Goal: Book appointment/travel/reservation

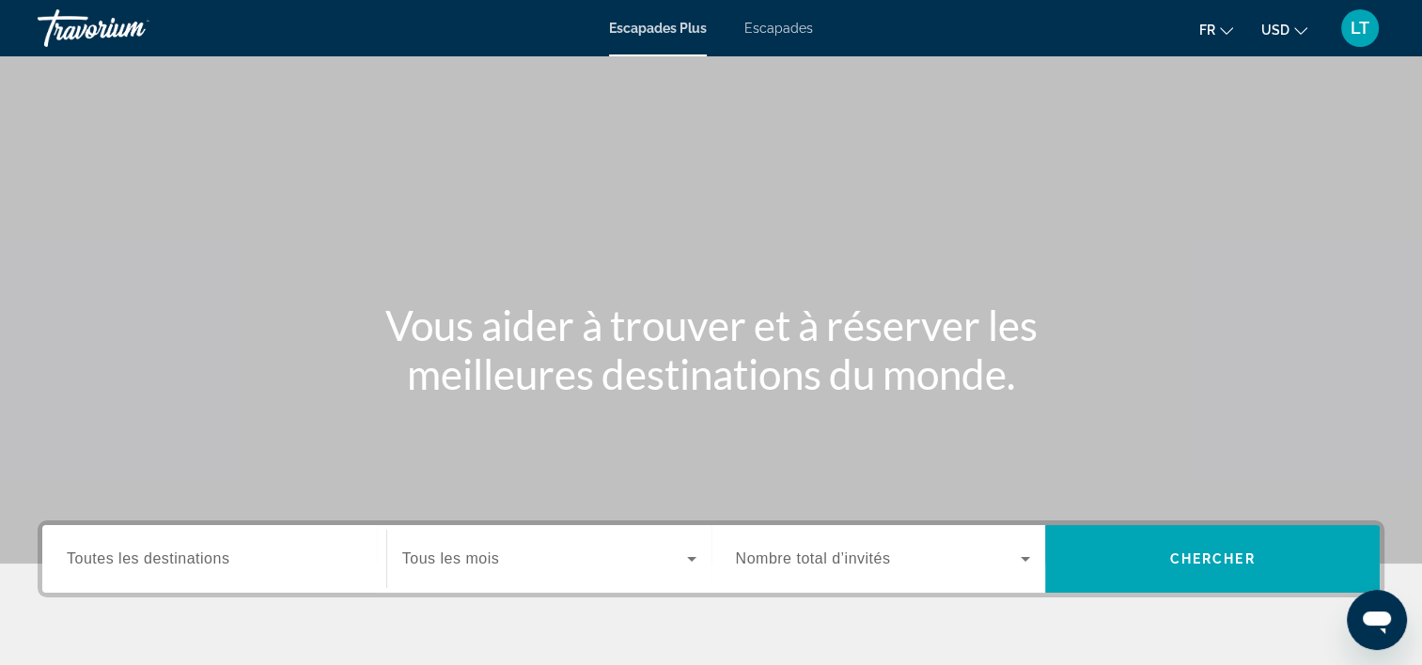
click at [304, 570] on div "Widget de recherche" at bounding box center [214, 560] width 295 height 54
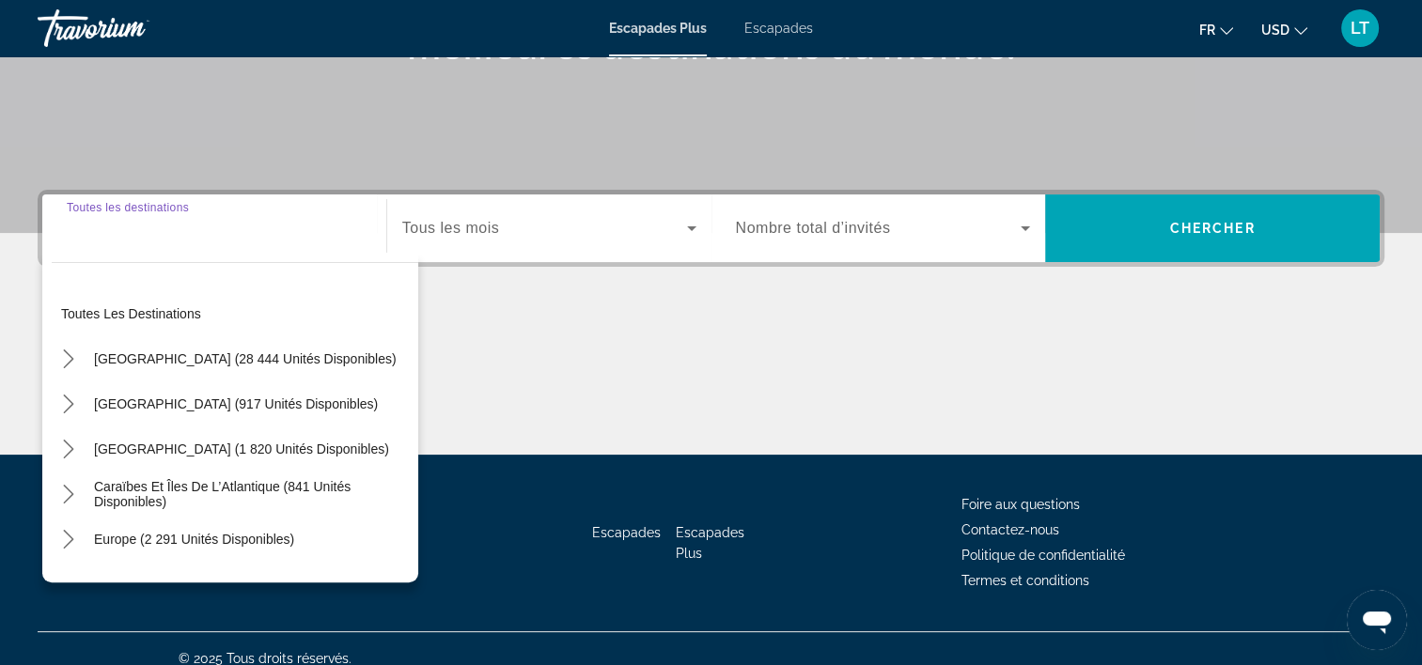
scroll to position [350, 0]
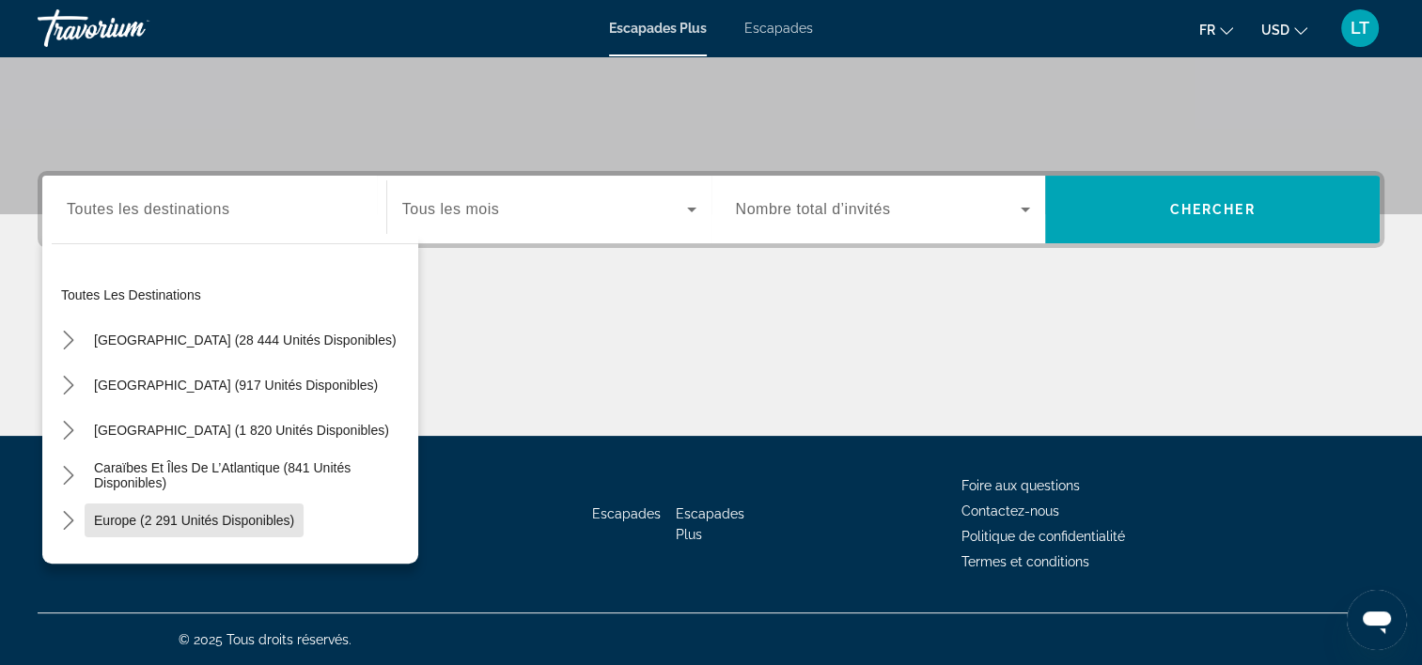
click at [276, 513] on span "Europe (2 291 unités disponibles)" at bounding box center [194, 520] width 200 height 15
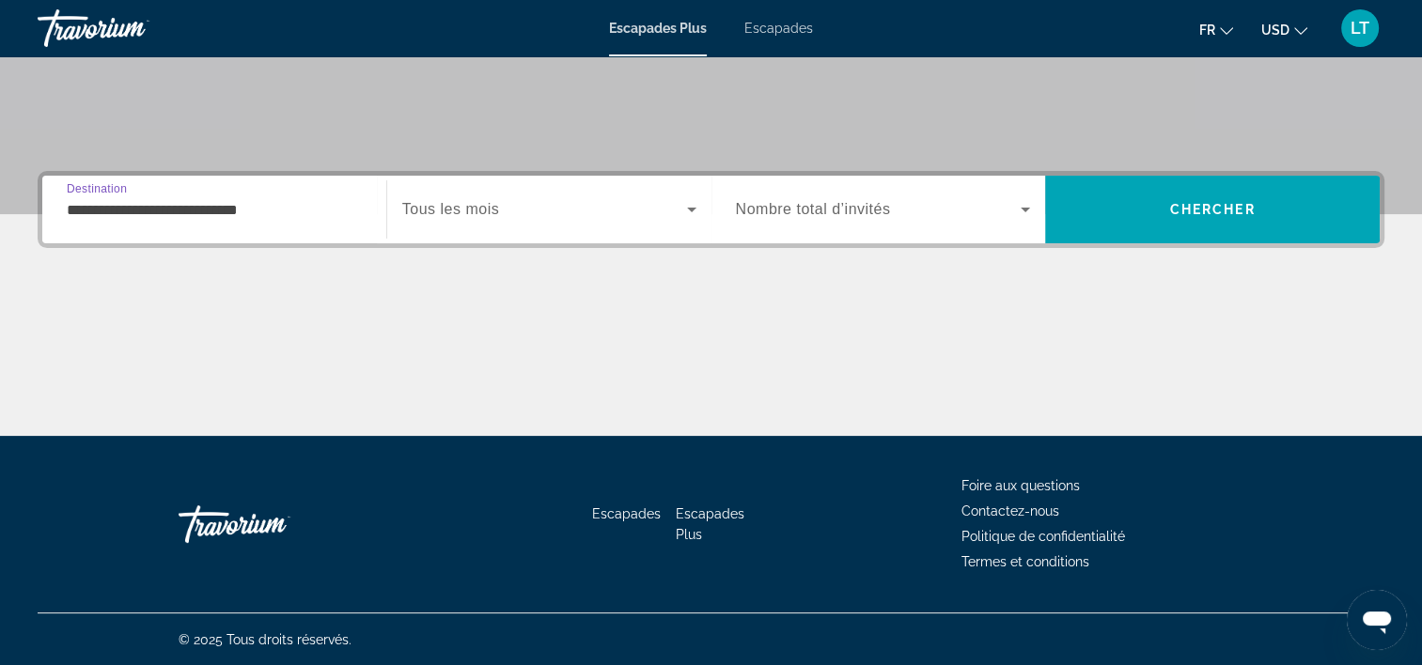
click at [320, 210] on input "**********" at bounding box center [214, 210] width 295 height 23
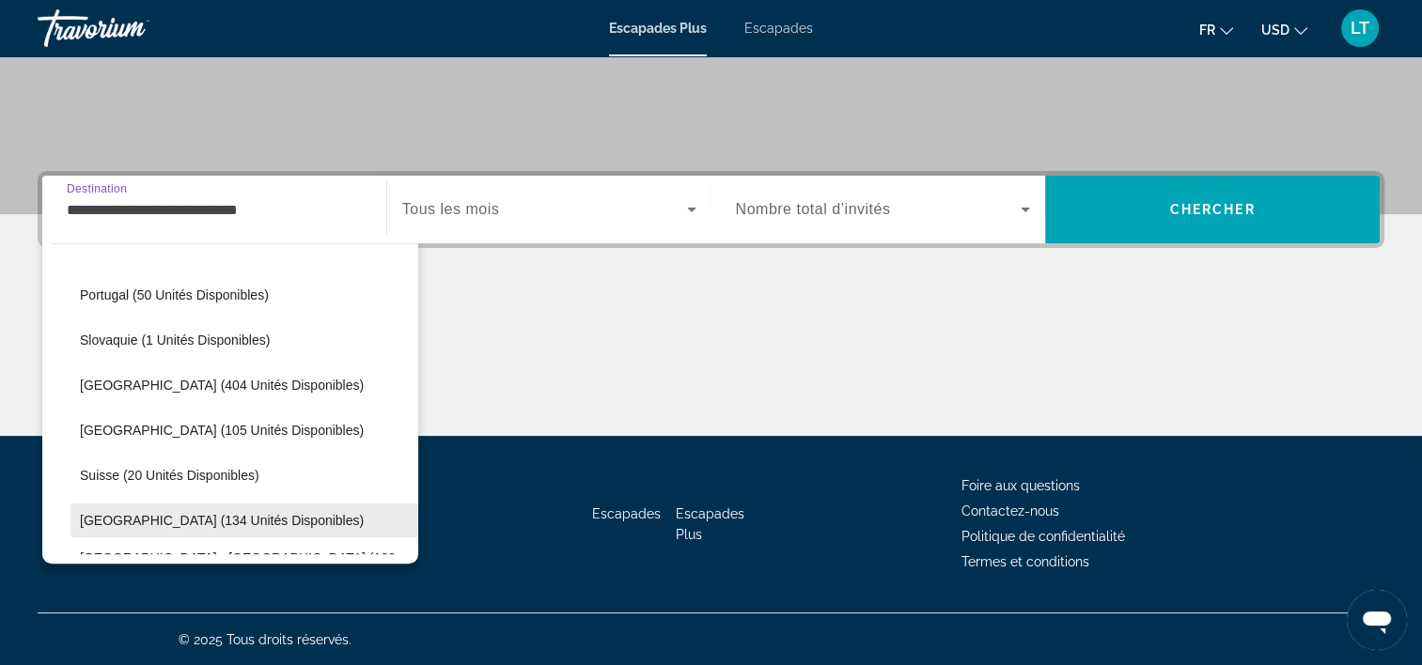
scroll to position [695, 0]
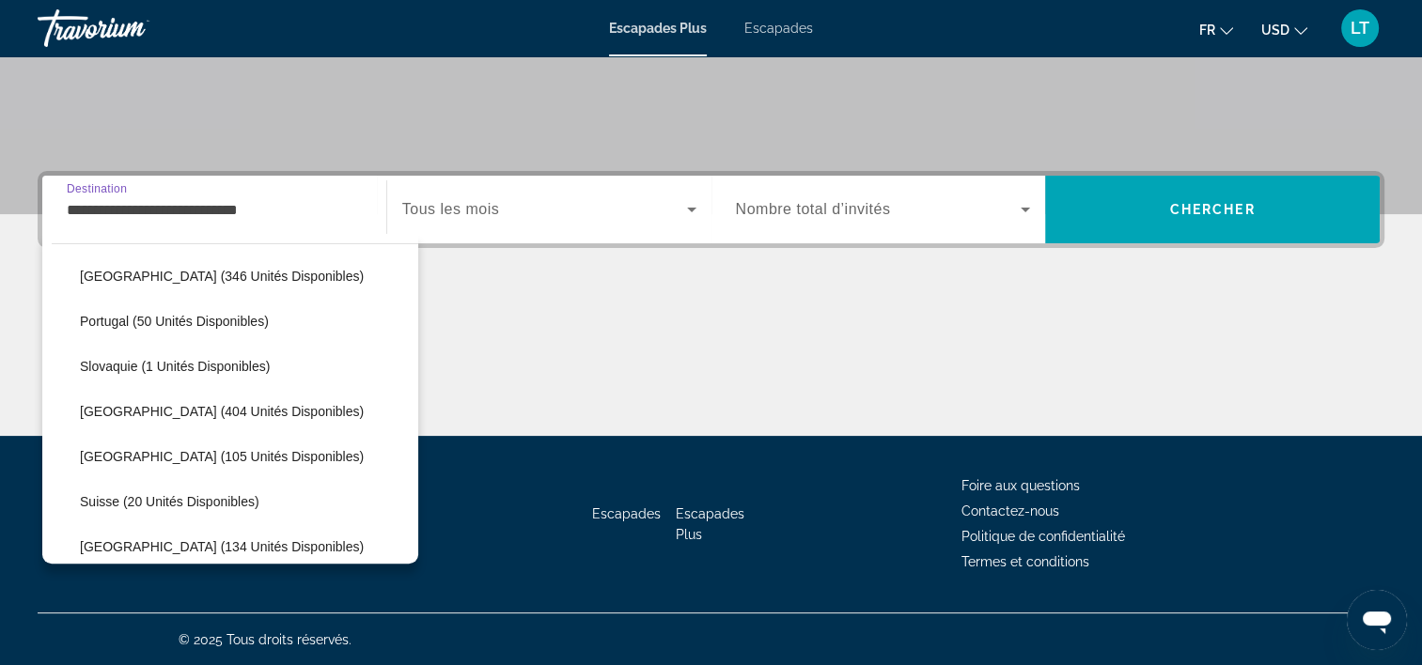
click at [209, 360] on span "Slovaquie (1 unités disponibles)" at bounding box center [175, 366] width 190 height 15
type input "**********"
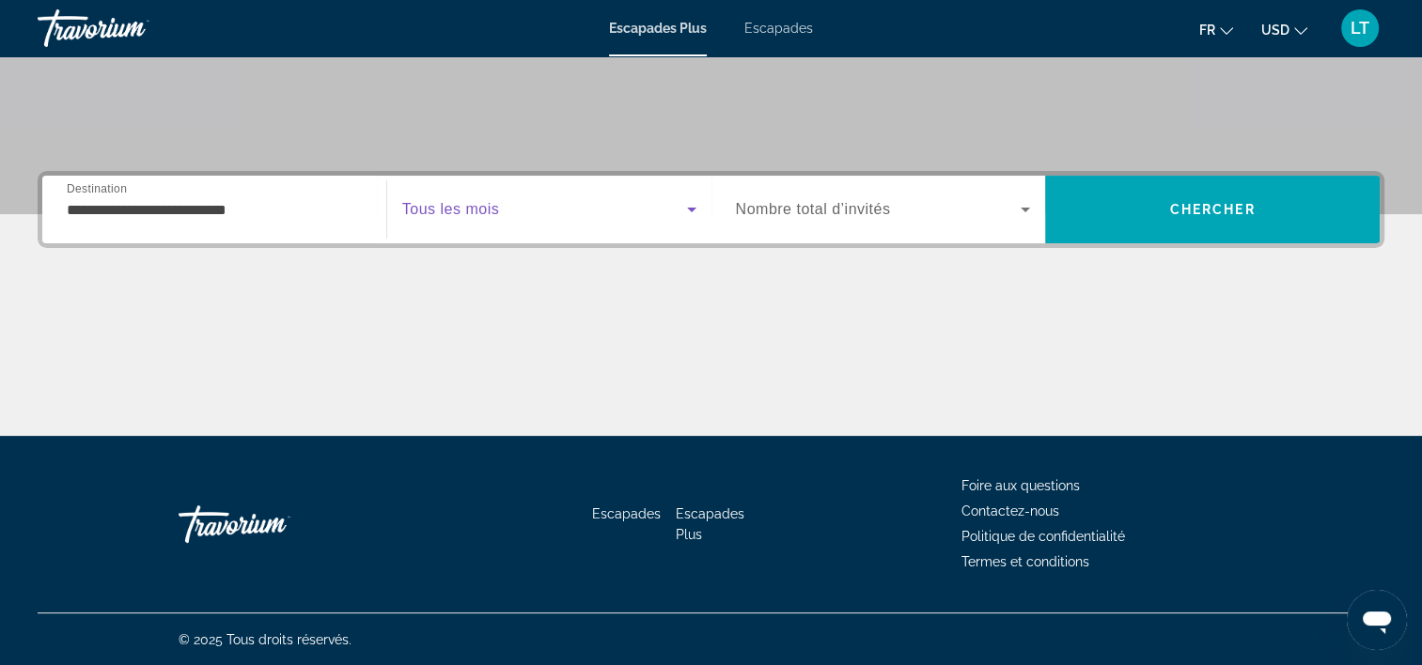
click at [686, 210] on icon "Widget de recherche" at bounding box center [691, 209] width 23 height 23
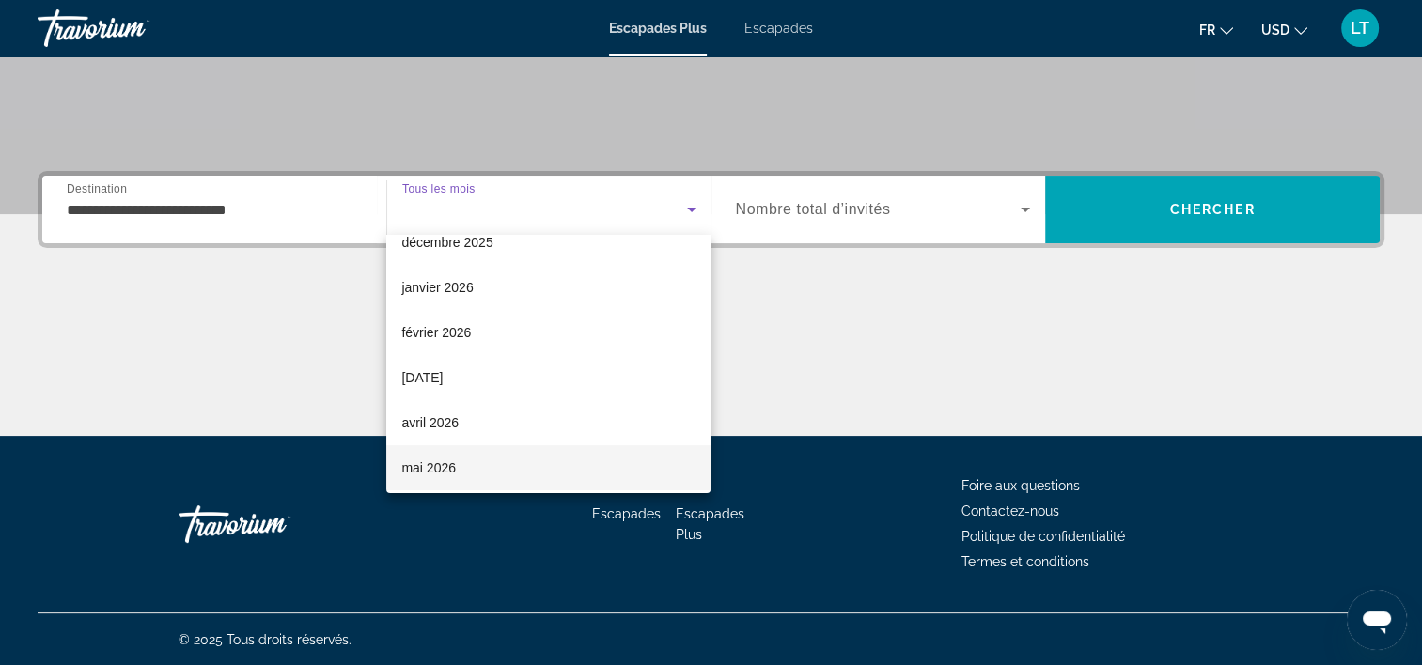
scroll to position [188, 0]
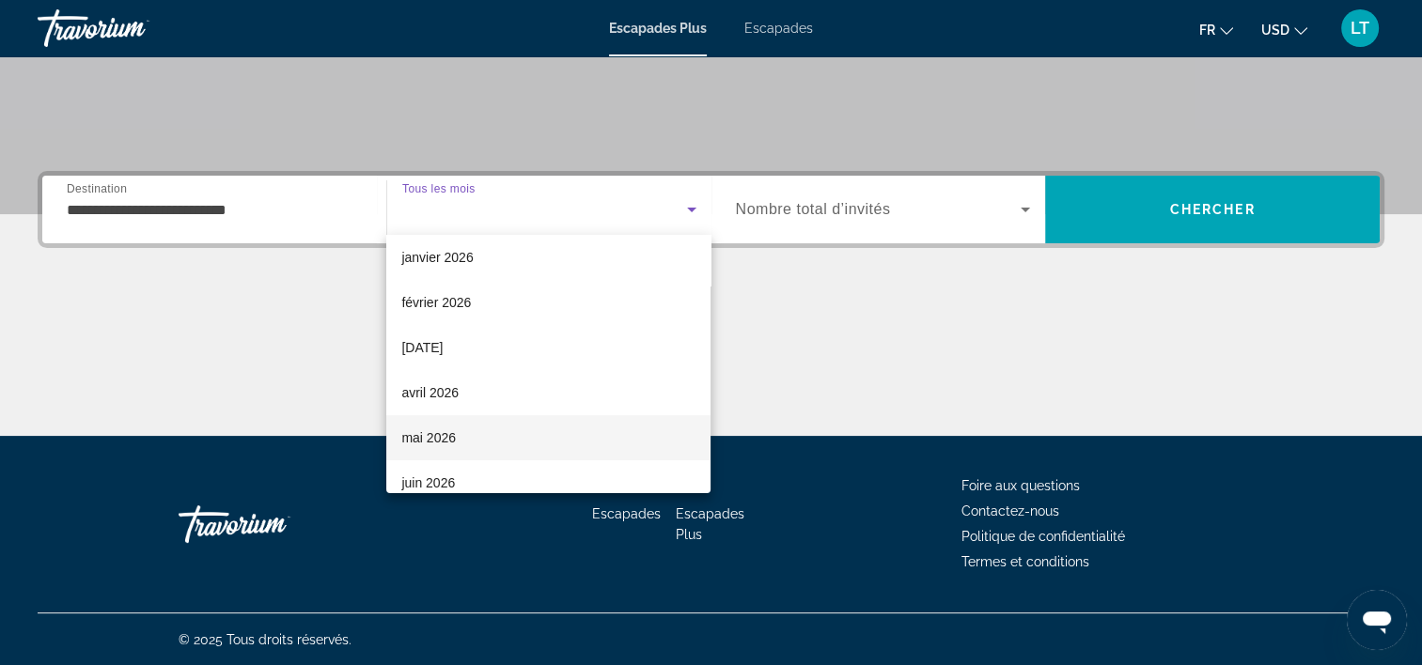
click at [549, 436] on mat-option "mai 2026" at bounding box center [548, 437] width 324 height 45
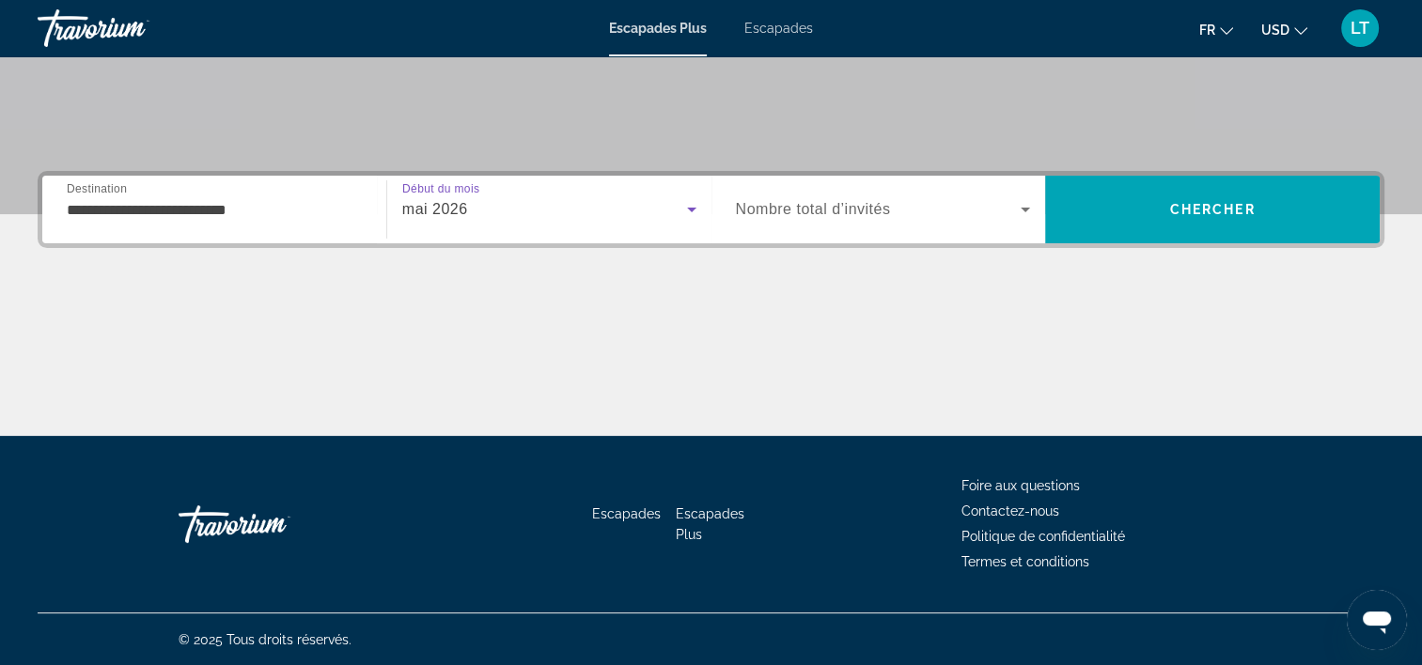
click at [1026, 205] on icon "Widget de recherche" at bounding box center [1025, 209] width 23 height 23
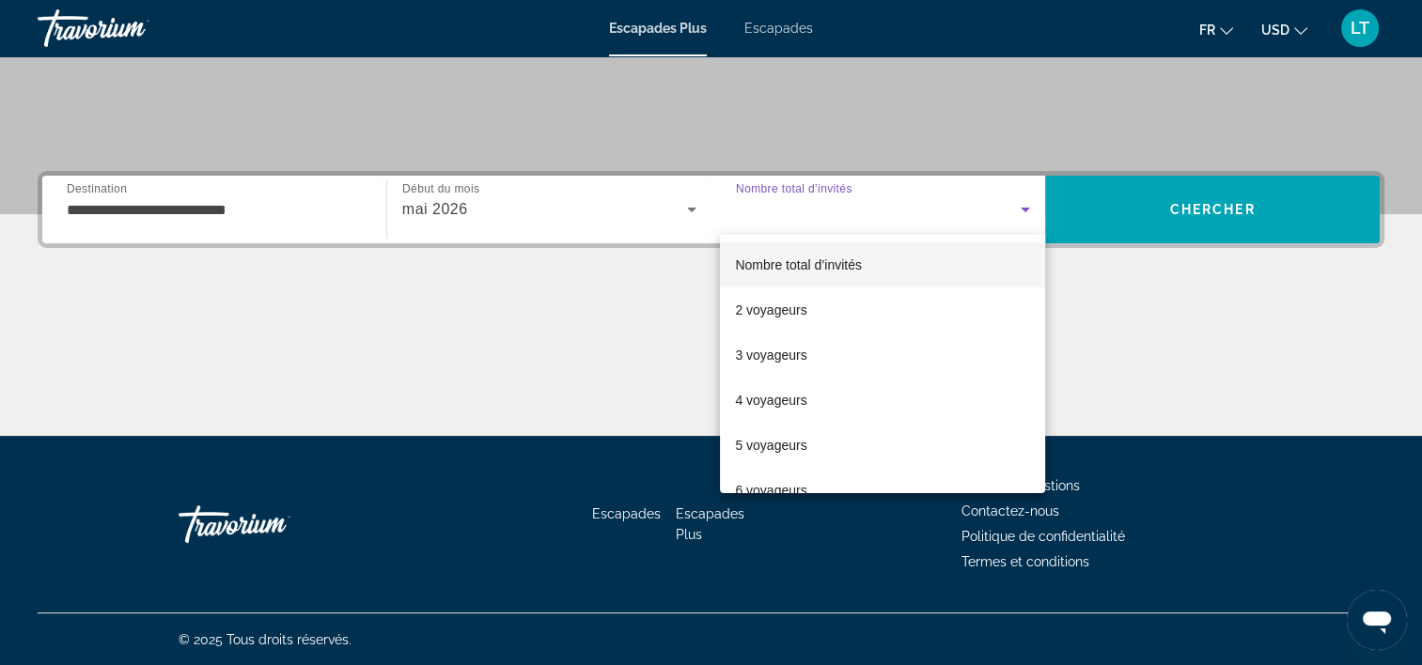
click at [1193, 218] on div at bounding box center [711, 332] width 1422 height 665
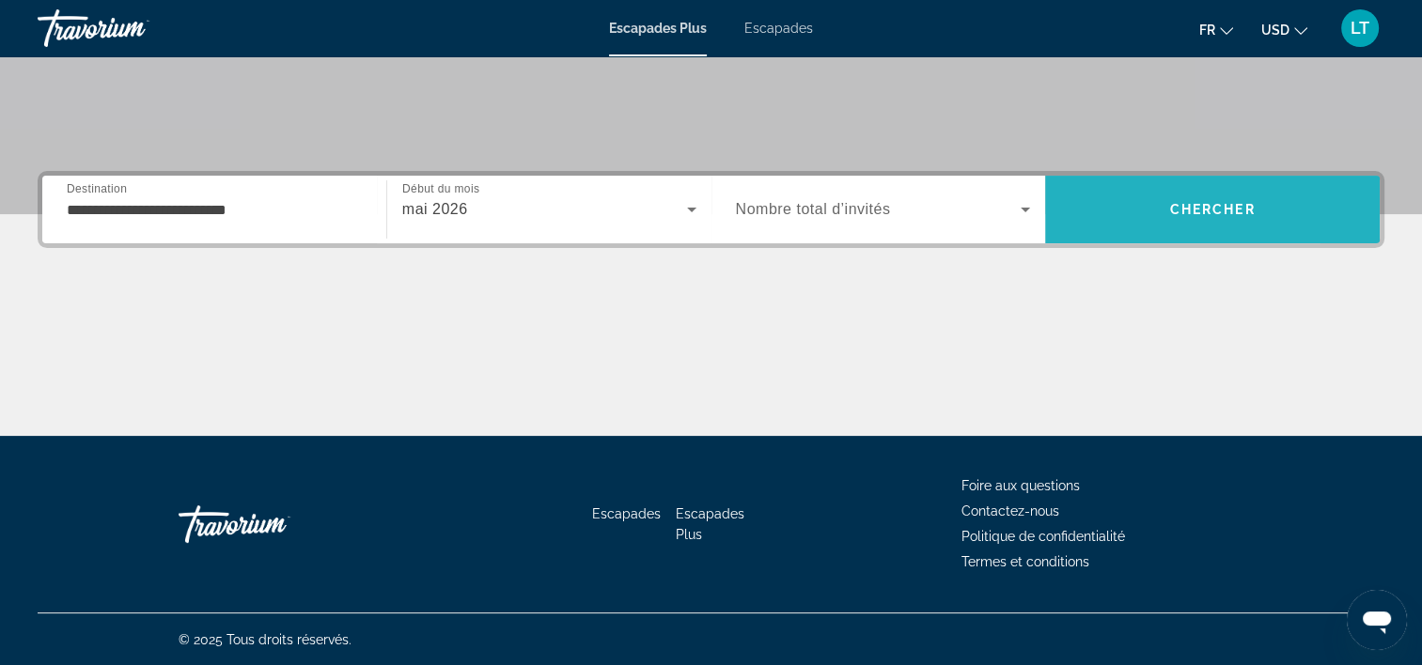
click at [1112, 207] on span "Rechercher" at bounding box center [1212, 209] width 335 height 45
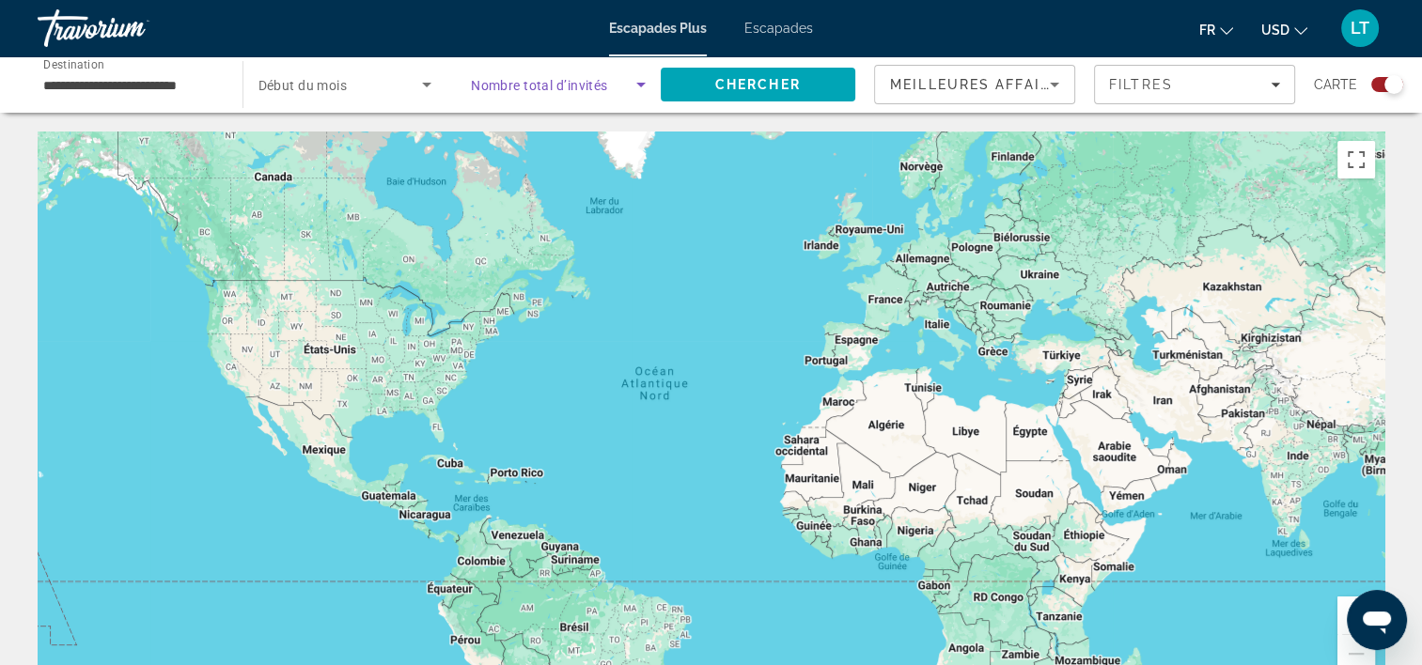
click at [637, 82] on icon "Widget de recherche" at bounding box center [641, 84] width 23 height 23
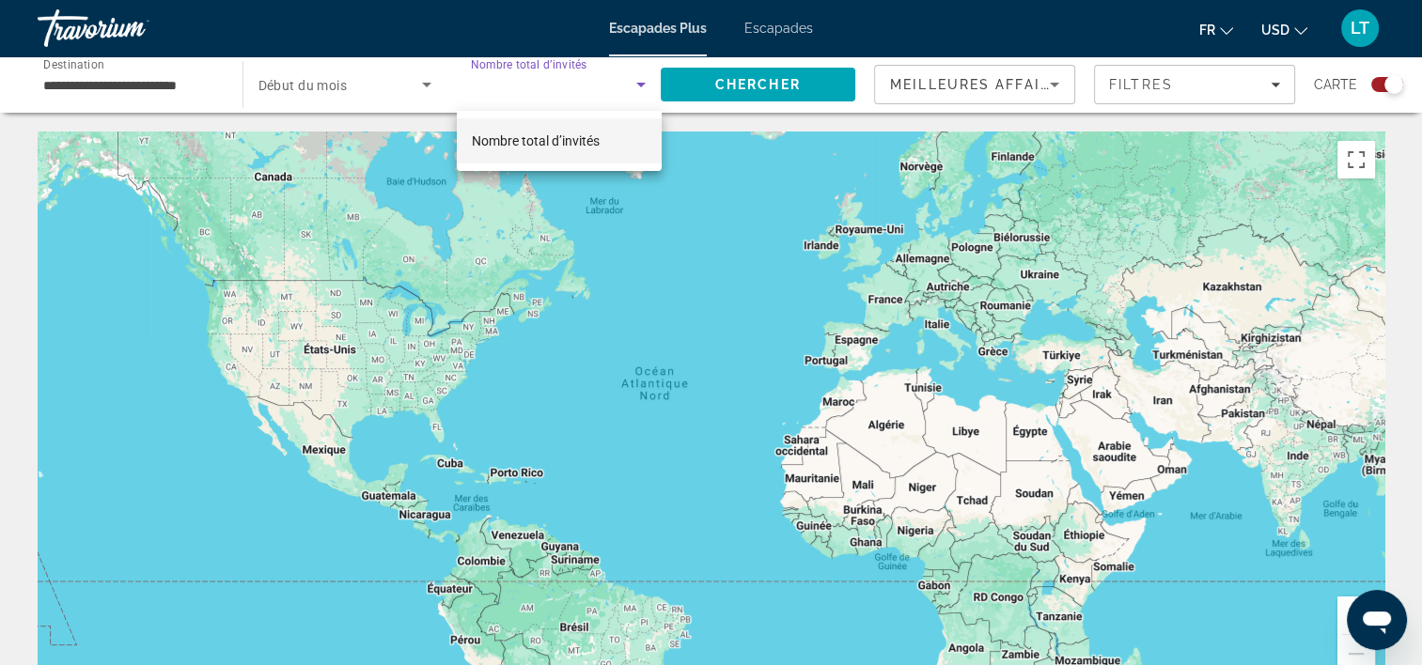
click at [573, 141] on span "Nombre total d’invités" at bounding box center [536, 140] width 128 height 15
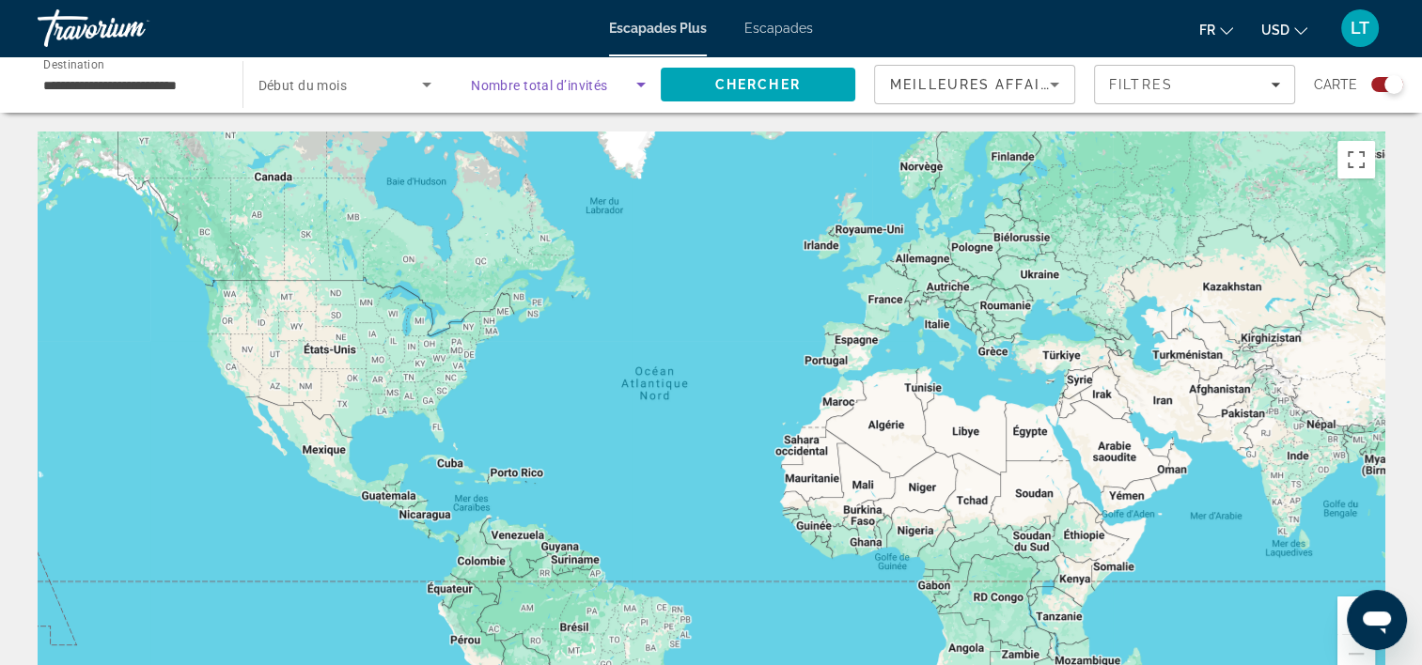
click at [426, 86] on icon "Widget de recherche" at bounding box center [426, 84] width 23 height 23
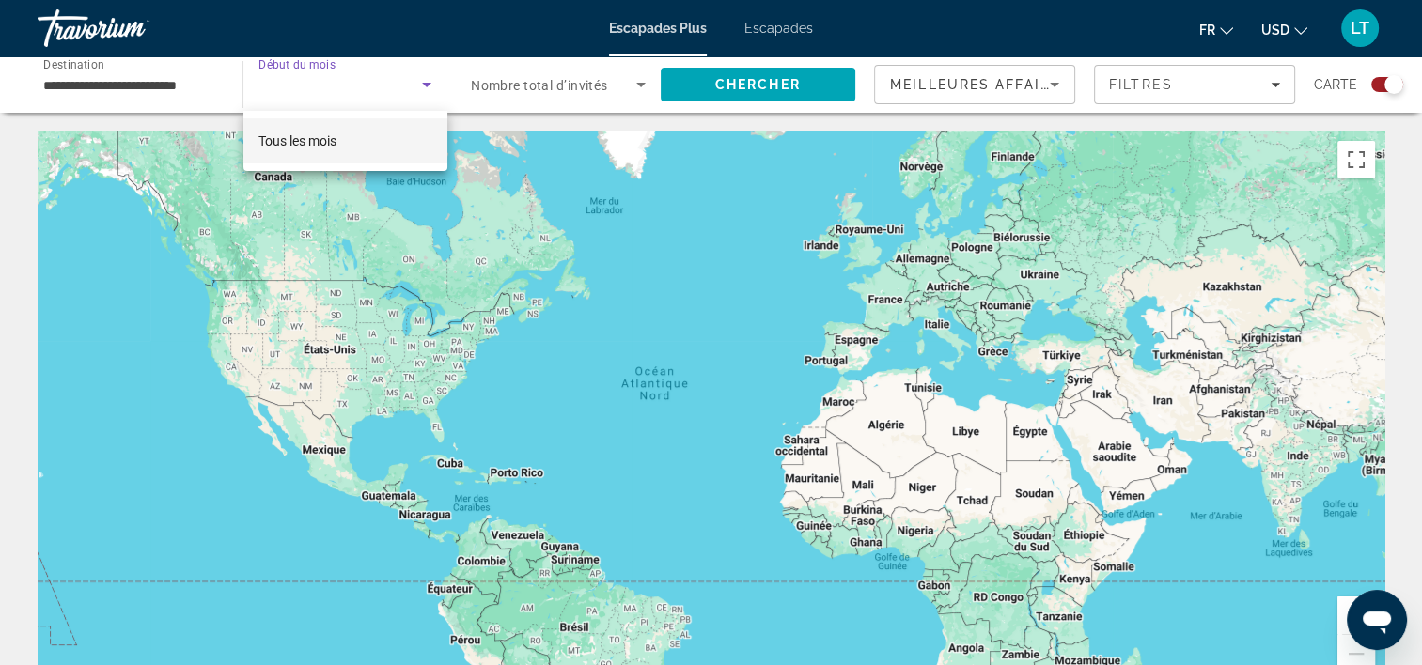
click at [368, 134] on mat-option "Tous les mois" at bounding box center [345, 140] width 204 height 45
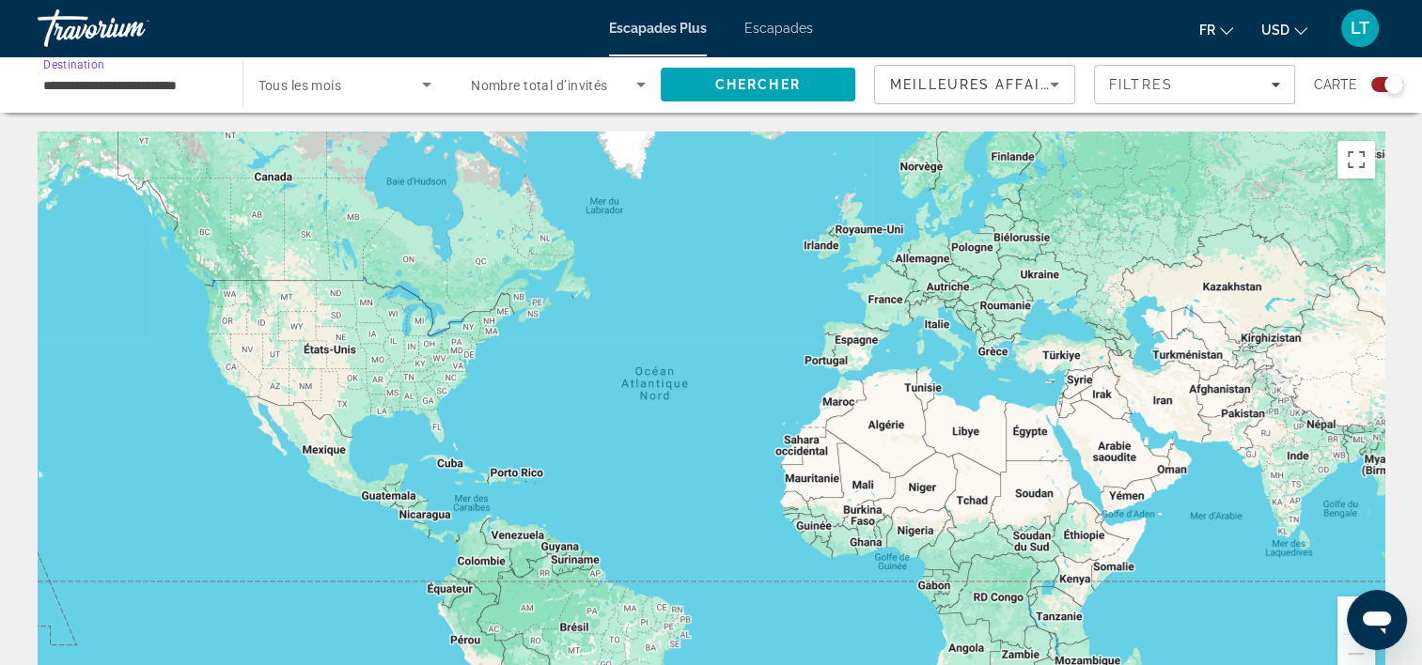
click at [182, 80] on input "**********" at bounding box center [130, 85] width 175 height 23
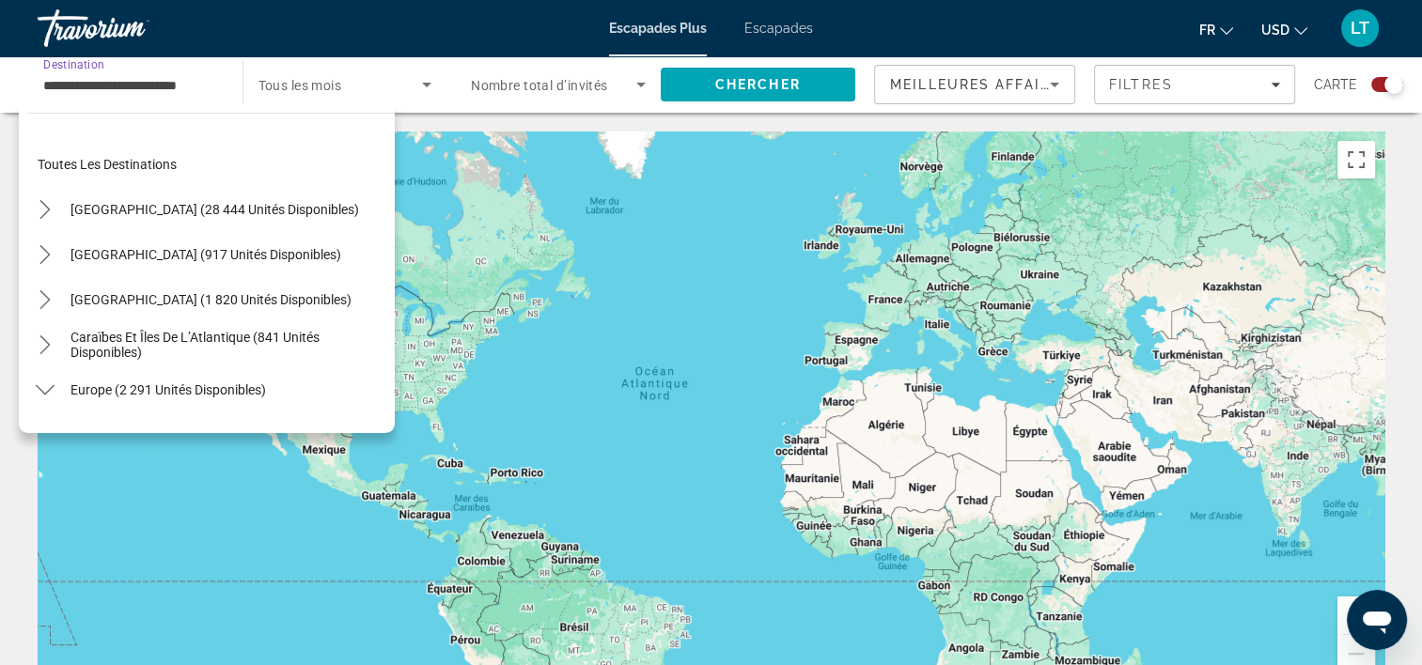
scroll to position [653, 0]
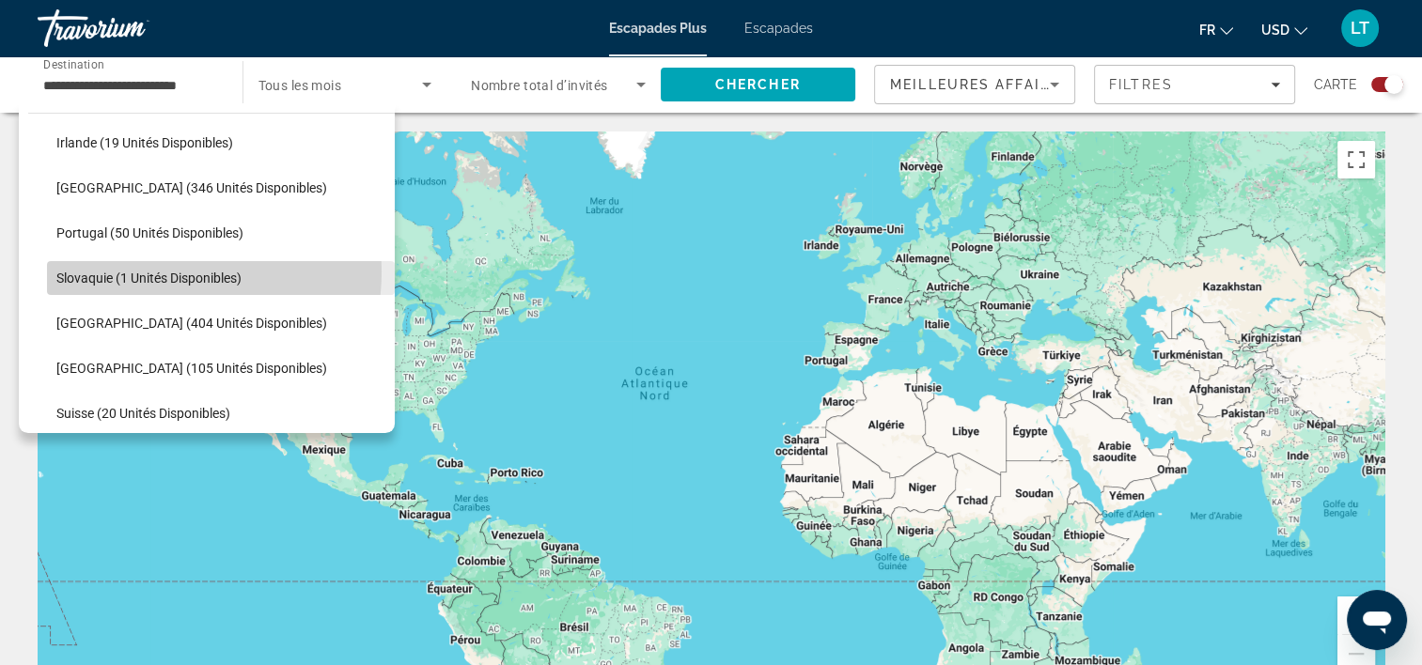
click at [154, 271] on span "Slovaquie (1 unités disponibles)" at bounding box center [148, 278] width 185 height 15
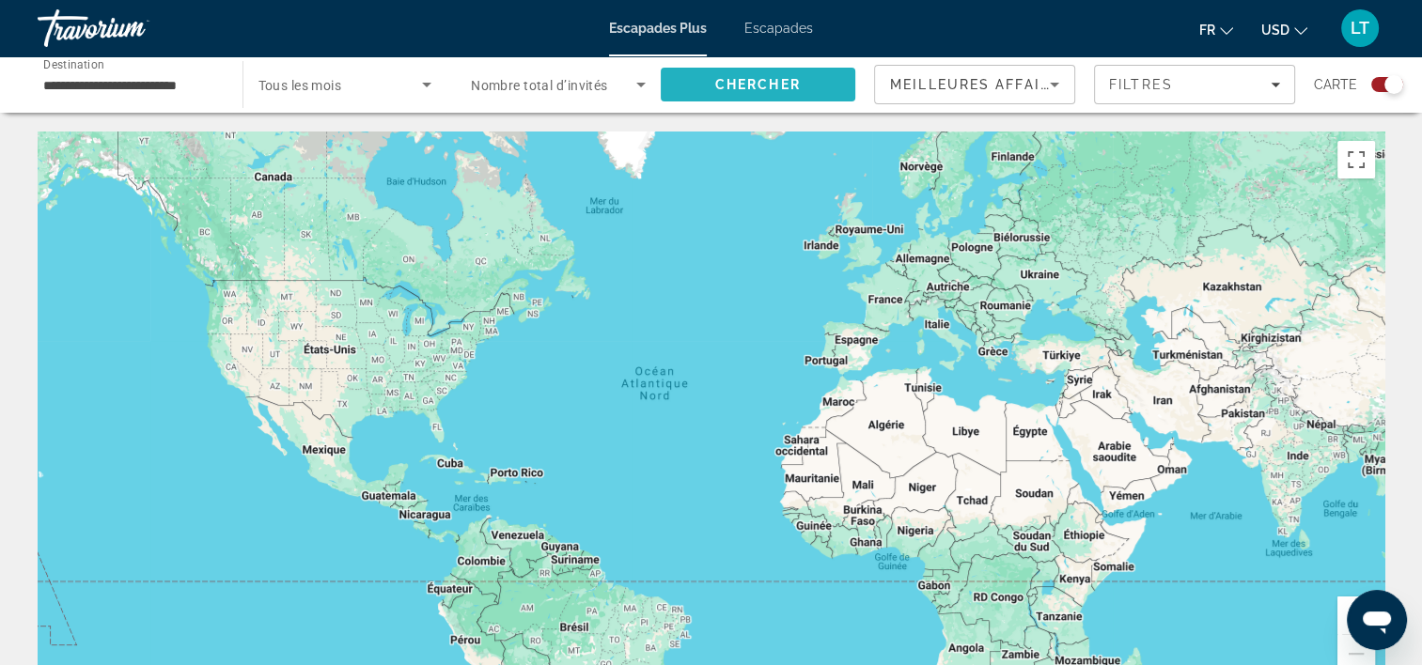
click at [717, 88] on span "Chercher" at bounding box center [758, 84] width 86 height 15
click at [789, 33] on span "Escapades" at bounding box center [778, 28] width 69 height 15
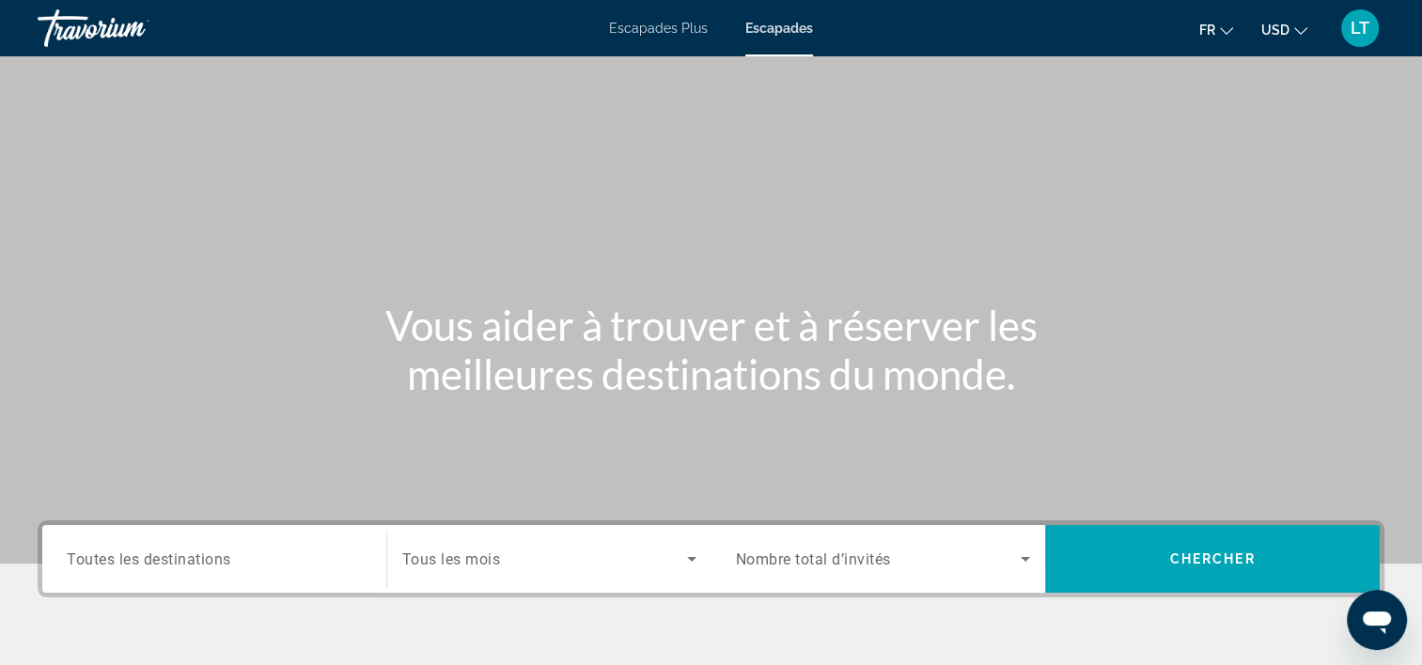
click at [304, 578] on div "Widget de recherche" at bounding box center [214, 560] width 295 height 54
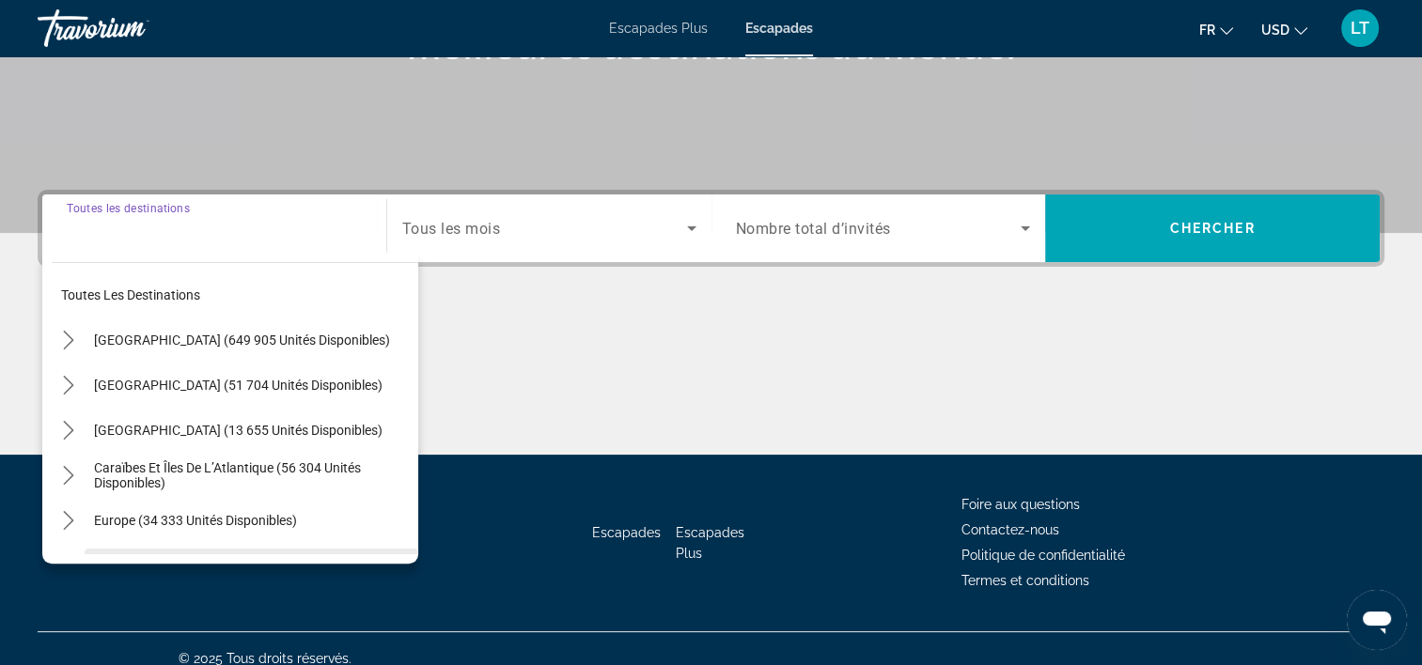
scroll to position [350, 0]
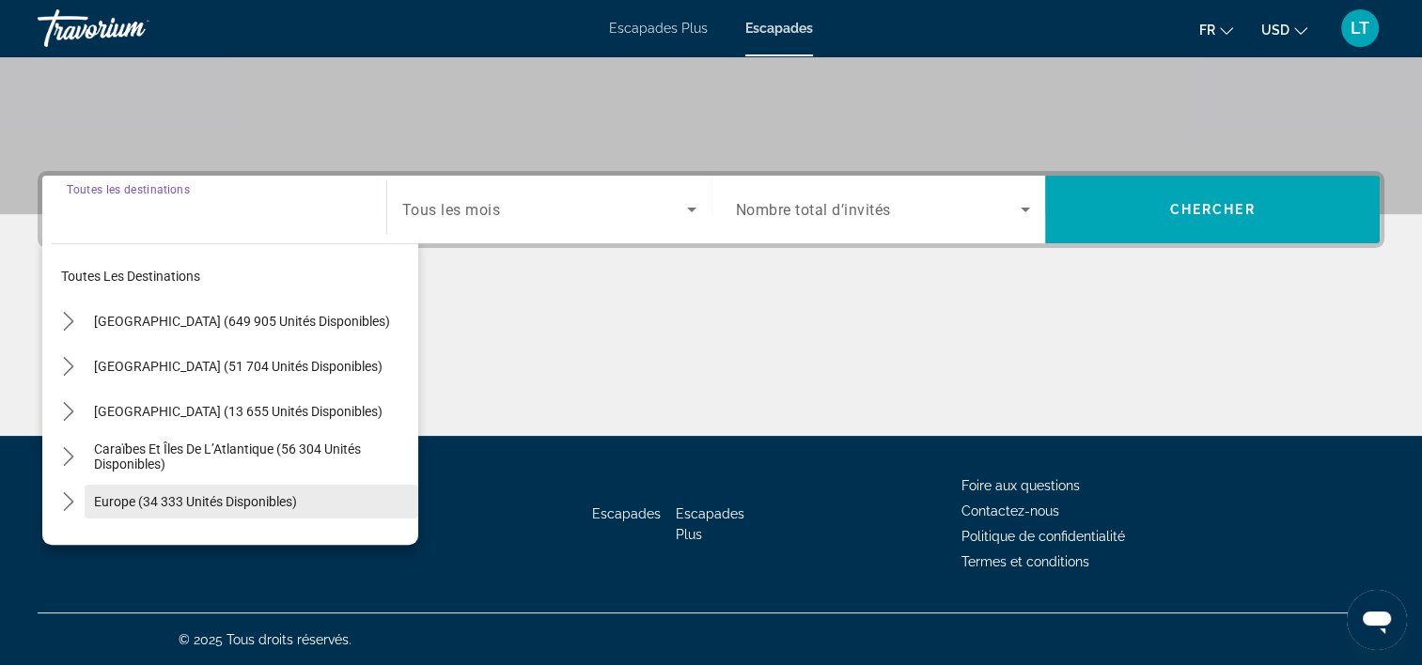
click at [324, 491] on span "Sélectionnez la destination : Europe (34 333 unités disponibles)" at bounding box center [252, 501] width 334 height 45
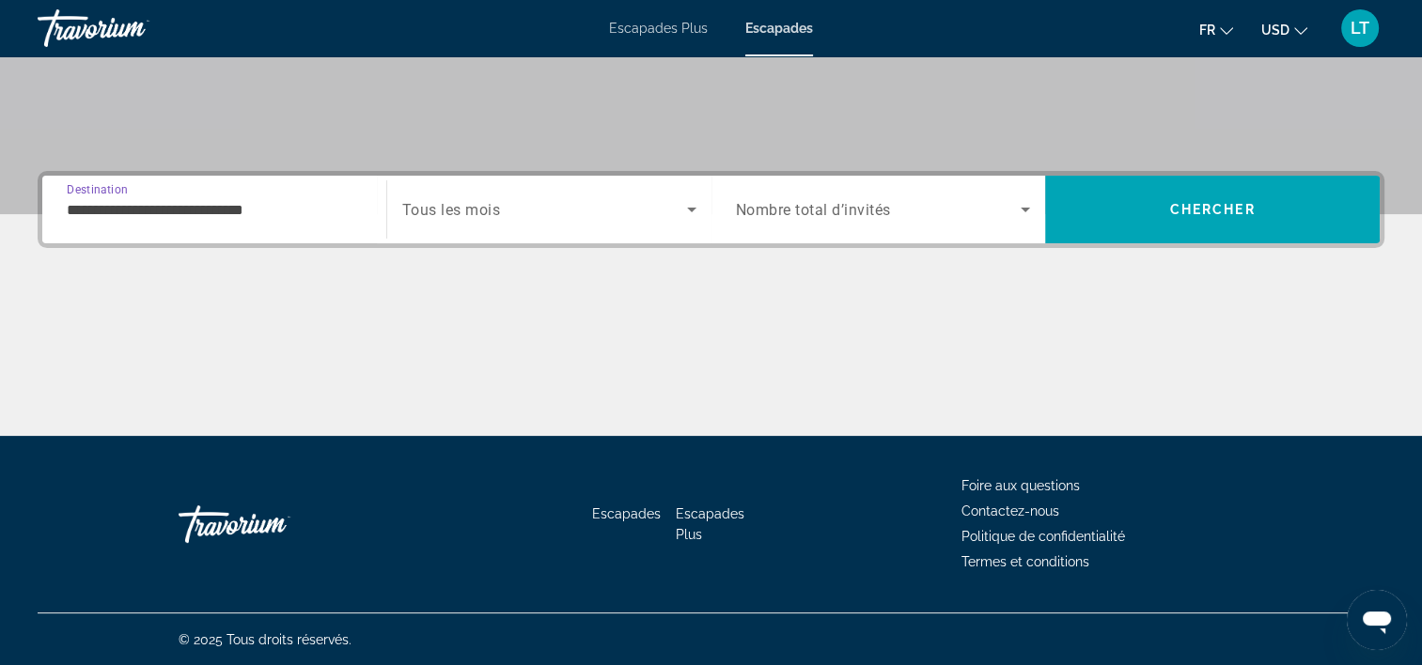
click at [316, 218] on input "**********" at bounding box center [214, 210] width 295 height 23
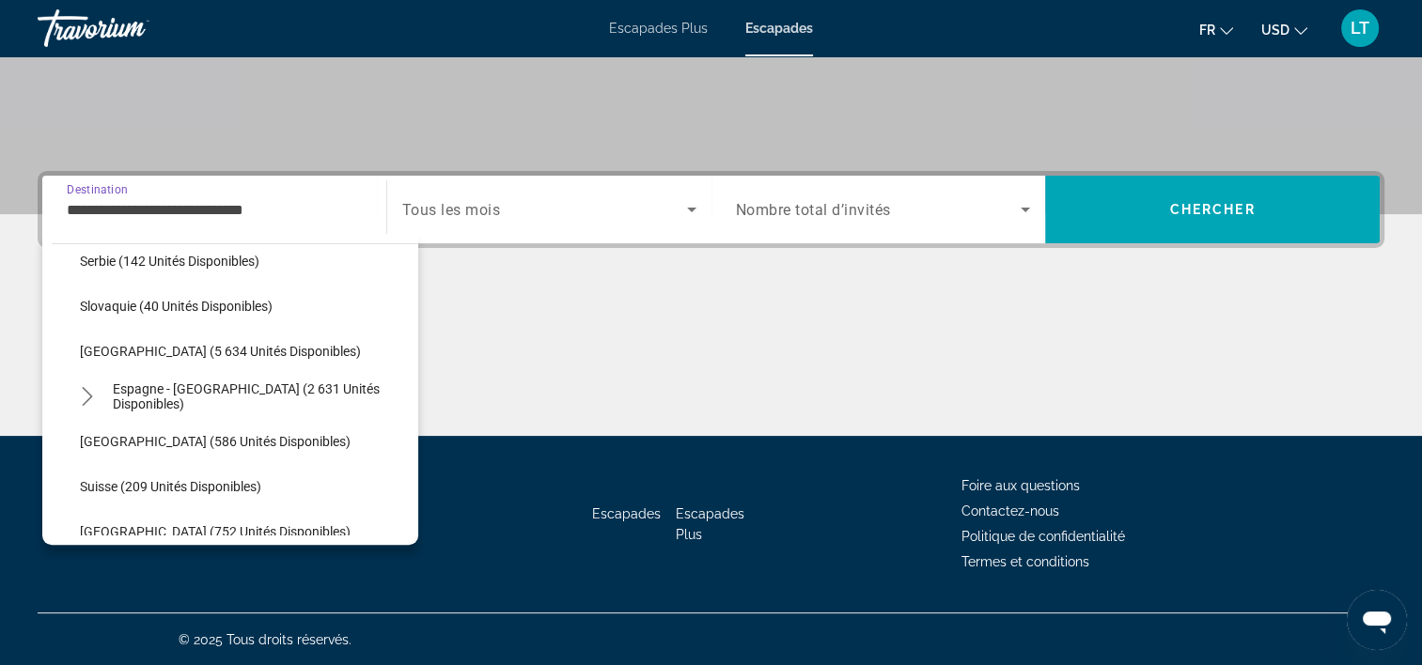
scroll to position [823, 0]
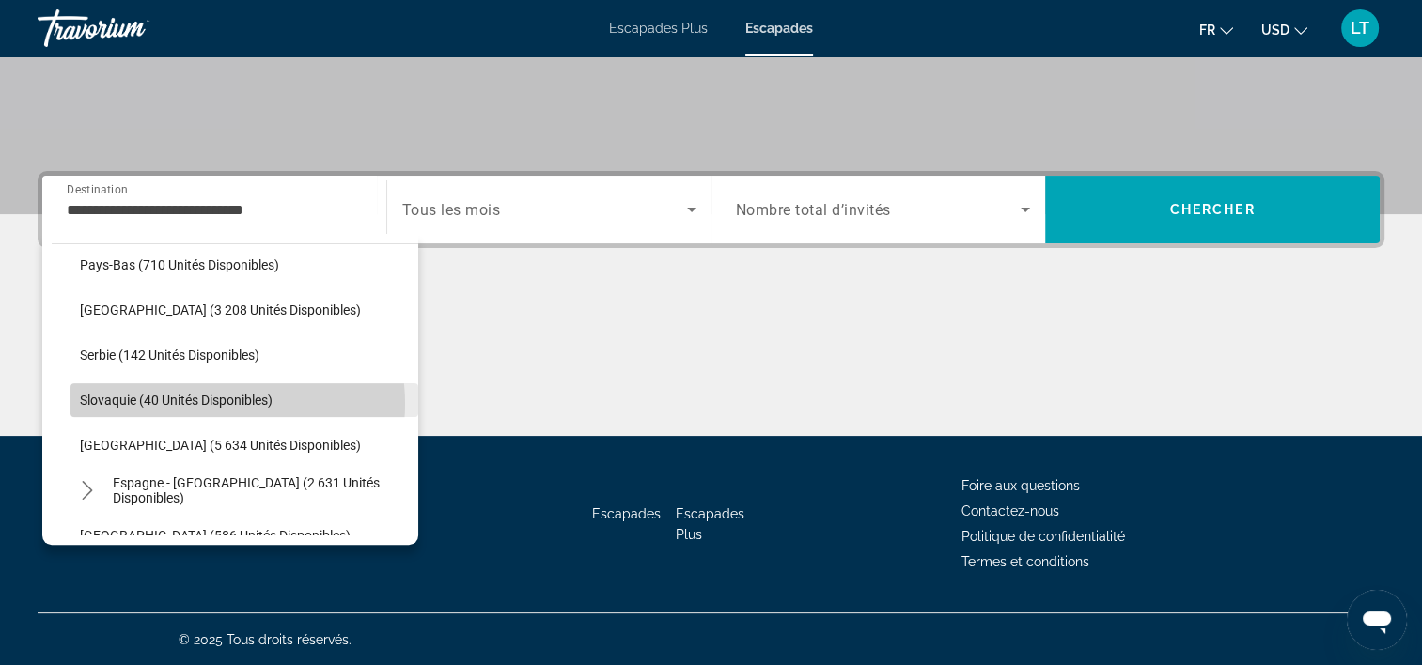
click at [212, 402] on span "Slovaquie (40 unités disponibles)" at bounding box center [176, 400] width 193 height 15
type input "**********"
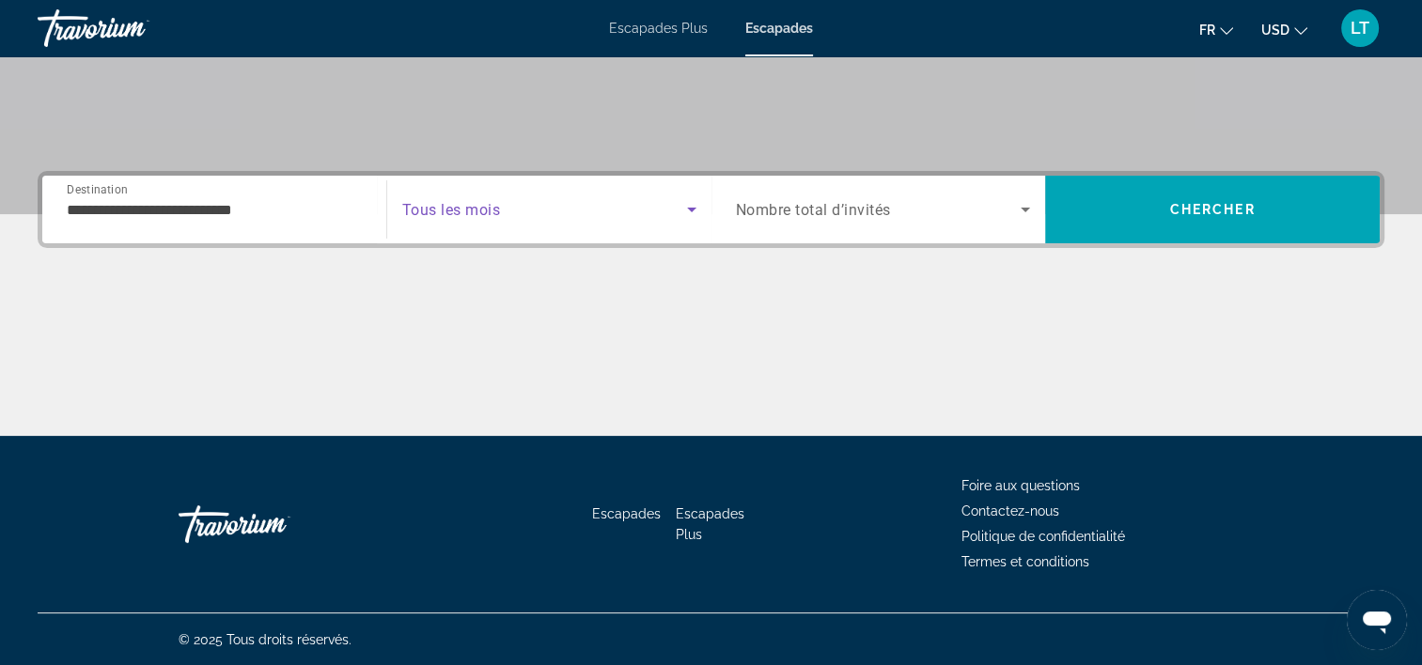
click at [689, 210] on icon "Widget de recherche" at bounding box center [691, 210] width 9 height 5
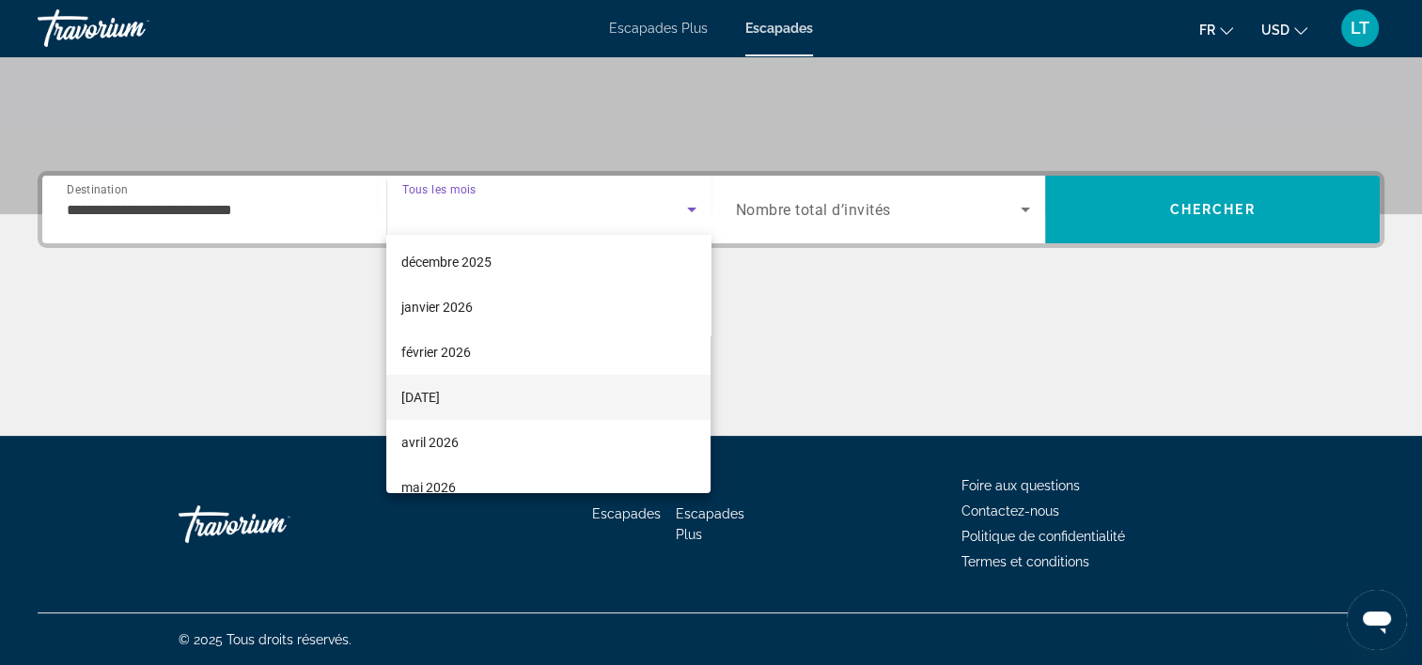
scroll to position [188, 0]
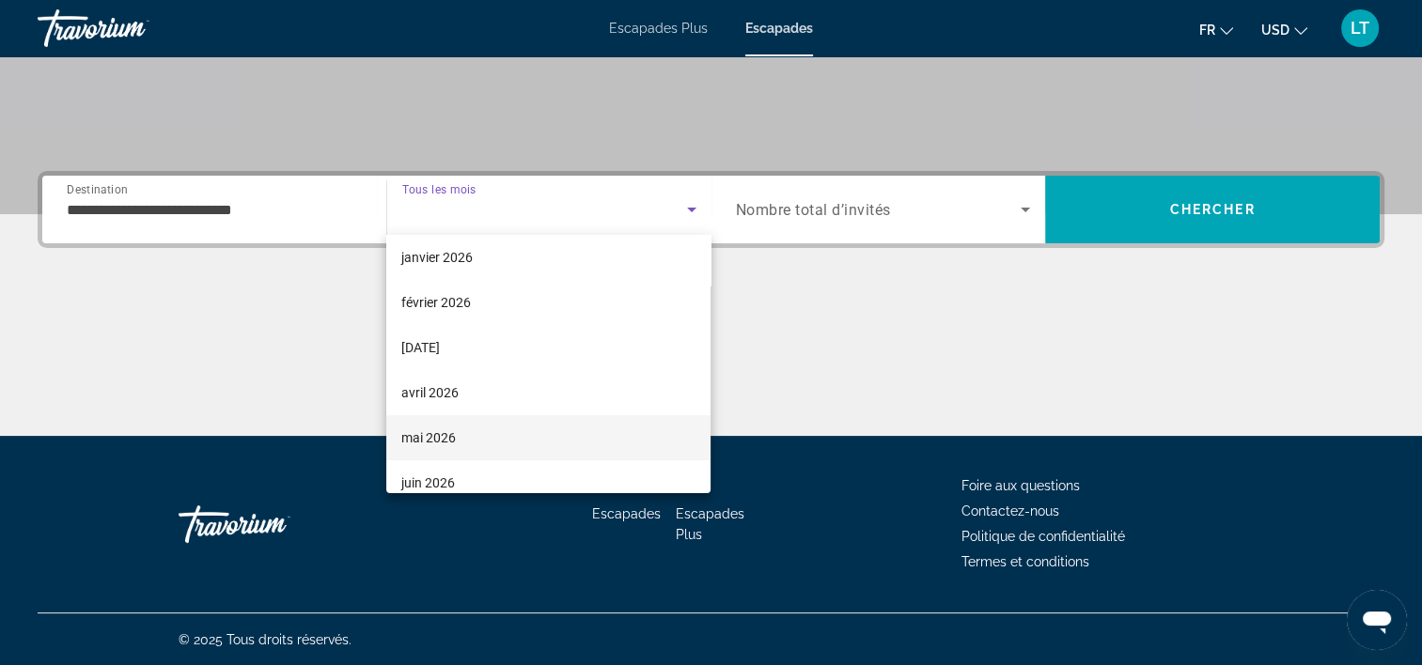
drag, startPoint x: 564, startPoint y: 433, endPoint x: 568, endPoint y: 424, distance: 10.1
click at [564, 432] on mat-option "mai 2026" at bounding box center [548, 437] width 324 height 45
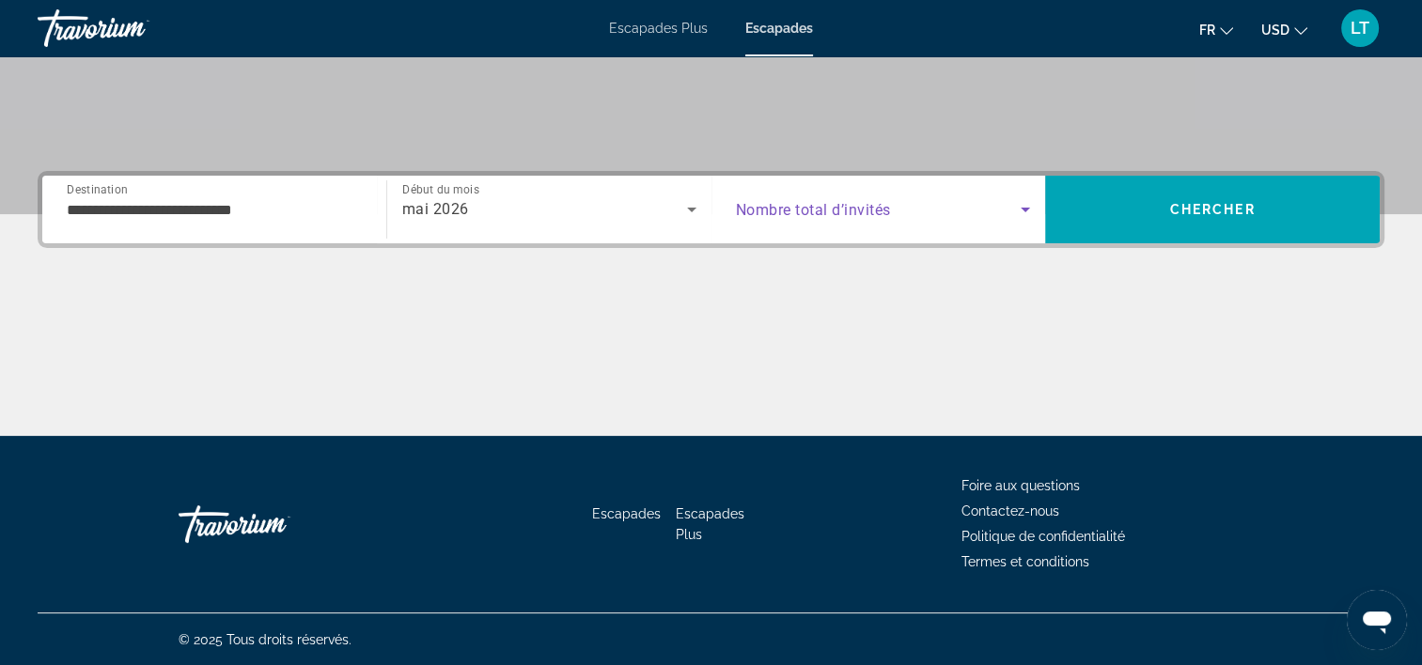
click at [1026, 208] on icon "Widget de recherche" at bounding box center [1025, 210] width 9 height 5
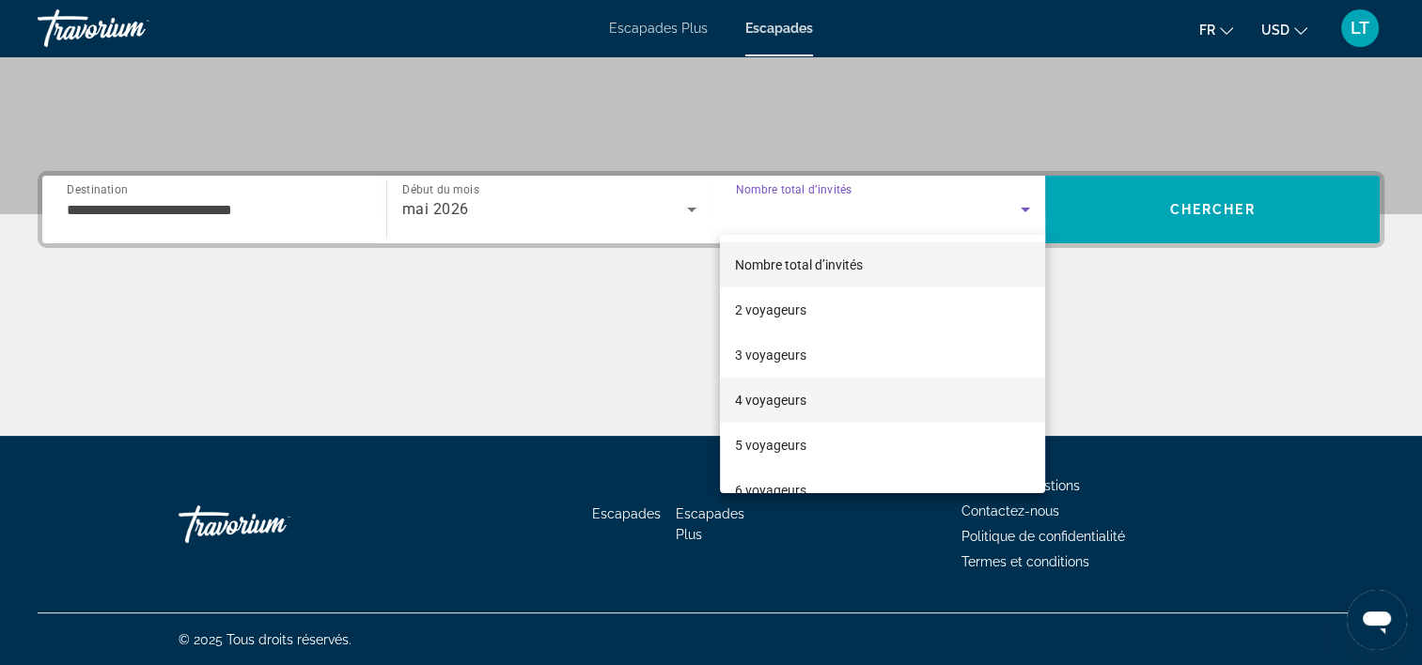
click at [909, 387] on mat-option "4 voyageurs" at bounding box center [882, 400] width 325 height 45
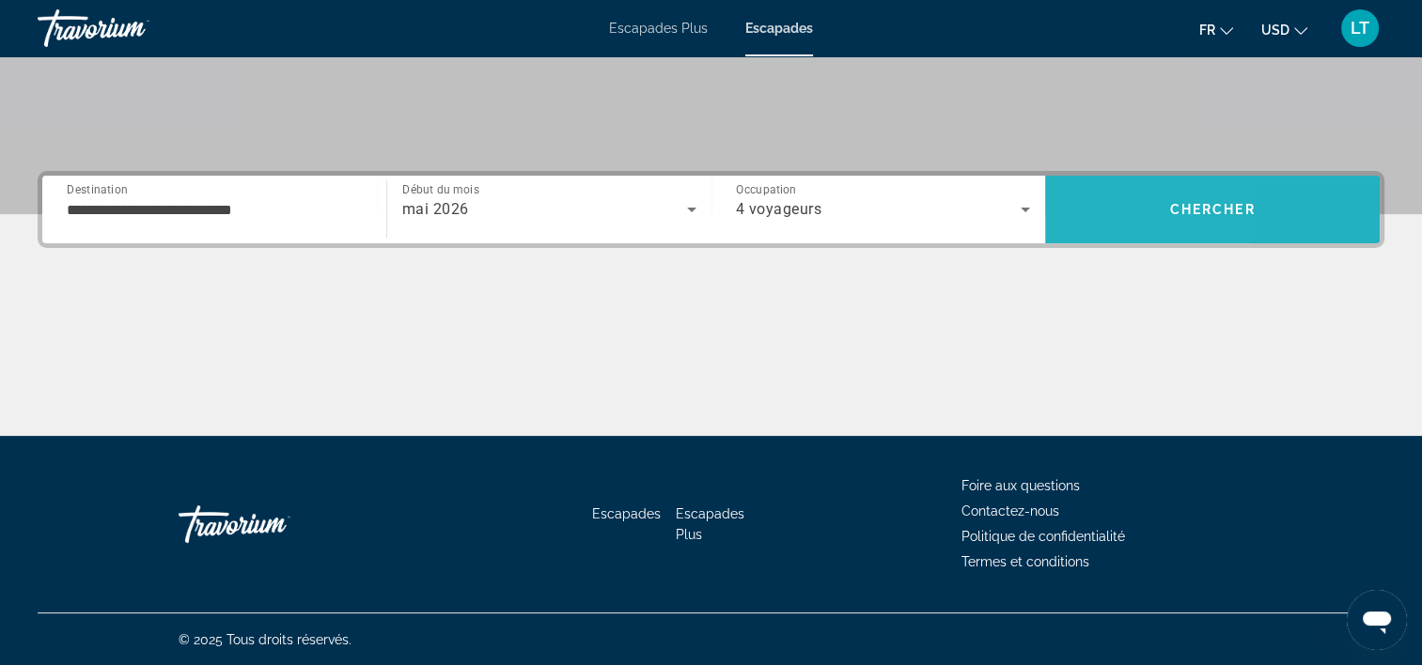
click at [1077, 215] on span "Rechercher" at bounding box center [1212, 209] width 335 height 45
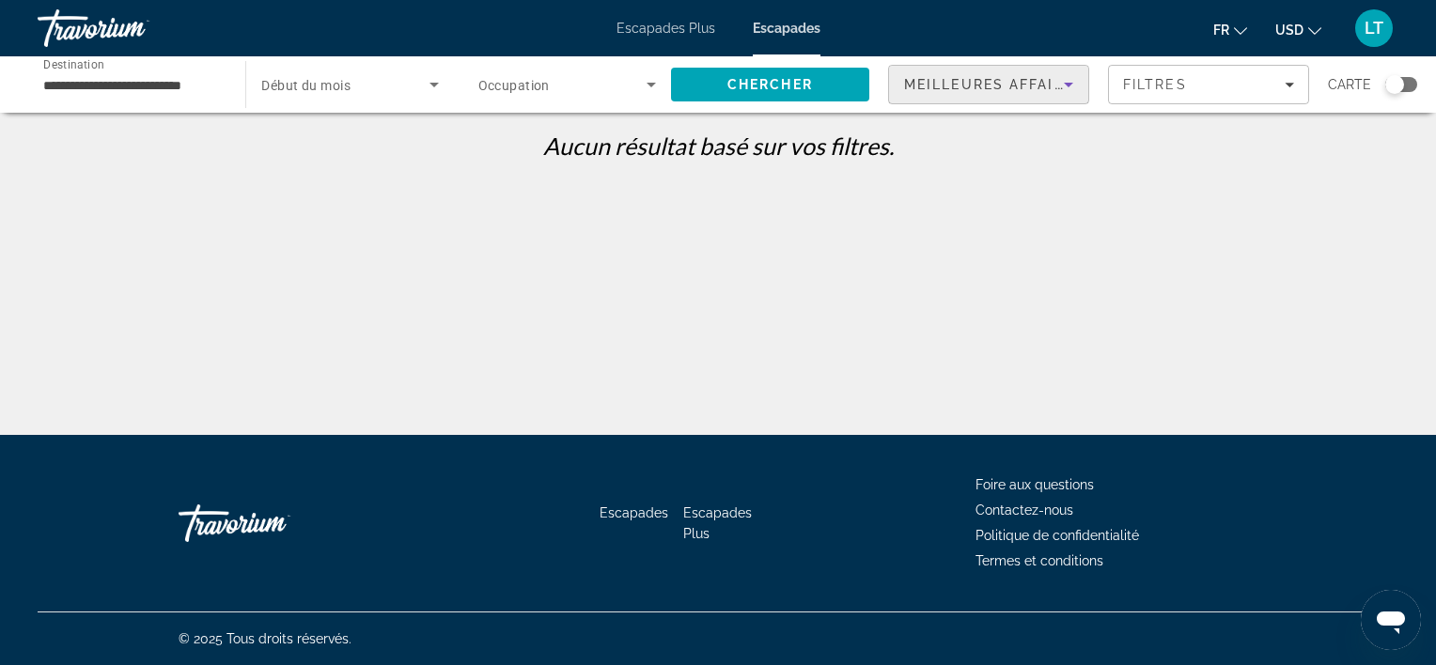
click at [1071, 88] on icon "Trier par" at bounding box center [1068, 84] width 23 height 23
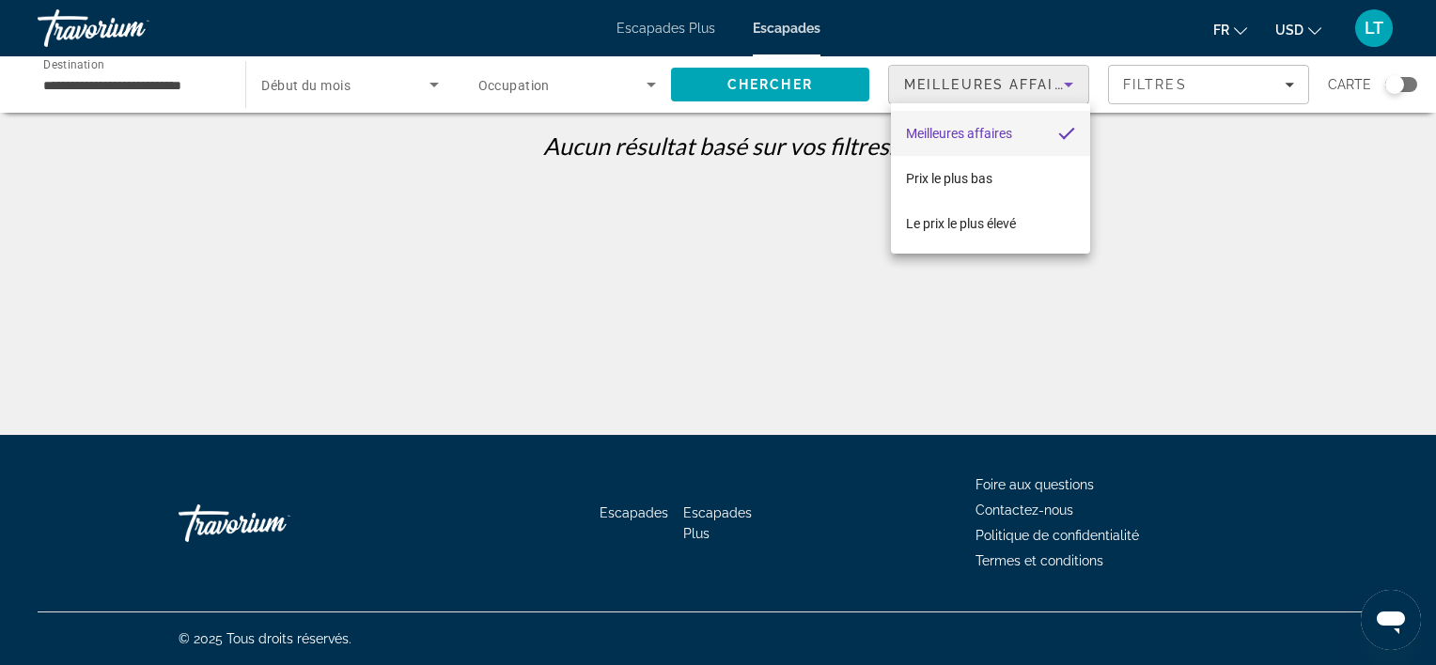
drag, startPoint x: 886, startPoint y: 201, endPoint x: 874, endPoint y: 199, distance: 12.4
click at [878, 199] on div at bounding box center [718, 332] width 1436 height 665
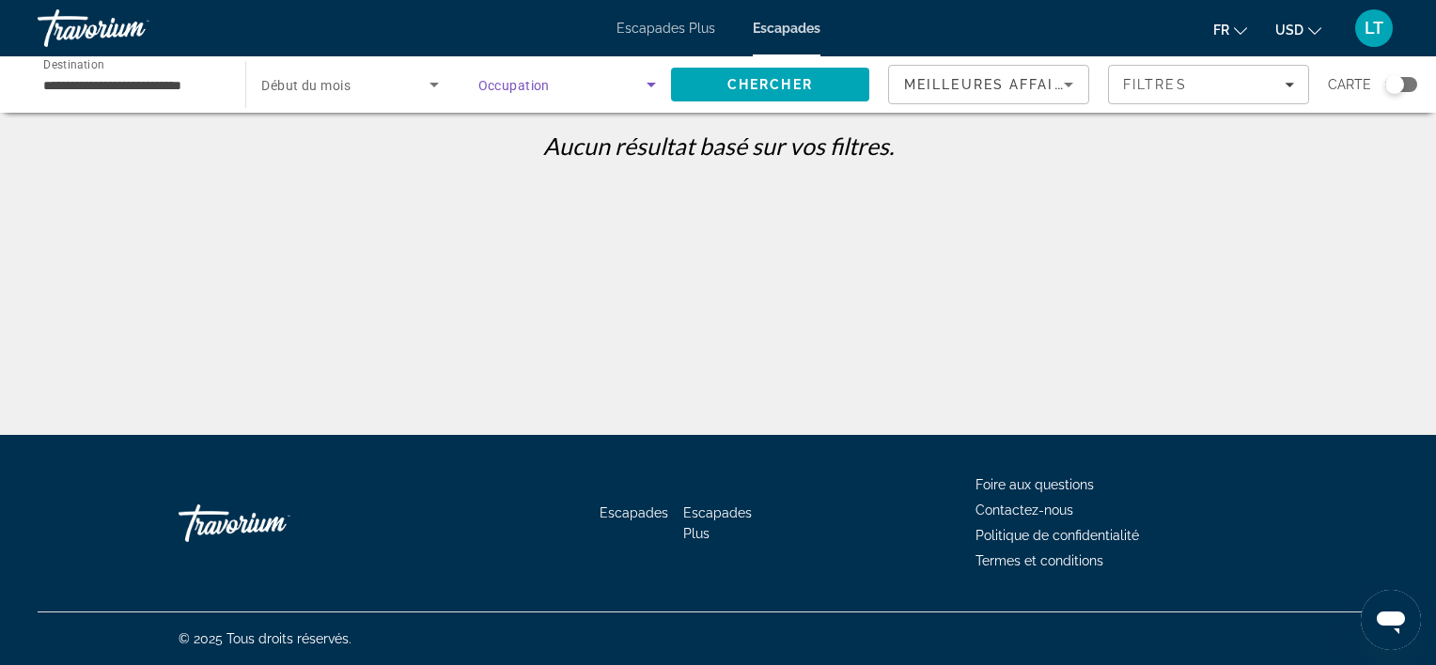
click at [652, 86] on icon "Widget de recherche" at bounding box center [651, 85] width 9 height 5
click at [600, 139] on span "Nombre total d’invités" at bounding box center [542, 140] width 128 height 15
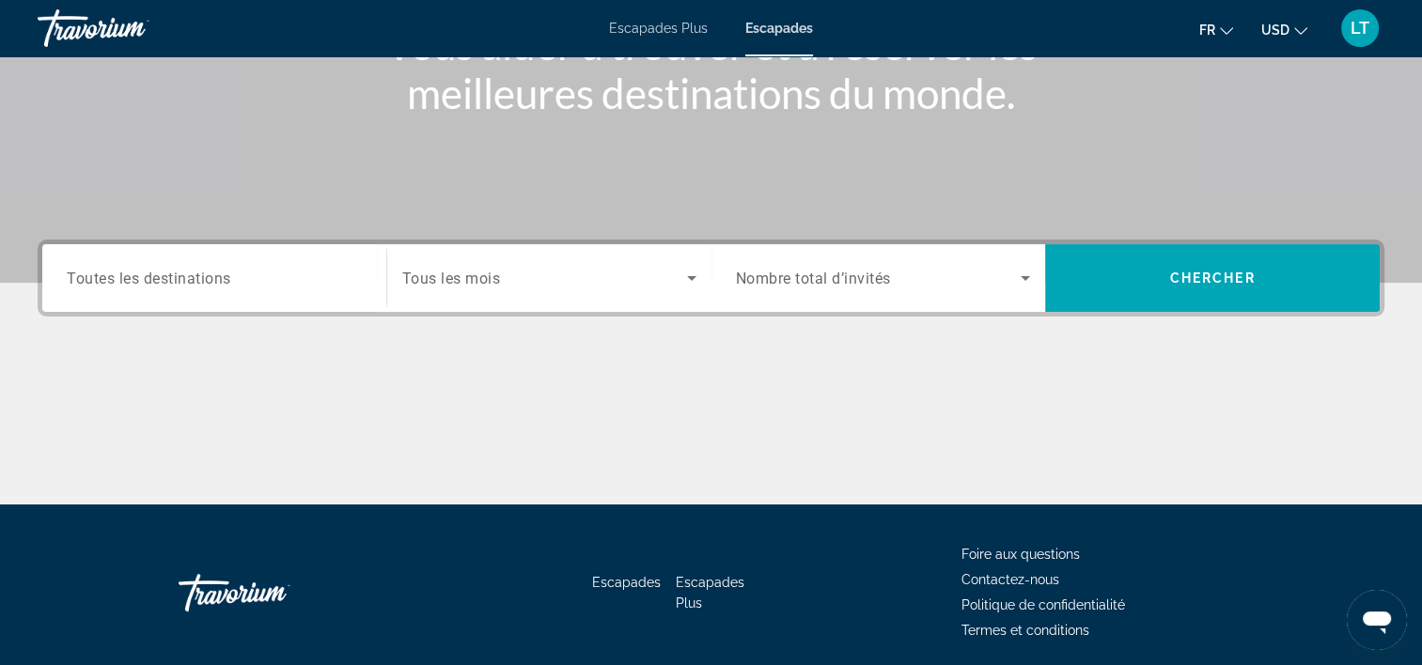
scroll to position [350, 0]
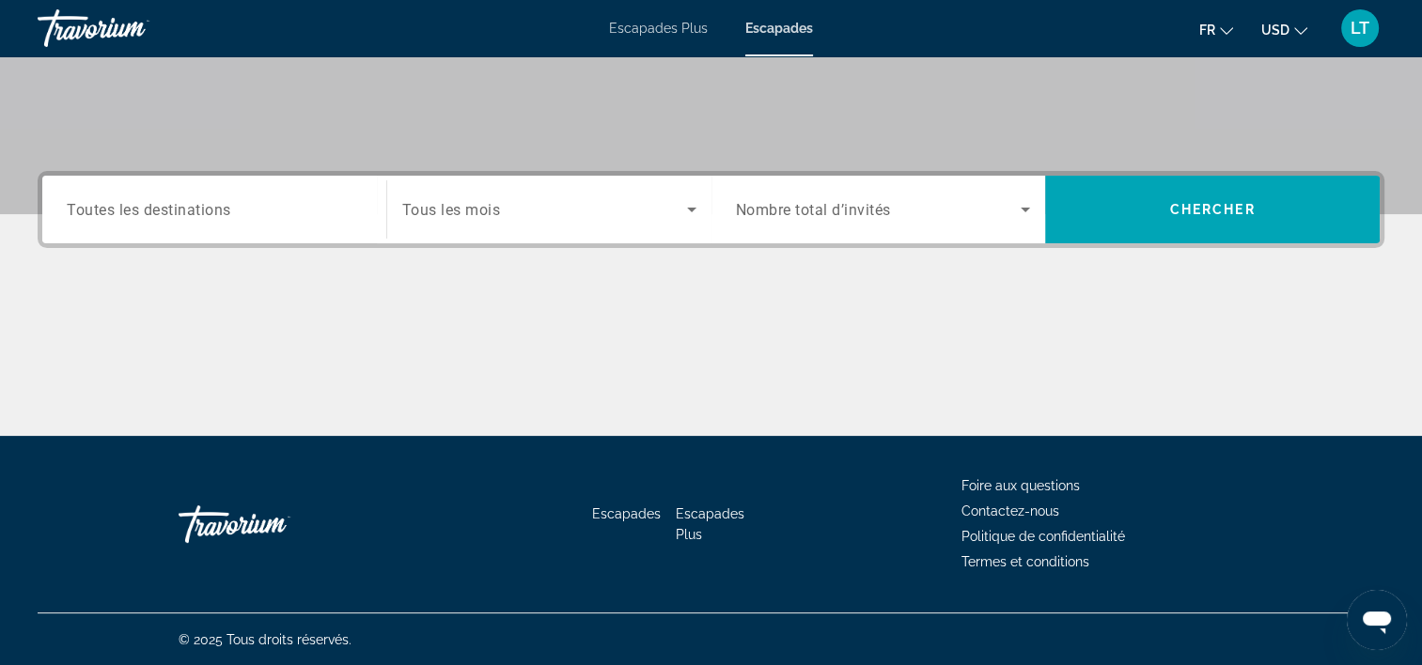
click at [285, 208] on input "Destination Toutes les destinations" at bounding box center [214, 210] width 295 height 23
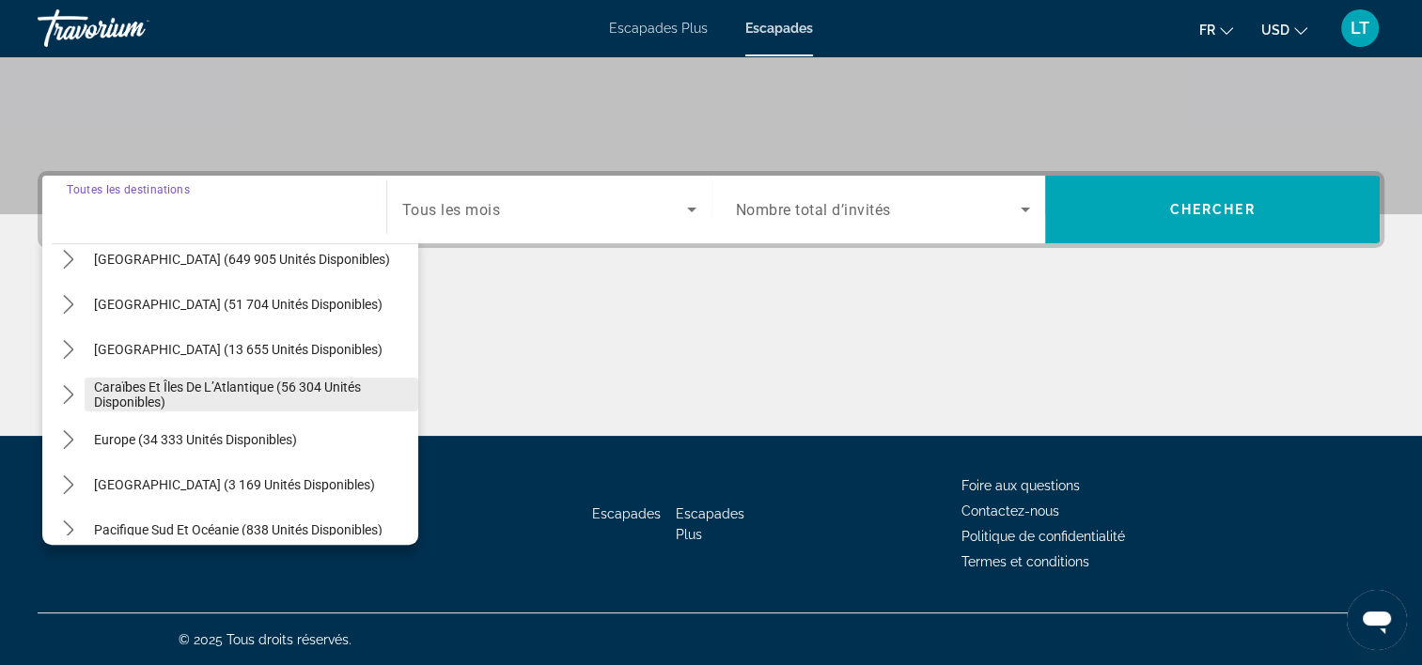
scroll to position [94, 0]
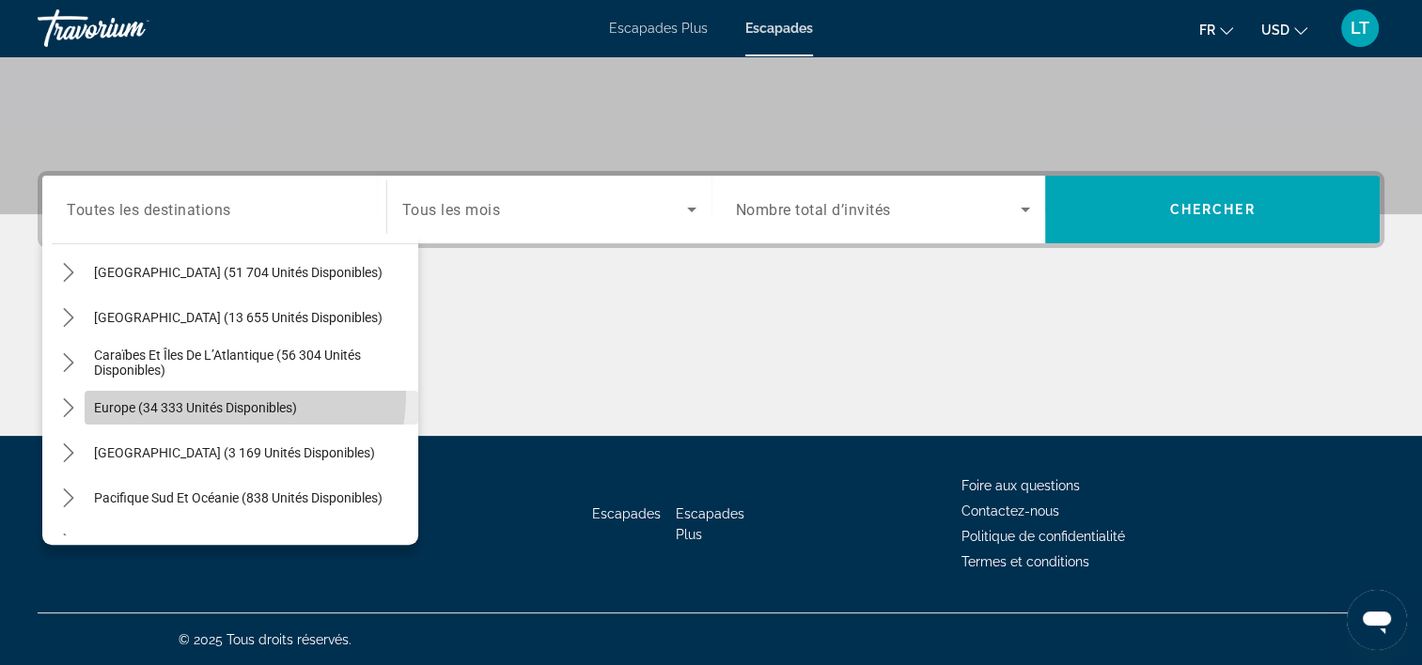
click at [209, 393] on span "Sélectionnez la destination : Europe (34 333 unités disponibles)" at bounding box center [252, 407] width 334 height 45
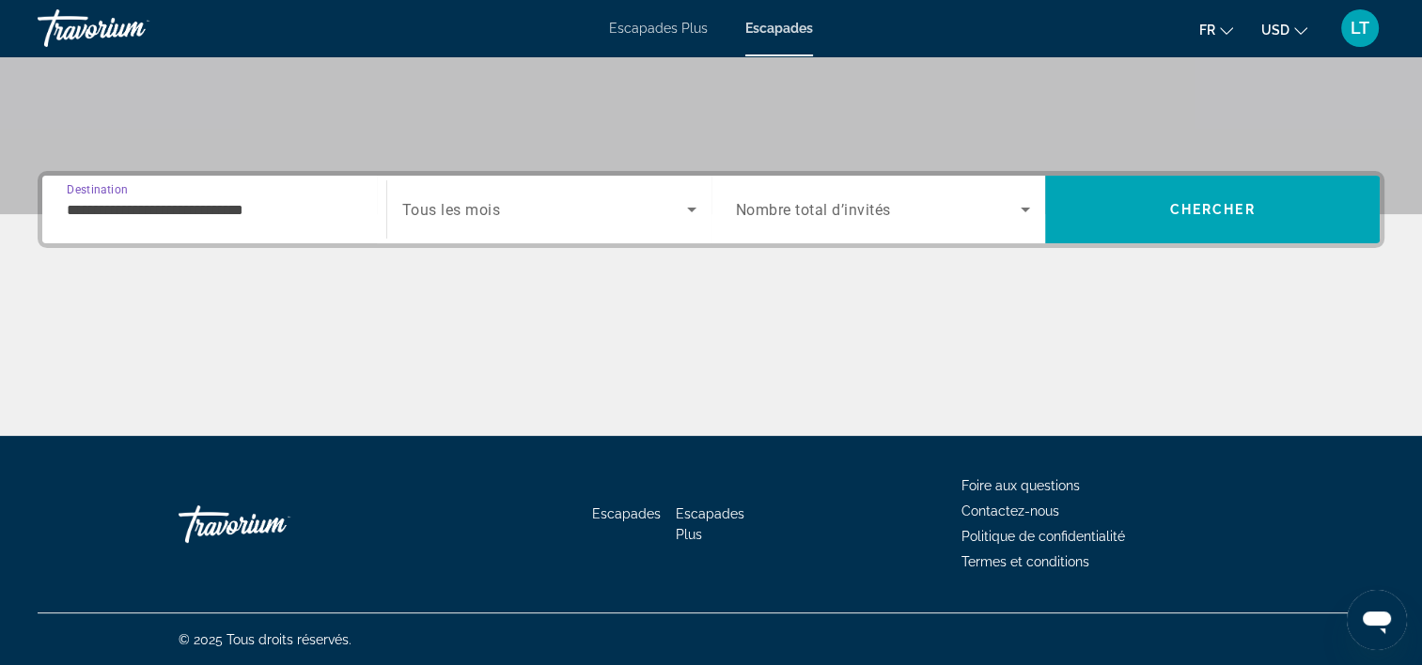
click at [308, 214] on input "**********" at bounding box center [214, 210] width 295 height 23
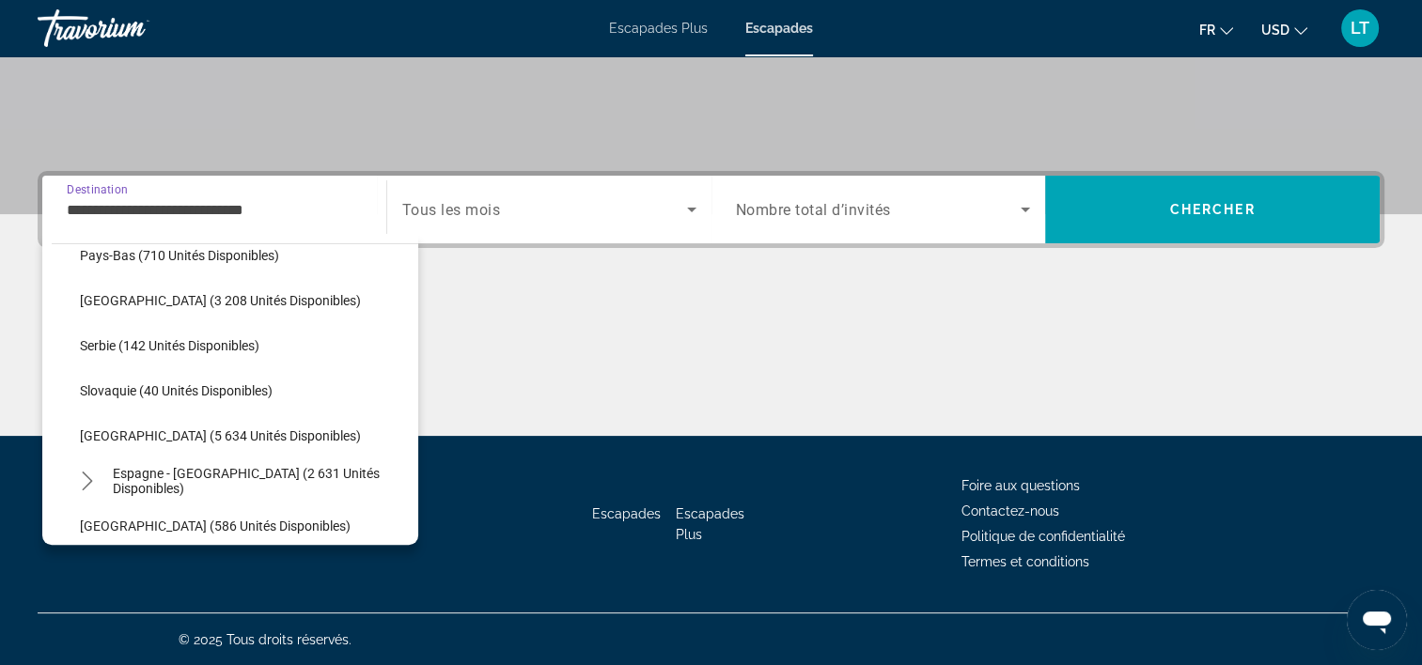
scroll to position [864, 0]
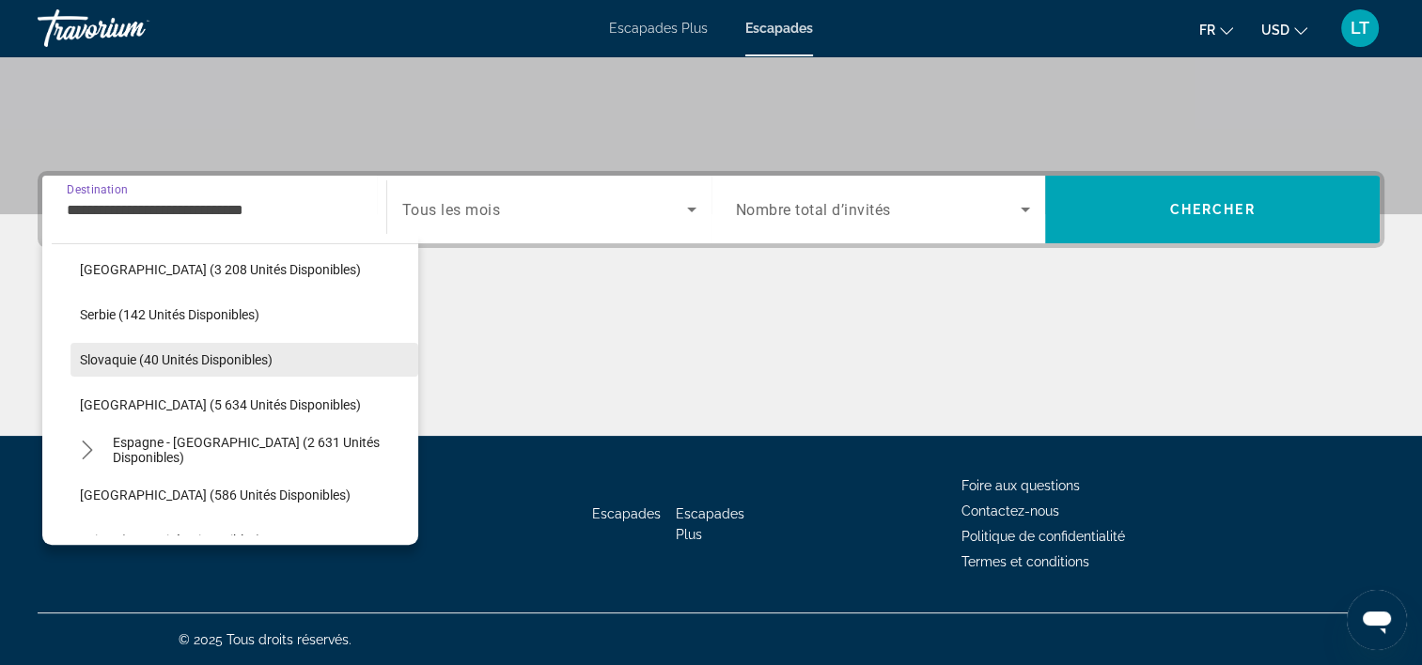
click at [240, 355] on span "Slovaquie (40 unités disponibles)" at bounding box center [176, 359] width 193 height 15
type input "**********"
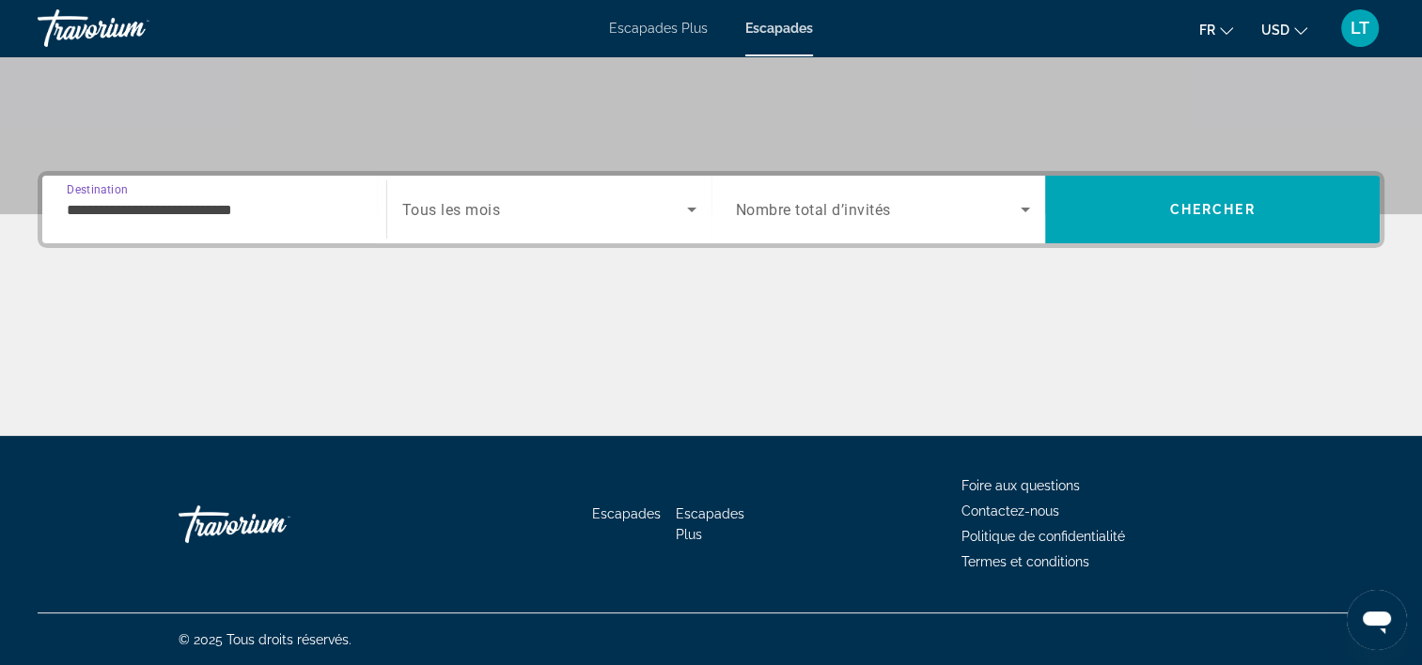
click at [692, 210] on icon "Widget de recherche" at bounding box center [691, 209] width 23 height 23
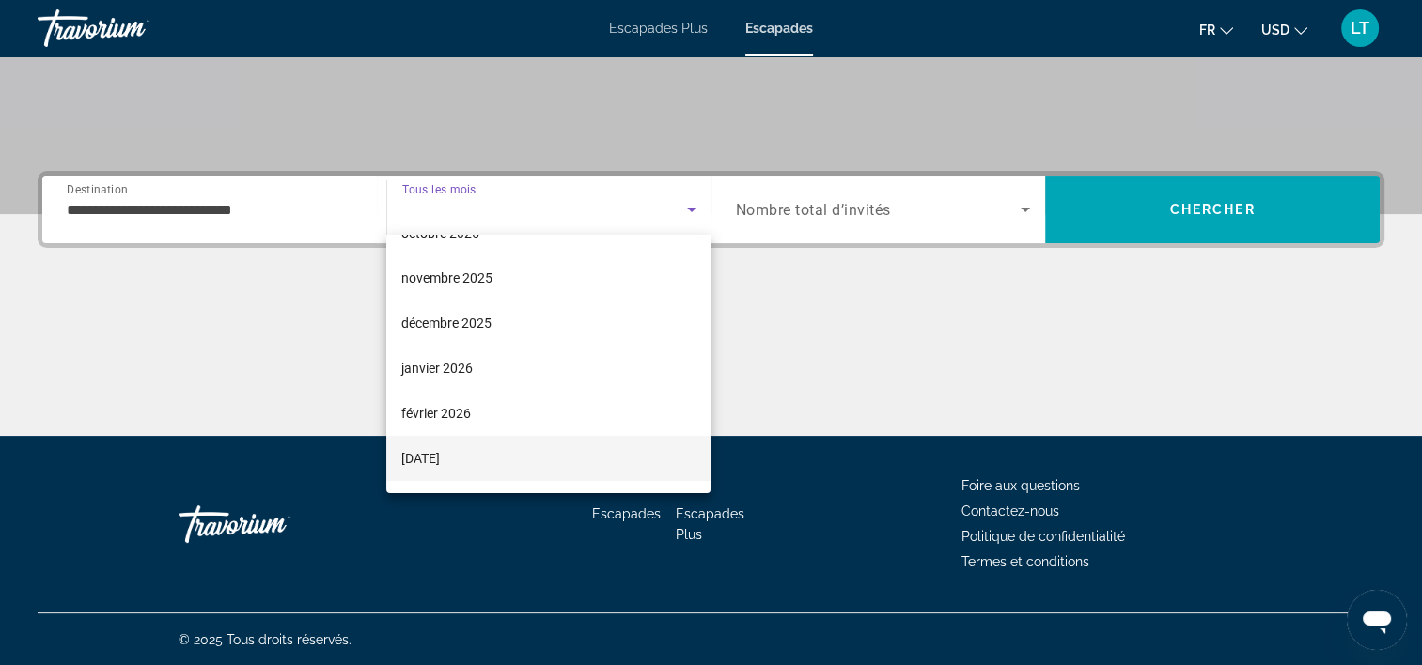
scroll to position [188, 0]
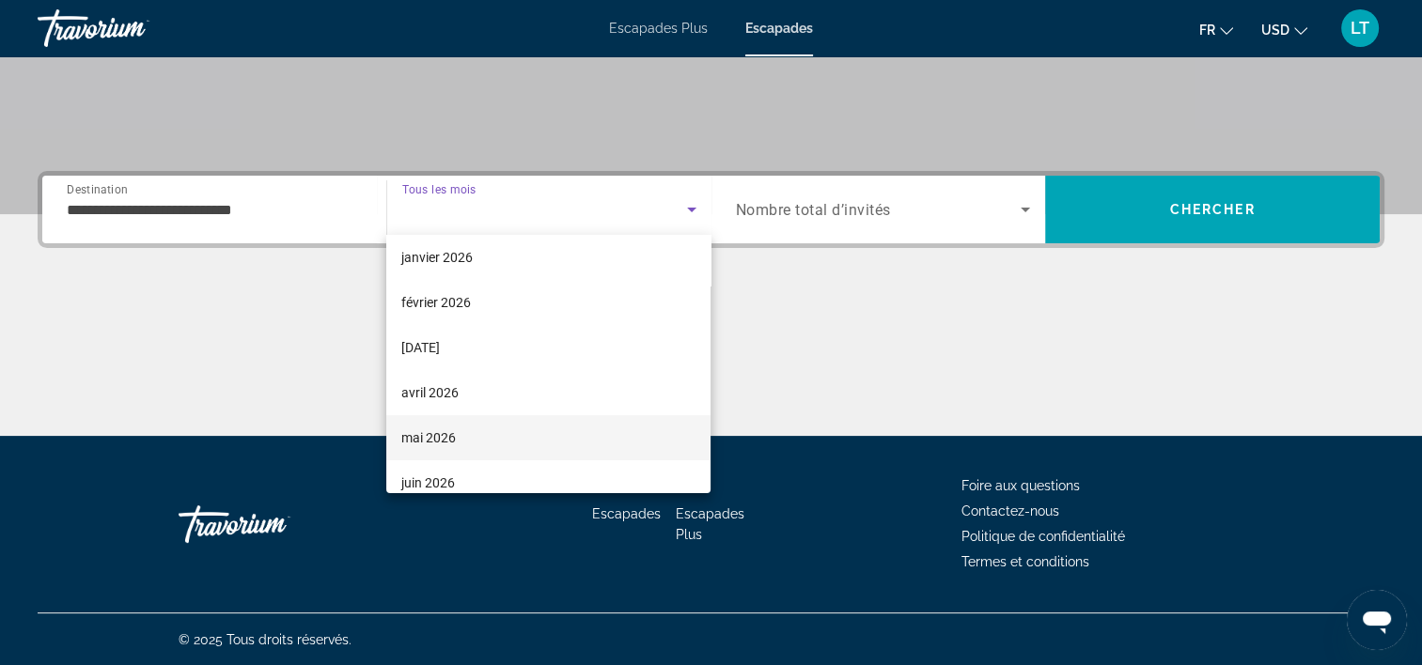
click at [595, 436] on mat-option "mai 2026" at bounding box center [548, 437] width 324 height 45
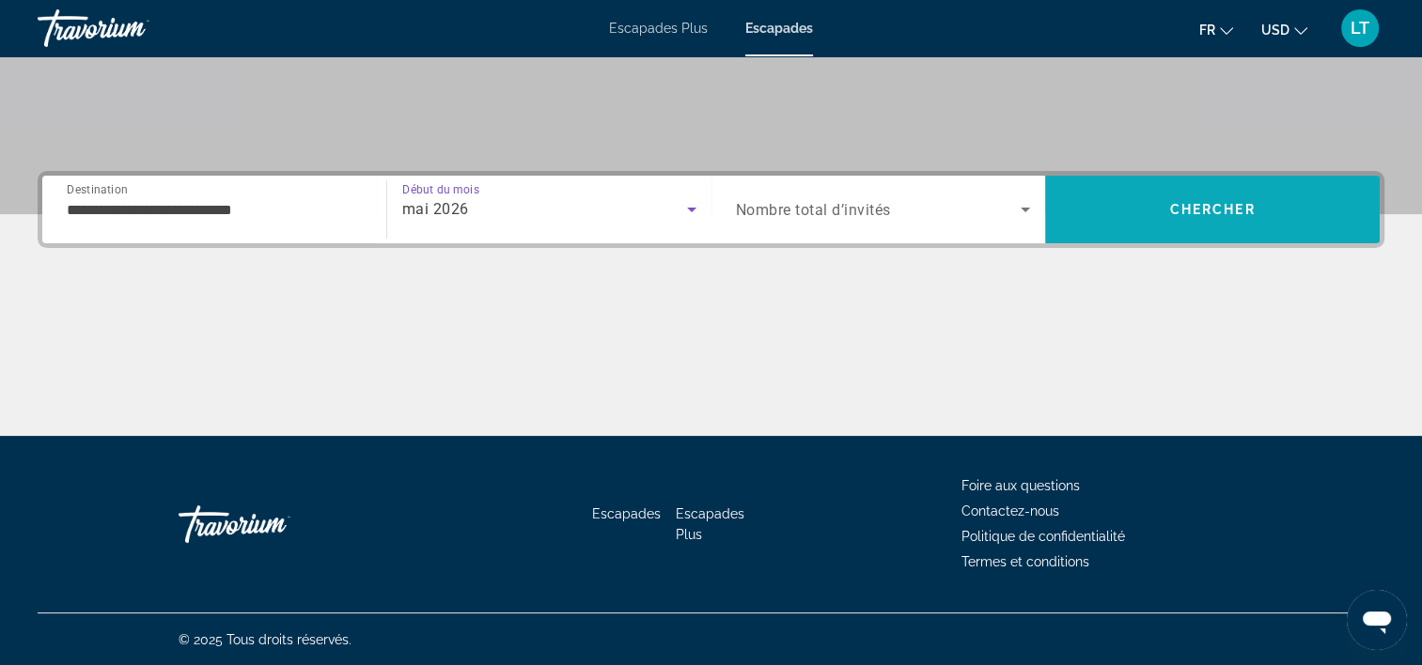
click at [1105, 217] on span "Rechercher" at bounding box center [1212, 209] width 335 height 45
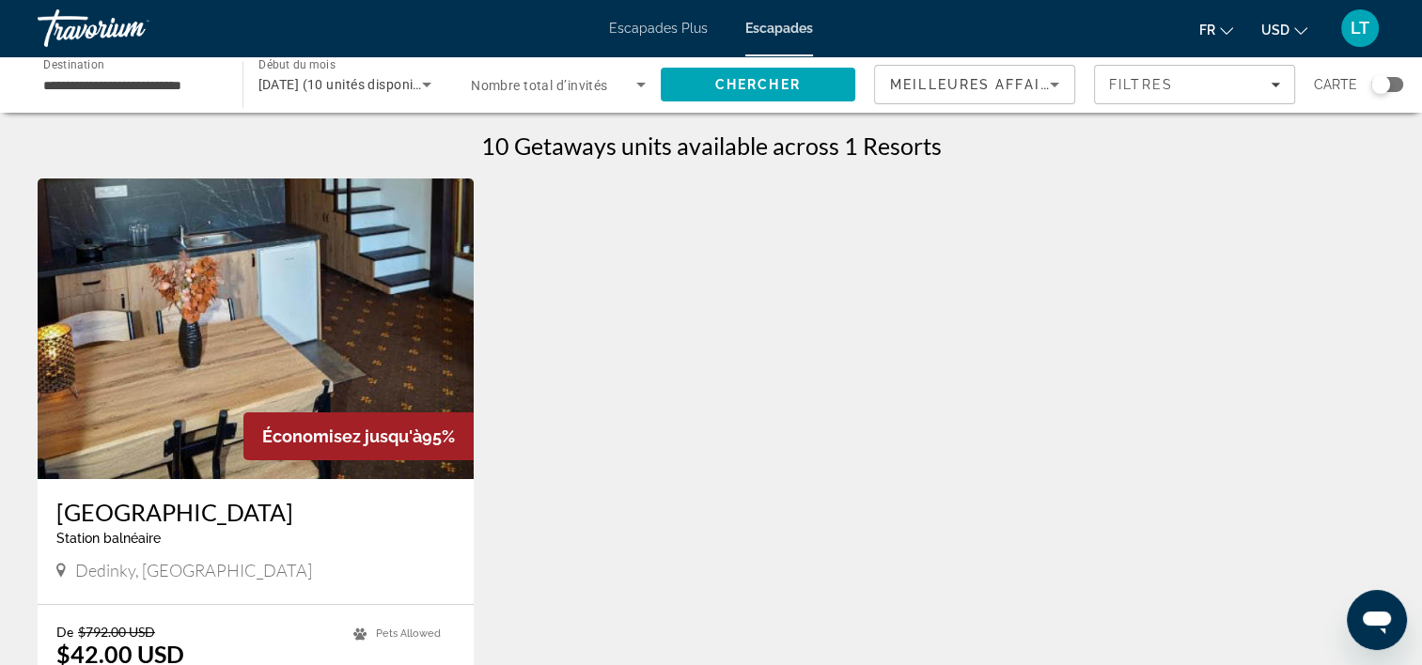
click at [399, 337] on img "Contenu principal" at bounding box center [256, 329] width 436 height 301
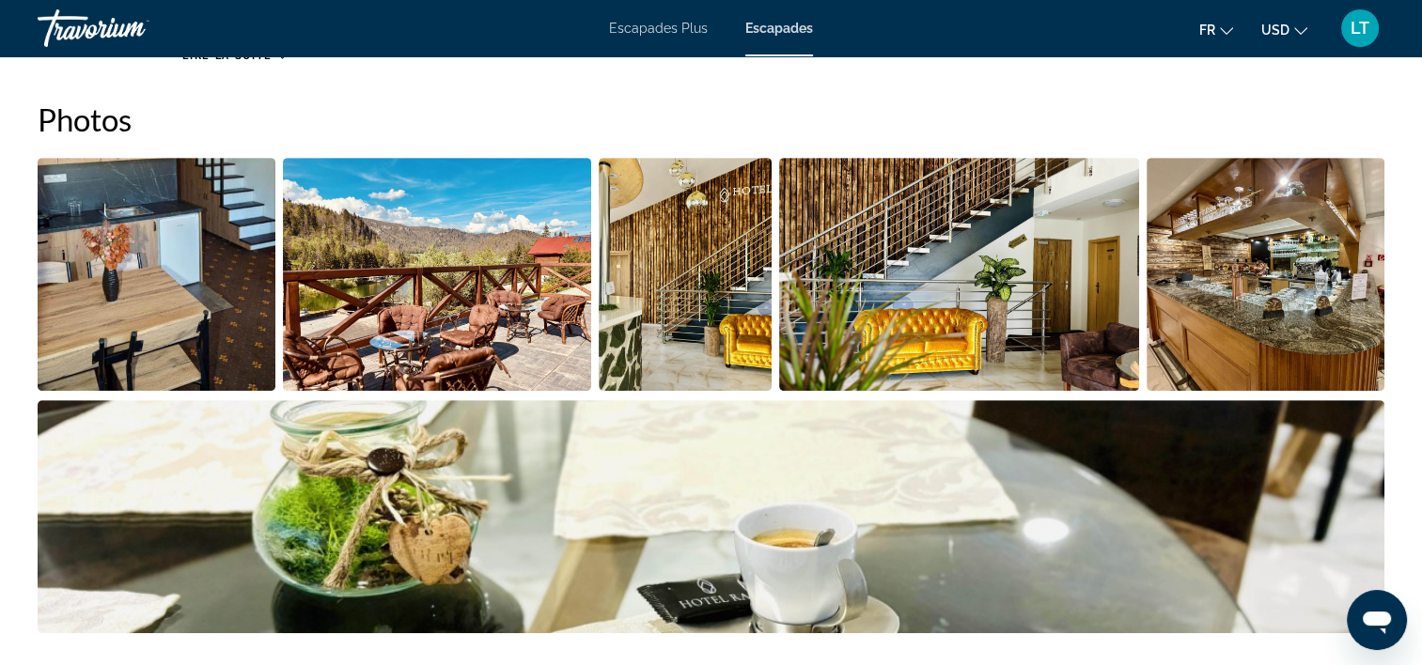
scroll to position [846, 0]
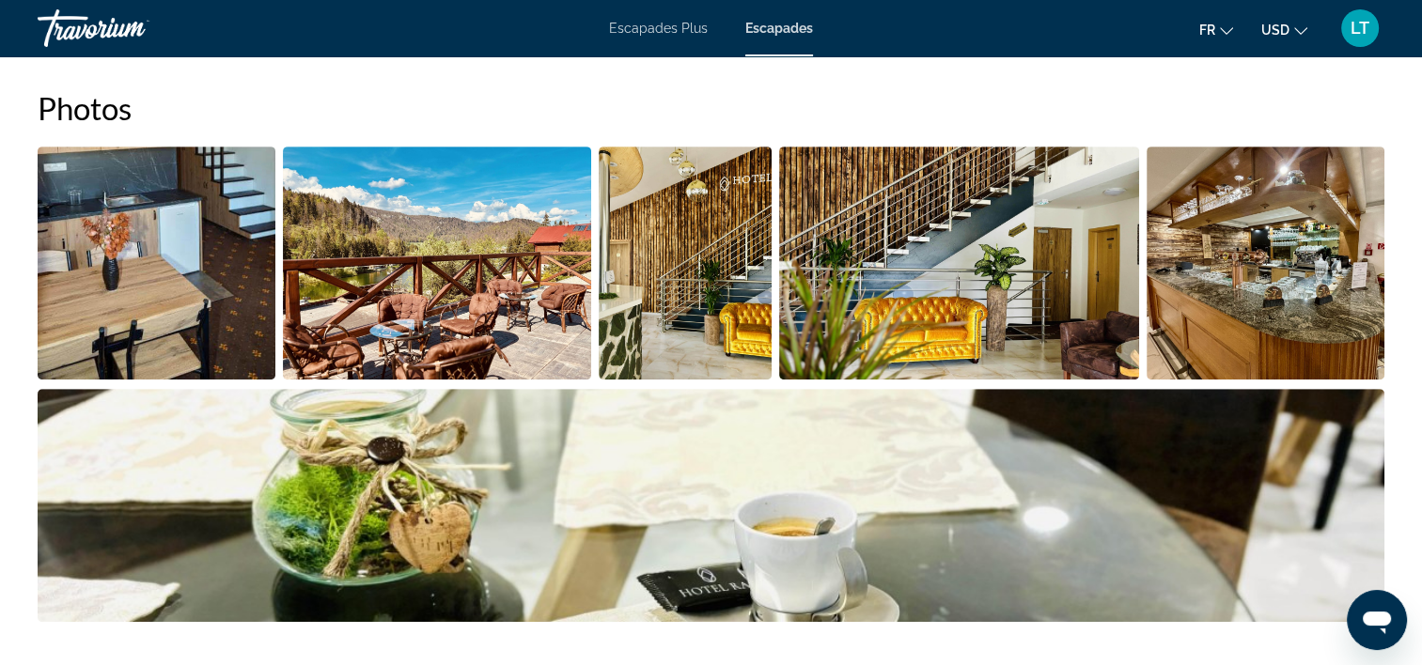
click at [200, 277] on img "Ouvrir le curseur d’image en plein écran" at bounding box center [157, 263] width 238 height 233
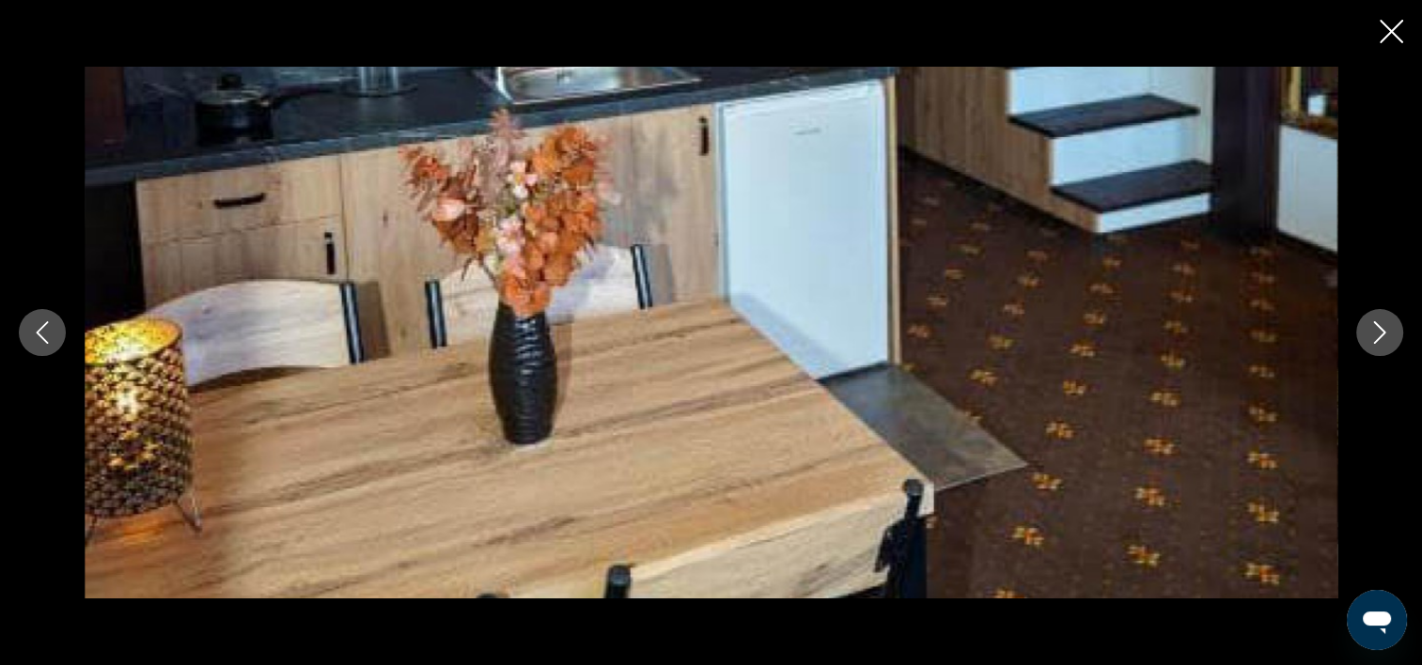
click at [1380, 335] on icon "Image suivante" at bounding box center [1379, 332] width 23 height 23
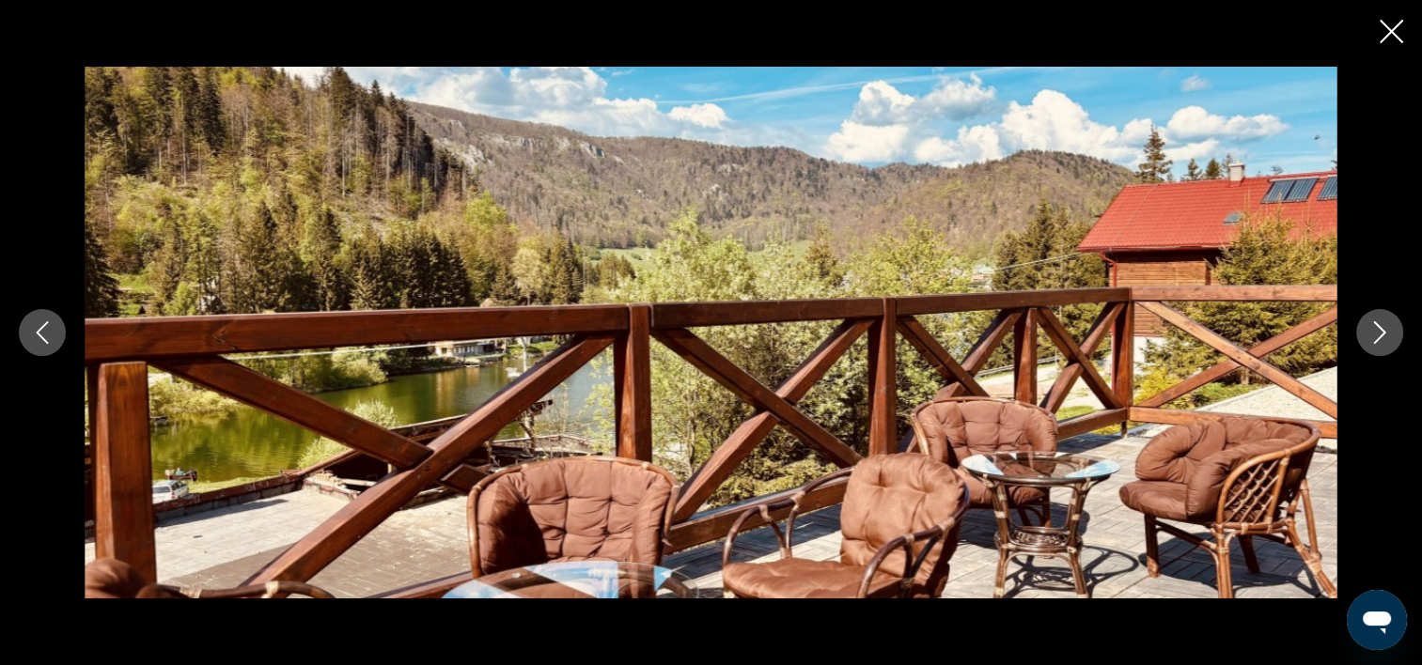
click at [1380, 335] on icon "Image suivante" at bounding box center [1379, 332] width 23 height 23
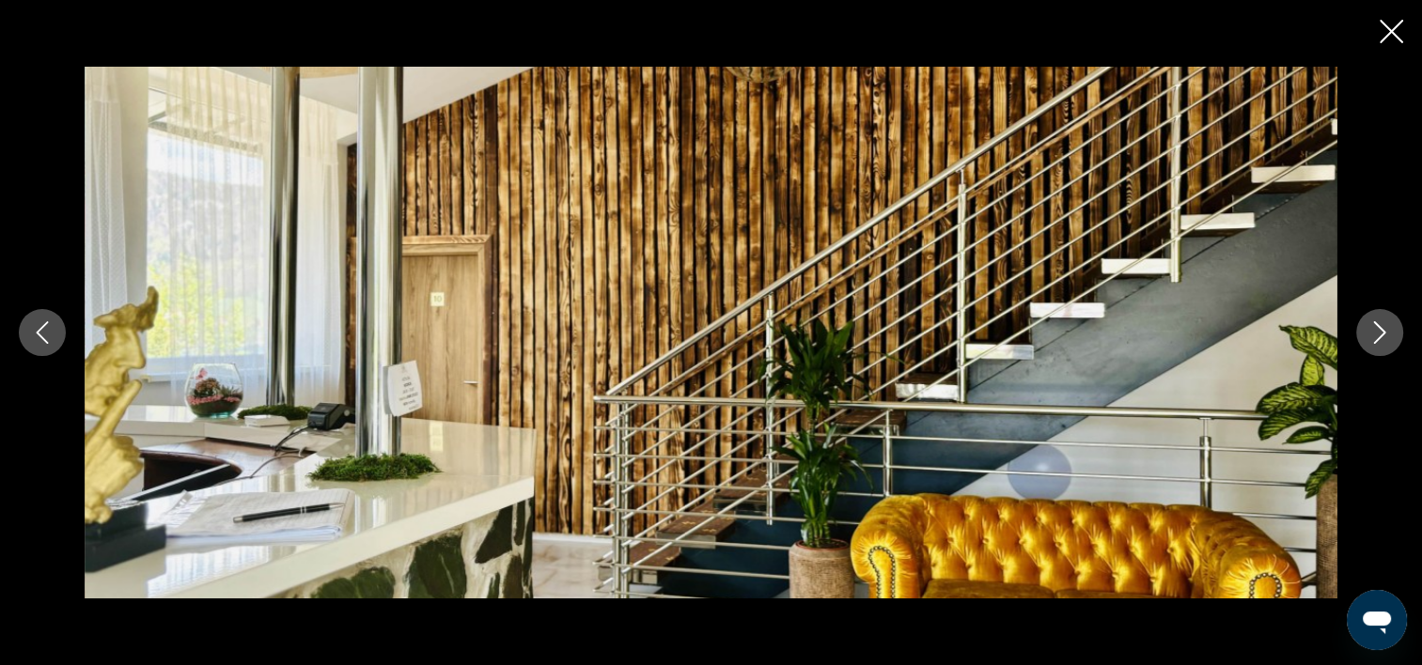
click at [1380, 335] on icon "Image suivante" at bounding box center [1379, 332] width 23 height 23
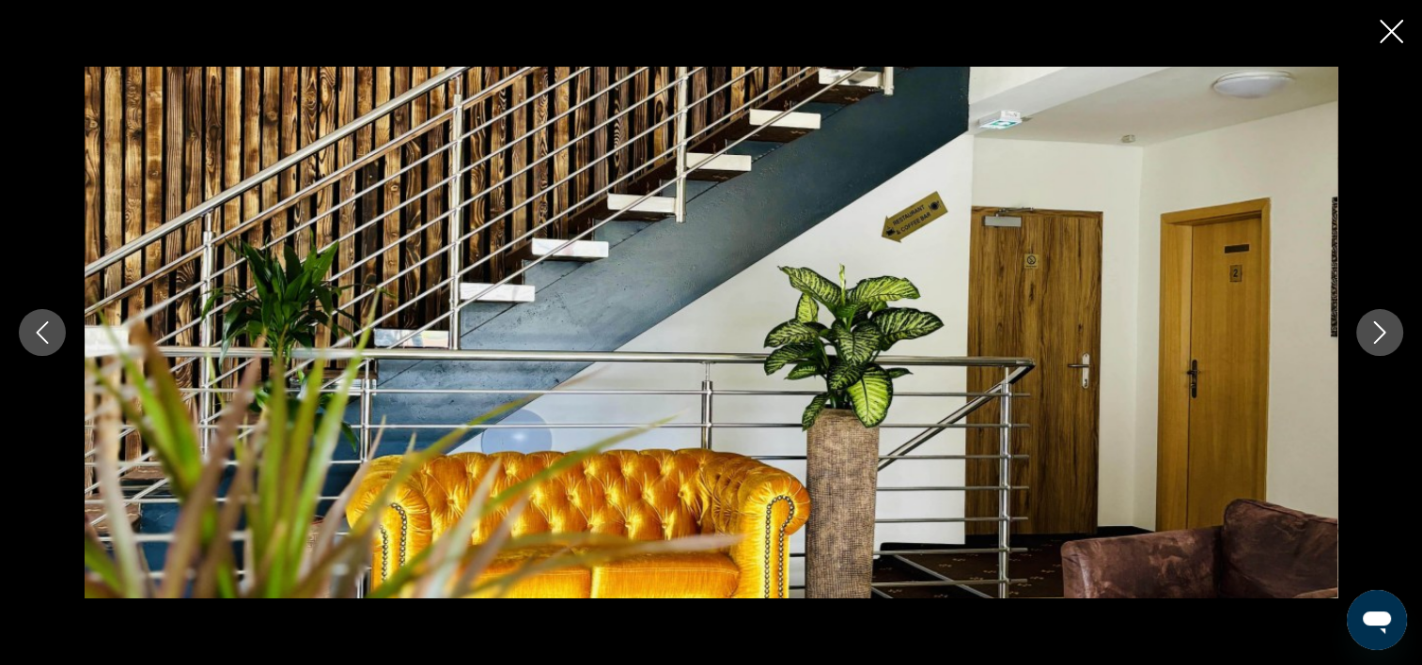
click at [1380, 335] on icon "Image suivante" at bounding box center [1379, 332] width 23 height 23
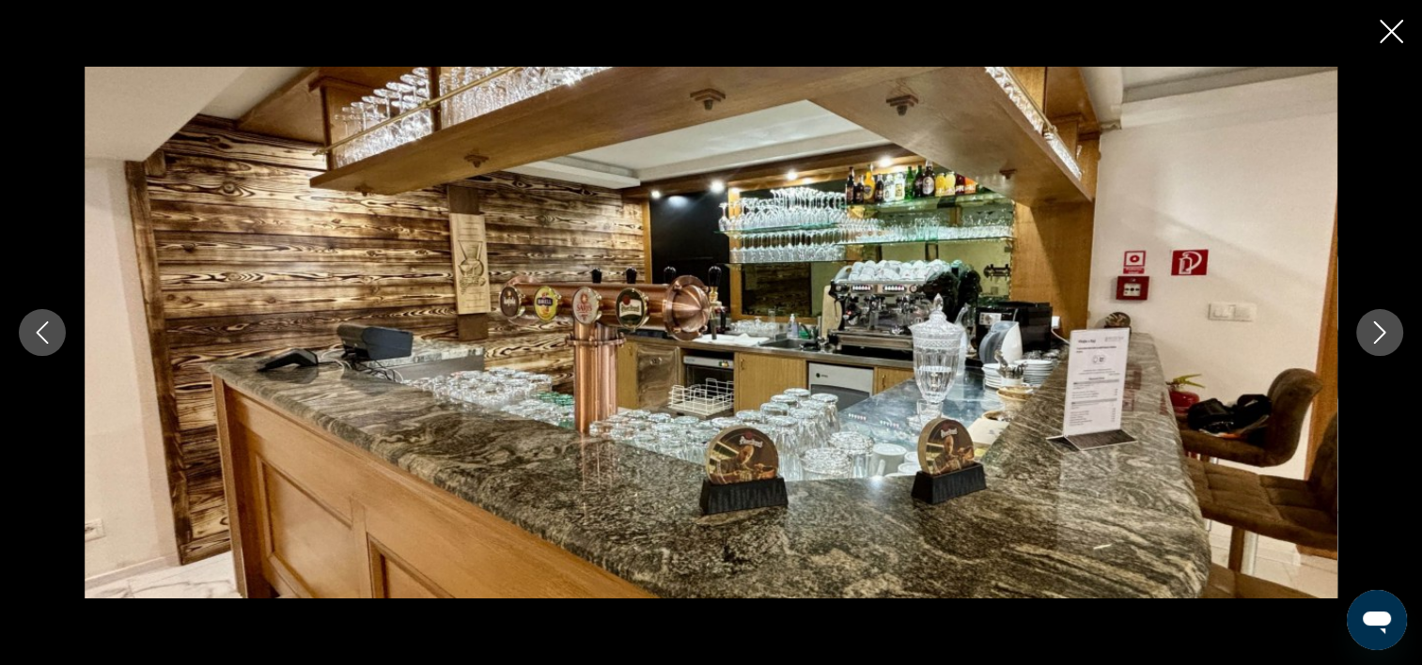
click at [1380, 335] on icon "Image suivante" at bounding box center [1379, 332] width 23 height 23
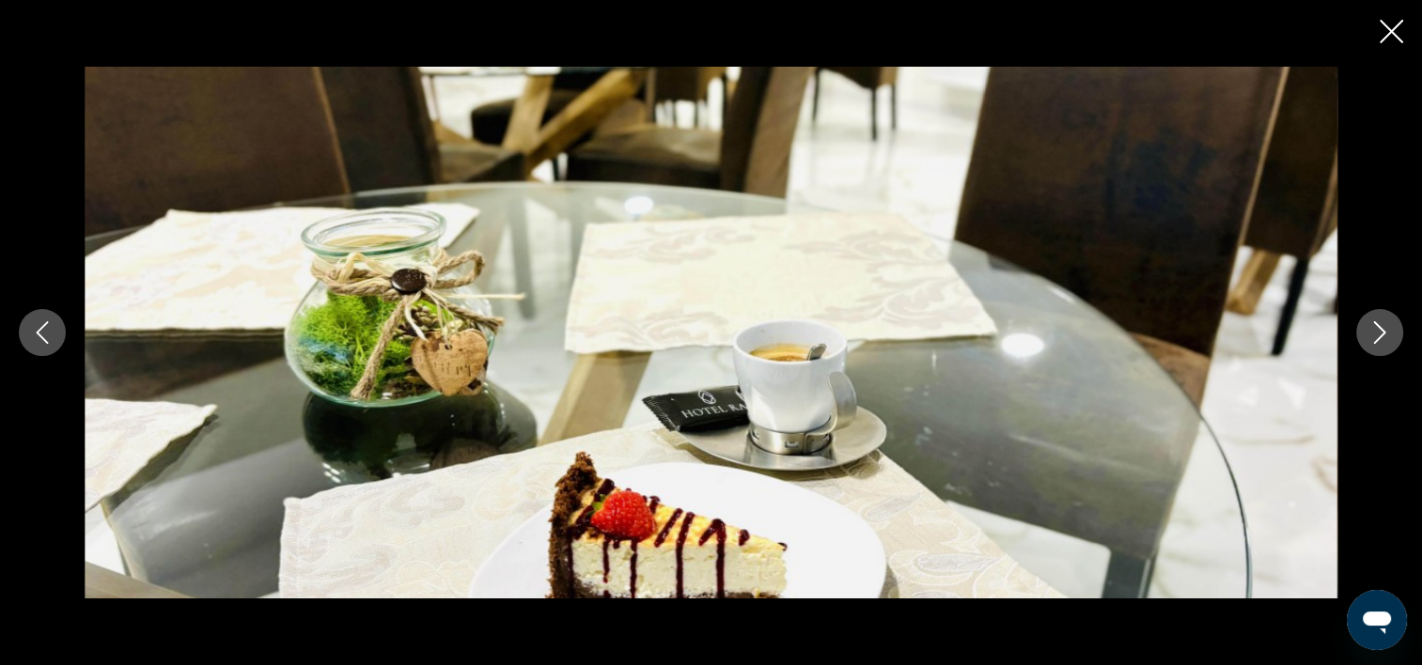
click at [1380, 335] on icon "Image suivante" at bounding box center [1379, 332] width 23 height 23
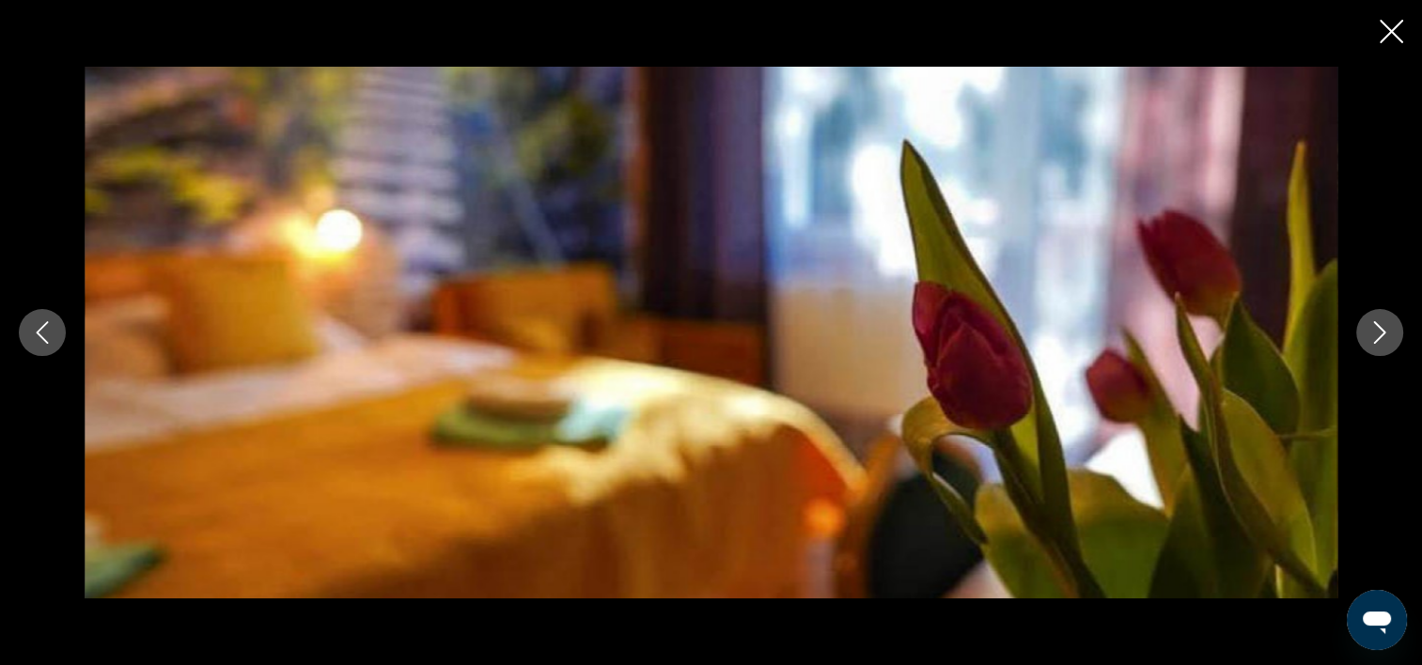
click at [1380, 335] on icon "Image suivante" at bounding box center [1379, 332] width 23 height 23
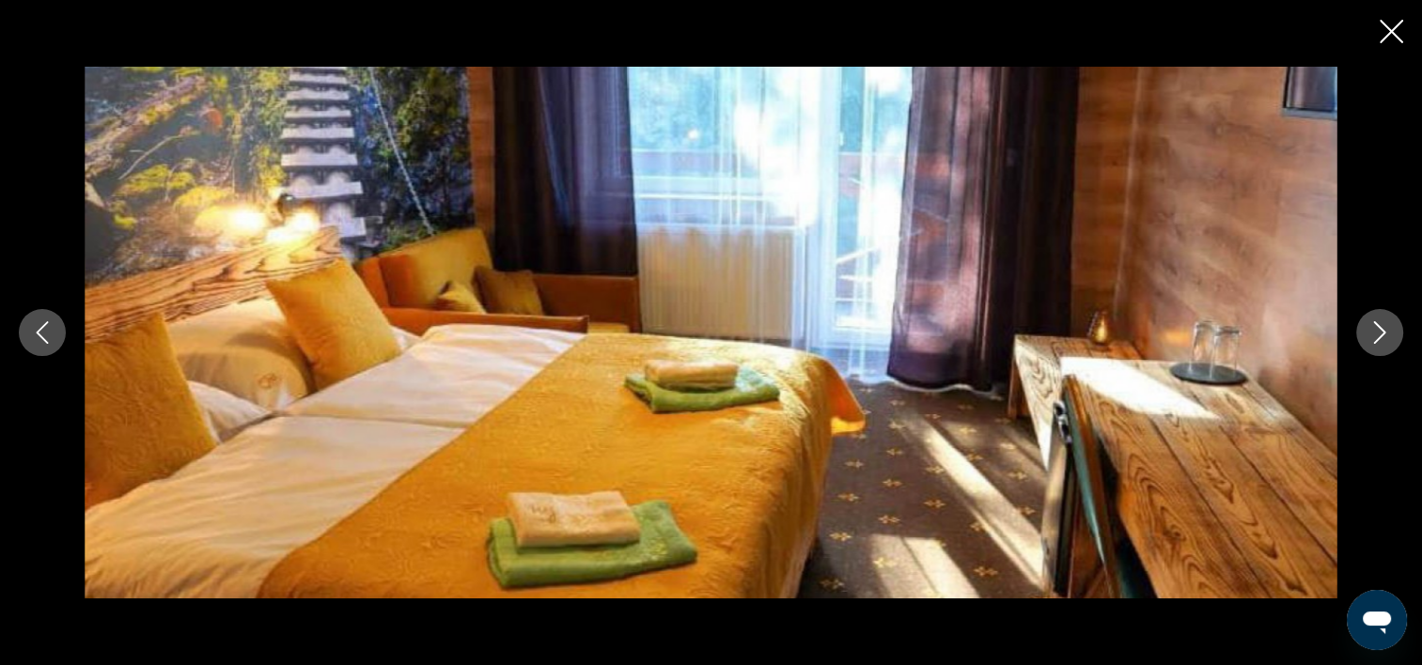
click at [1380, 335] on icon "Image suivante" at bounding box center [1379, 332] width 23 height 23
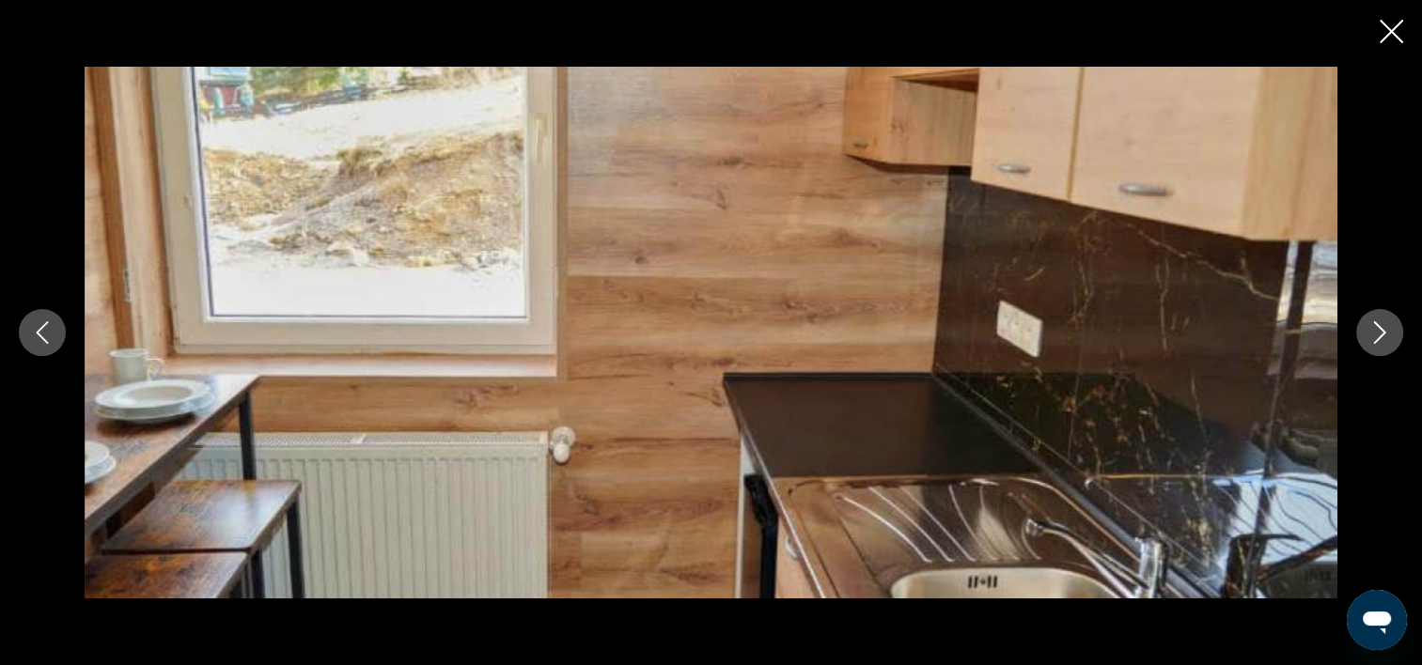
click at [1380, 335] on icon "Image suivante" at bounding box center [1379, 332] width 23 height 23
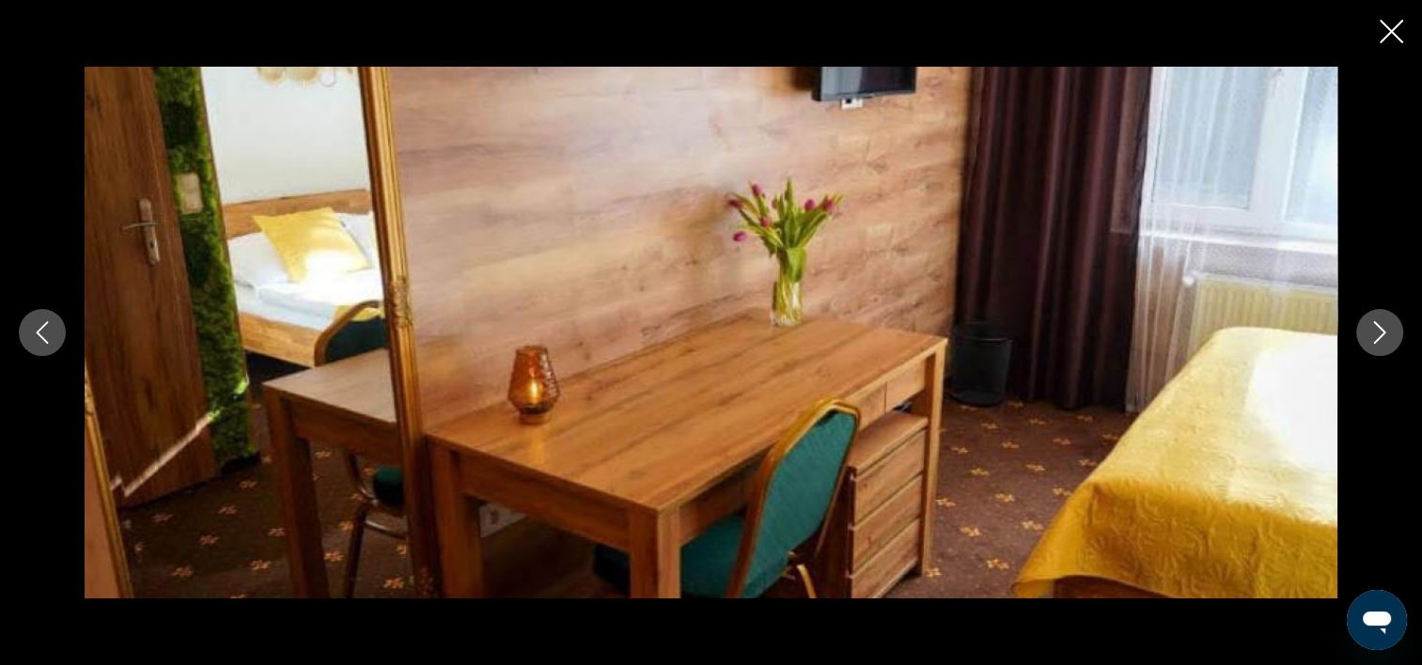
click at [1380, 335] on icon "Image suivante" at bounding box center [1379, 332] width 23 height 23
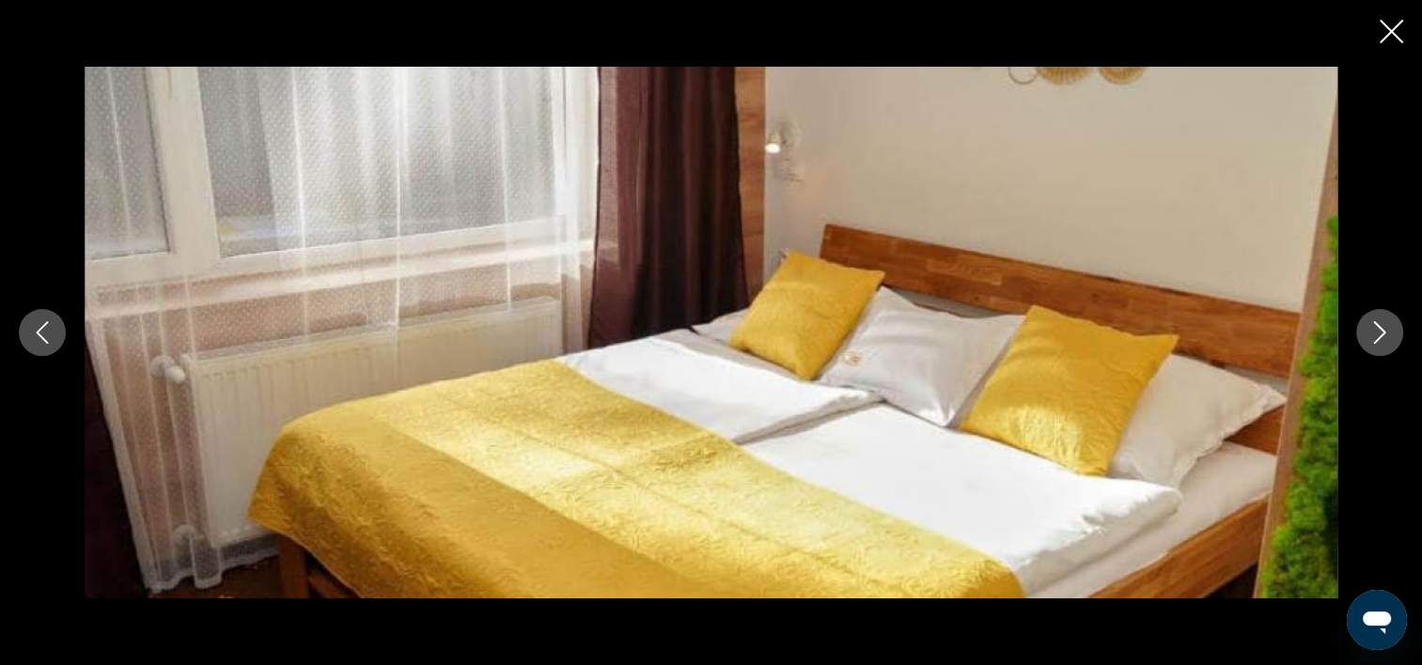
click at [1393, 25] on icon "Fermer le diaporama" at bounding box center [1391, 31] width 23 height 23
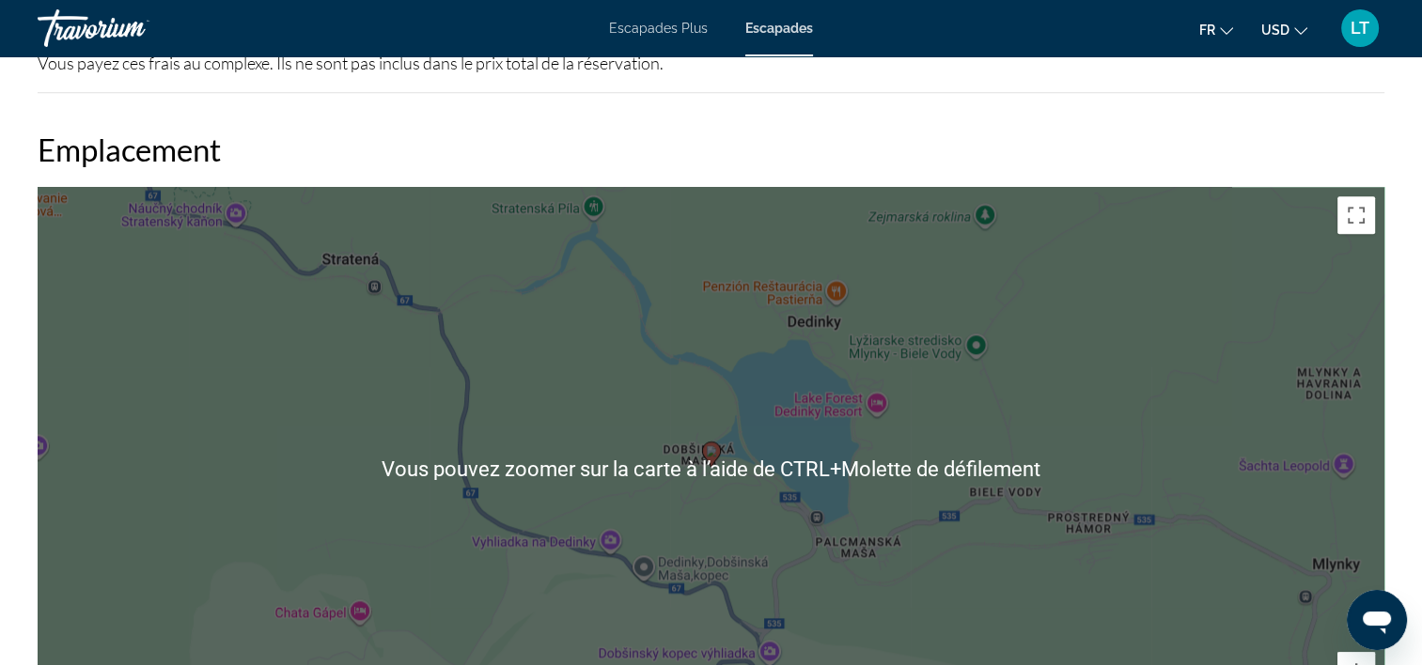
scroll to position [1973, 0]
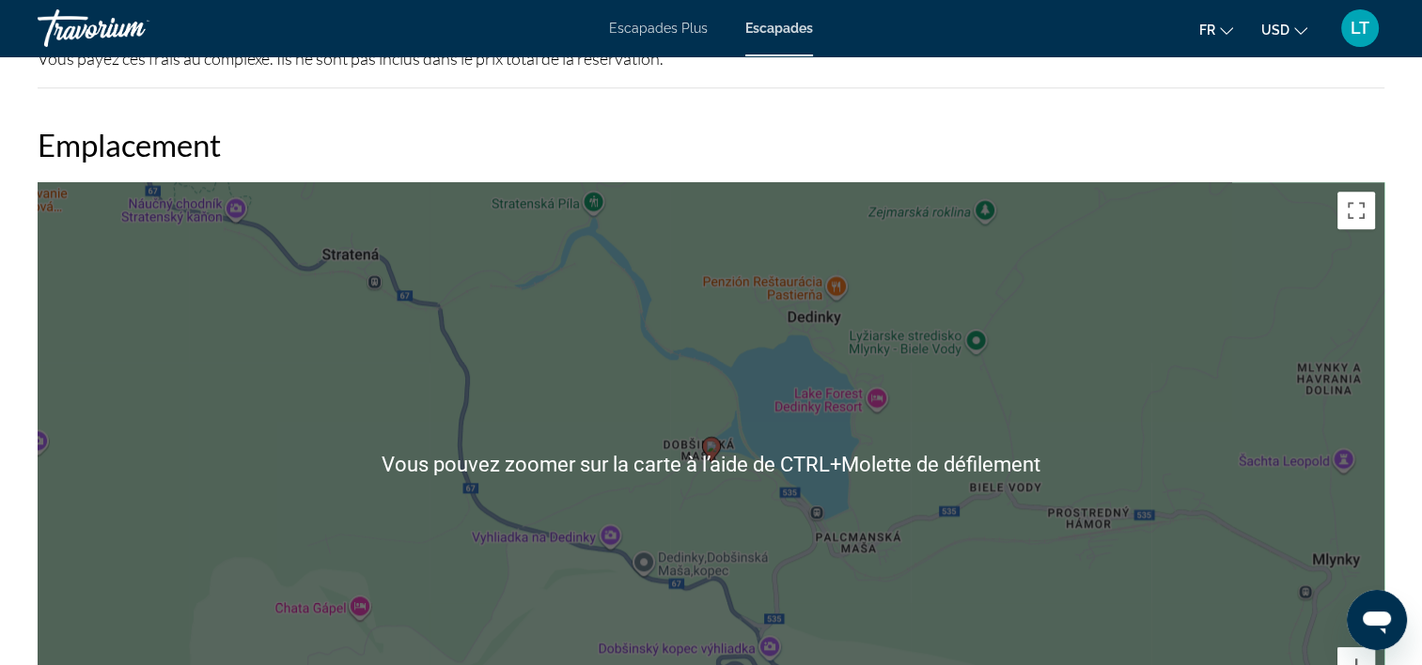
click at [865, 380] on div "Pour activer le glissement avec le clavier, appuyez sur Alt+Entrée. Une fois ce…" at bounding box center [711, 464] width 1347 height 564
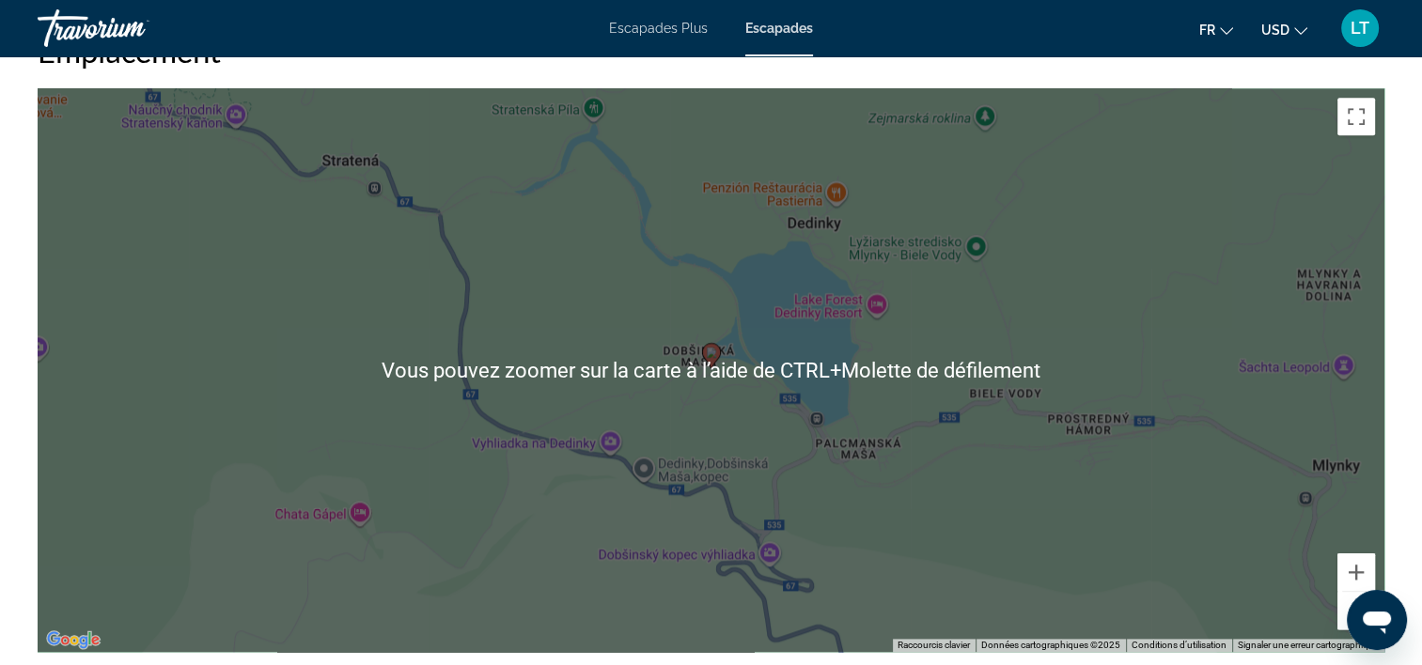
click at [912, 504] on div "Pour activer le glissement avec le clavier, appuyez sur Alt+Entrée. Une fois ce…" at bounding box center [711, 370] width 1347 height 564
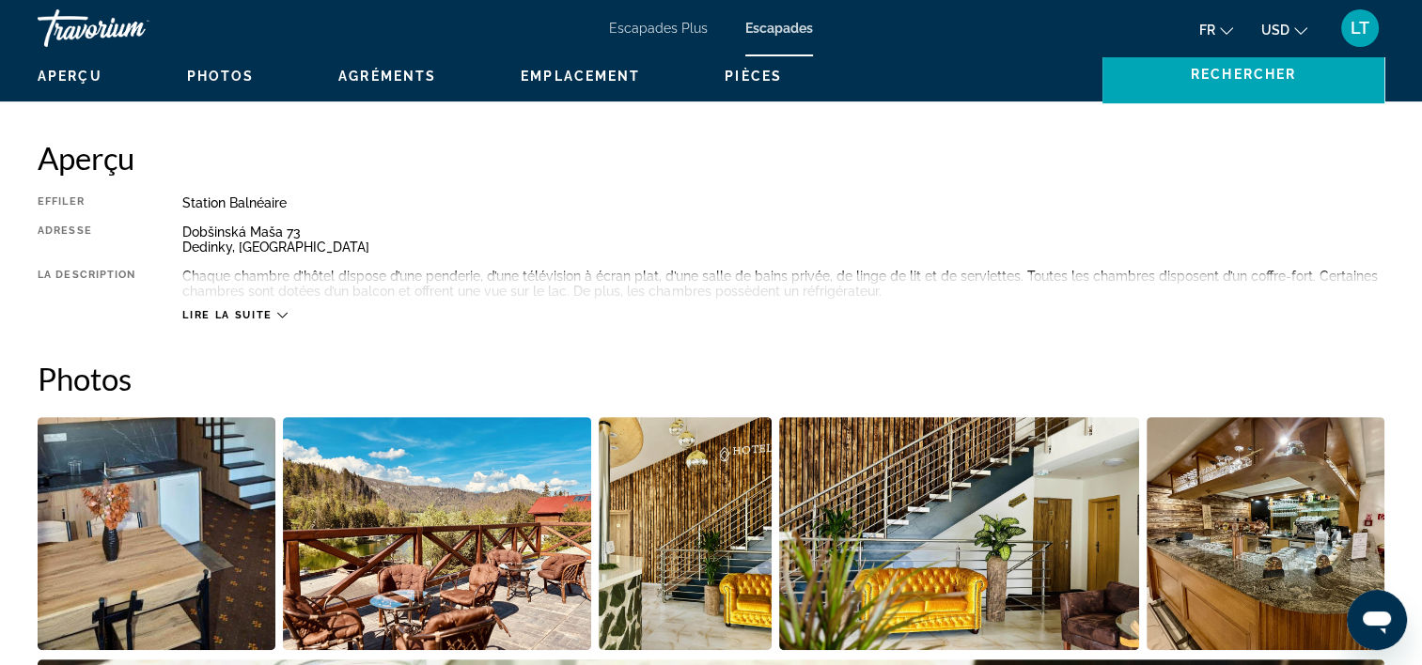
scroll to position [376, 0]
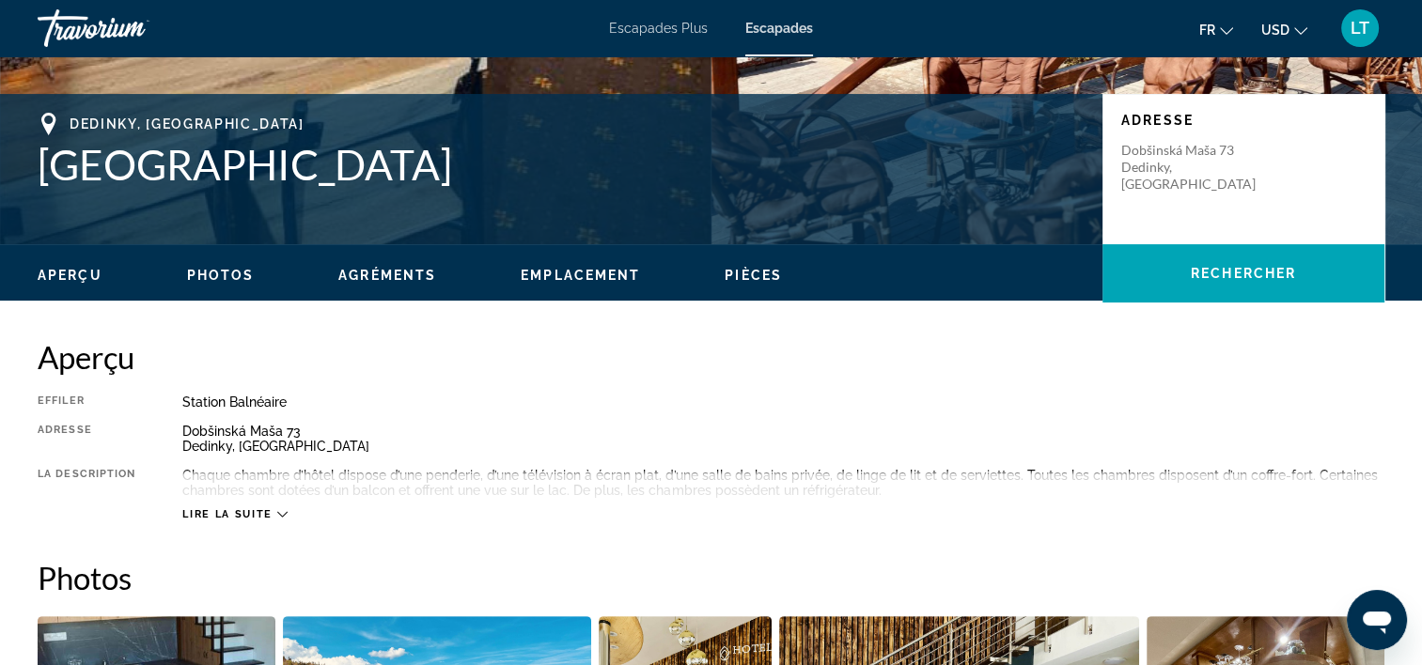
click at [285, 512] on icon "Contenu principal" at bounding box center [282, 514] width 10 height 10
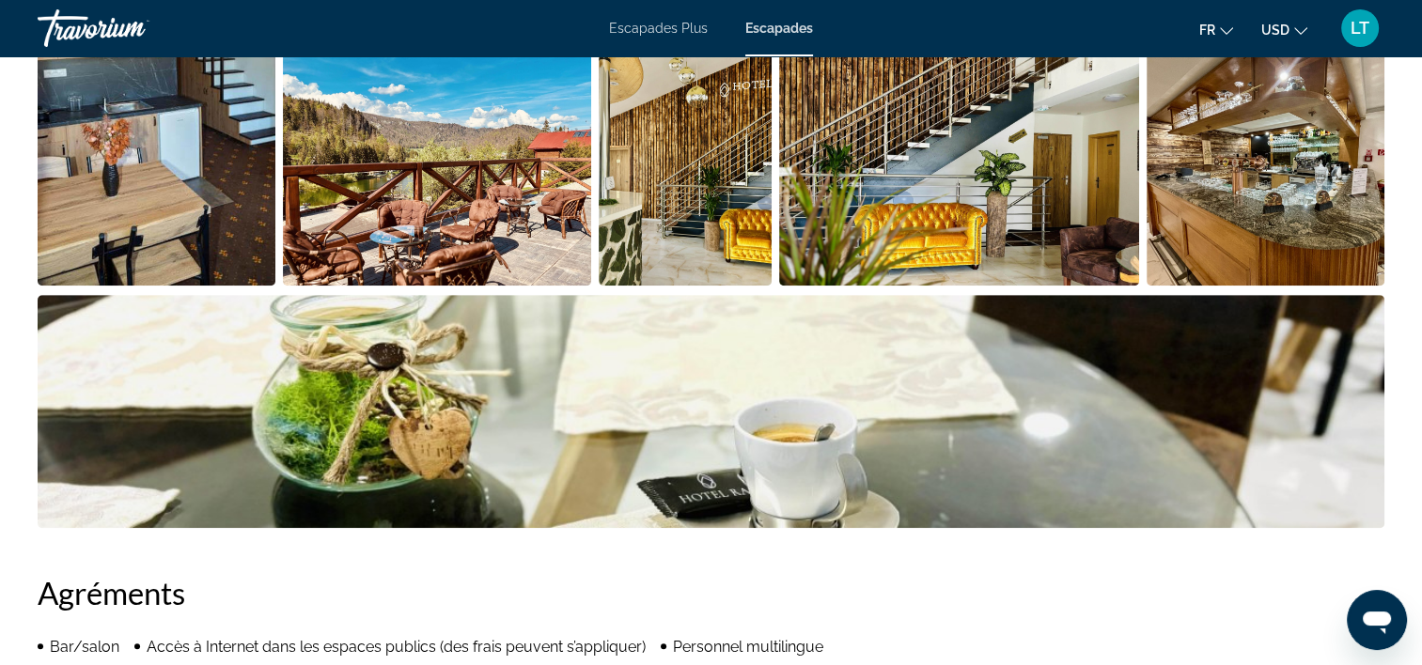
scroll to position [1034, 0]
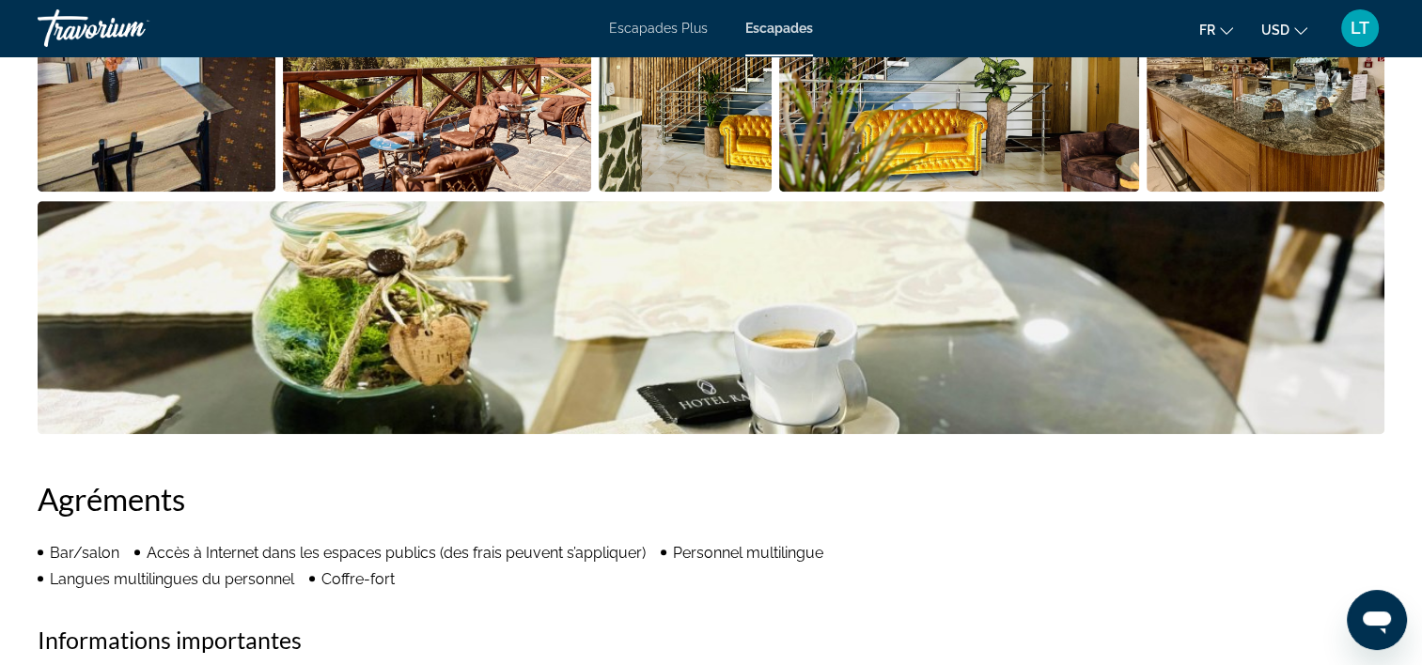
click at [237, 125] on img "Ouvrir le curseur d’image en plein écran" at bounding box center [157, 75] width 238 height 233
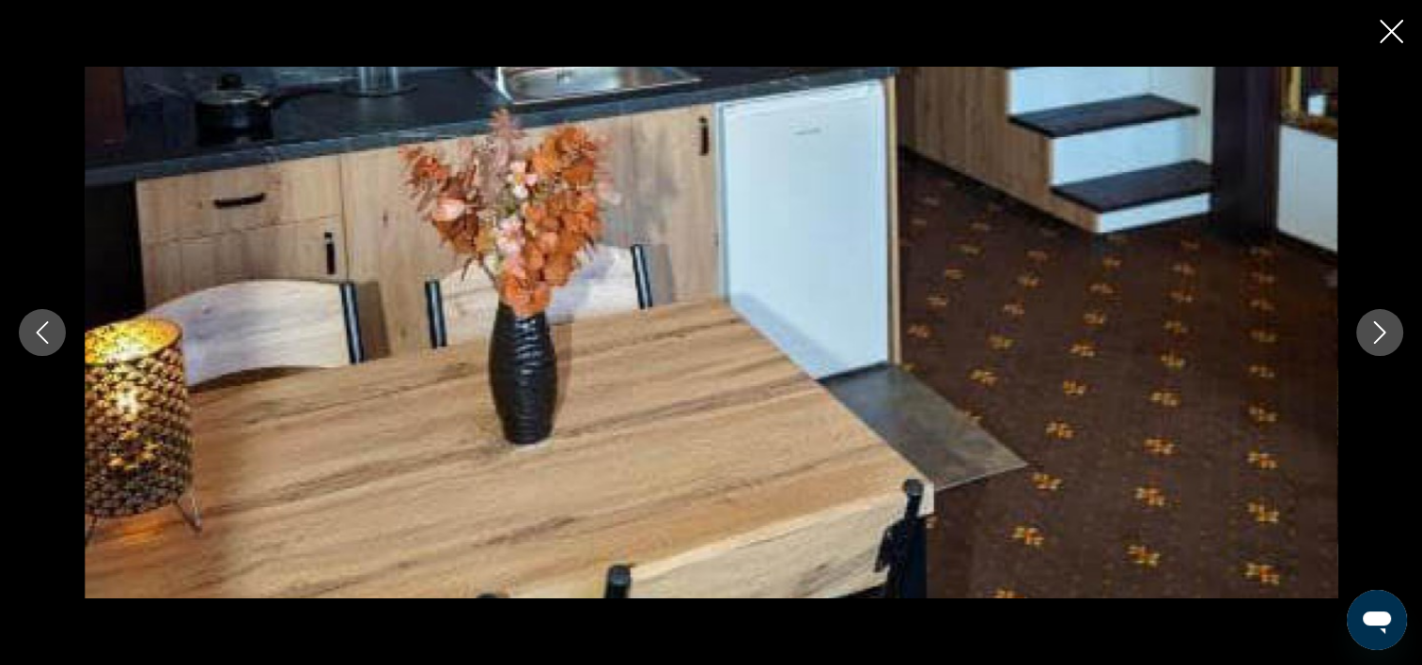
click at [1391, 338] on button "Image suivante" at bounding box center [1379, 332] width 47 height 47
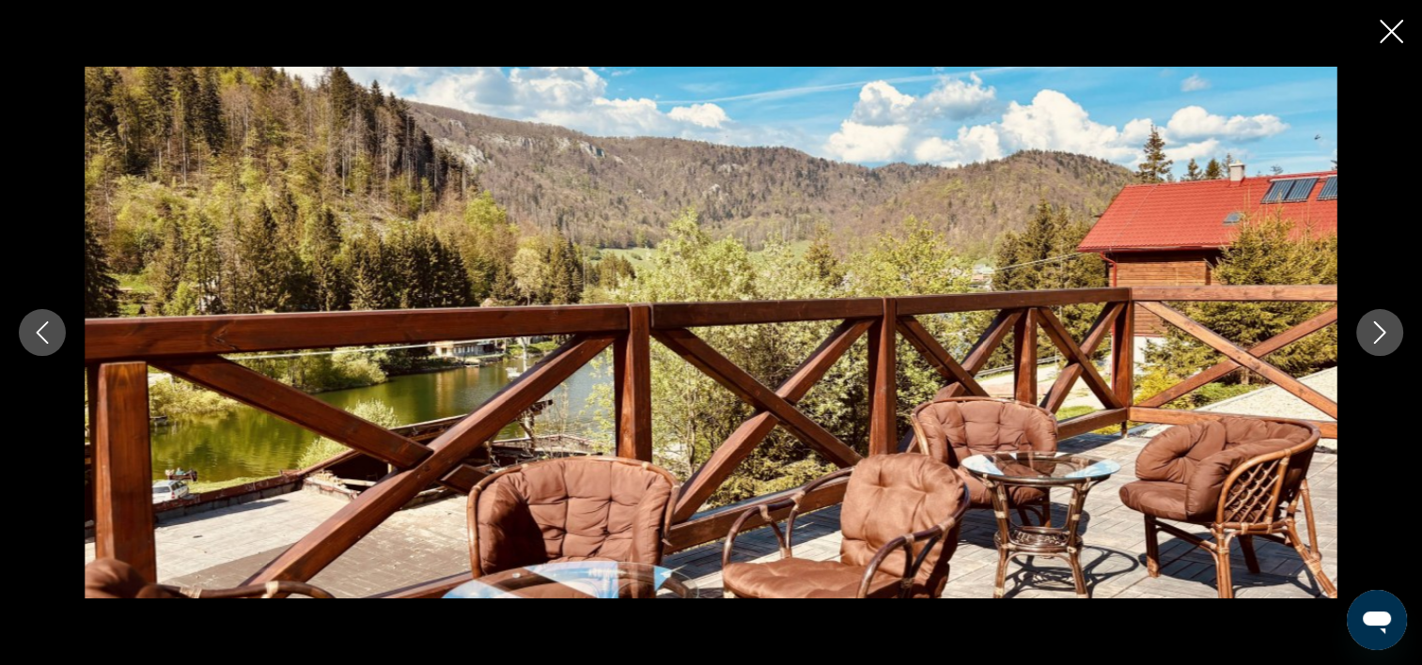
click at [1384, 338] on icon "Image suivante" at bounding box center [1379, 332] width 23 height 23
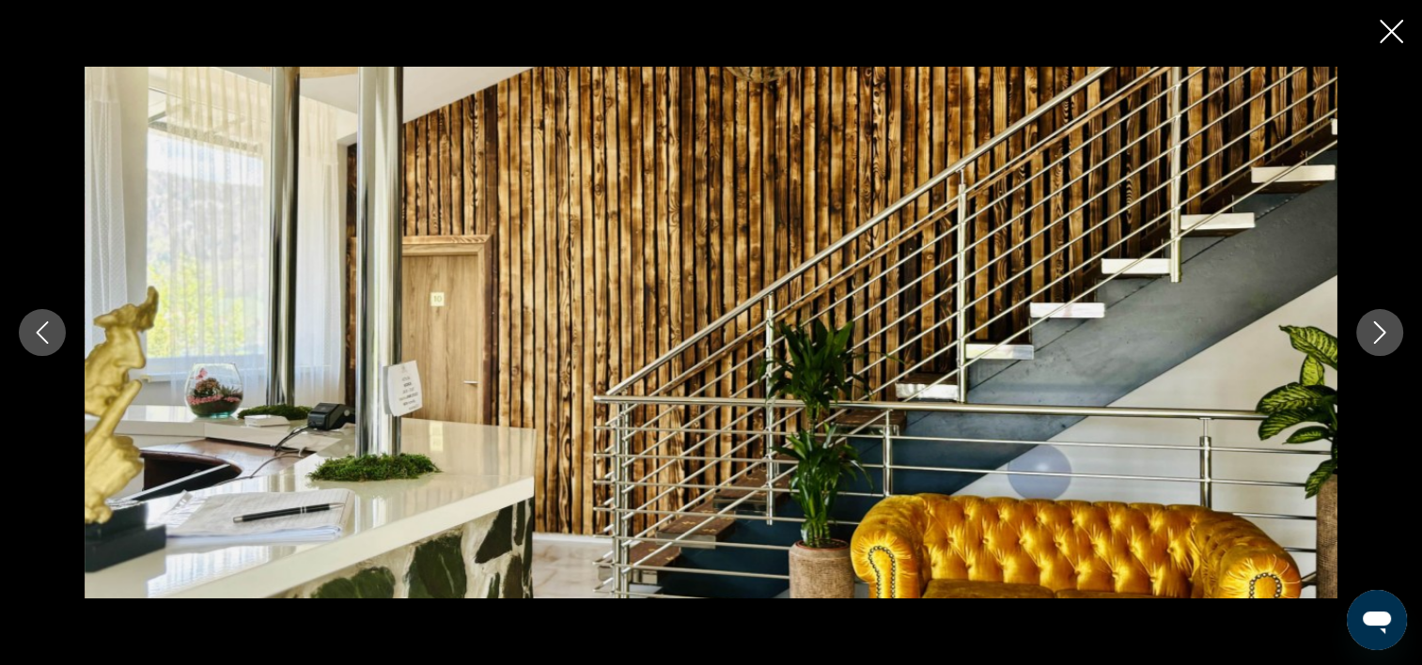
click at [1384, 338] on icon "Image suivante" at bounding box center [1379, 332] width 23 height 23
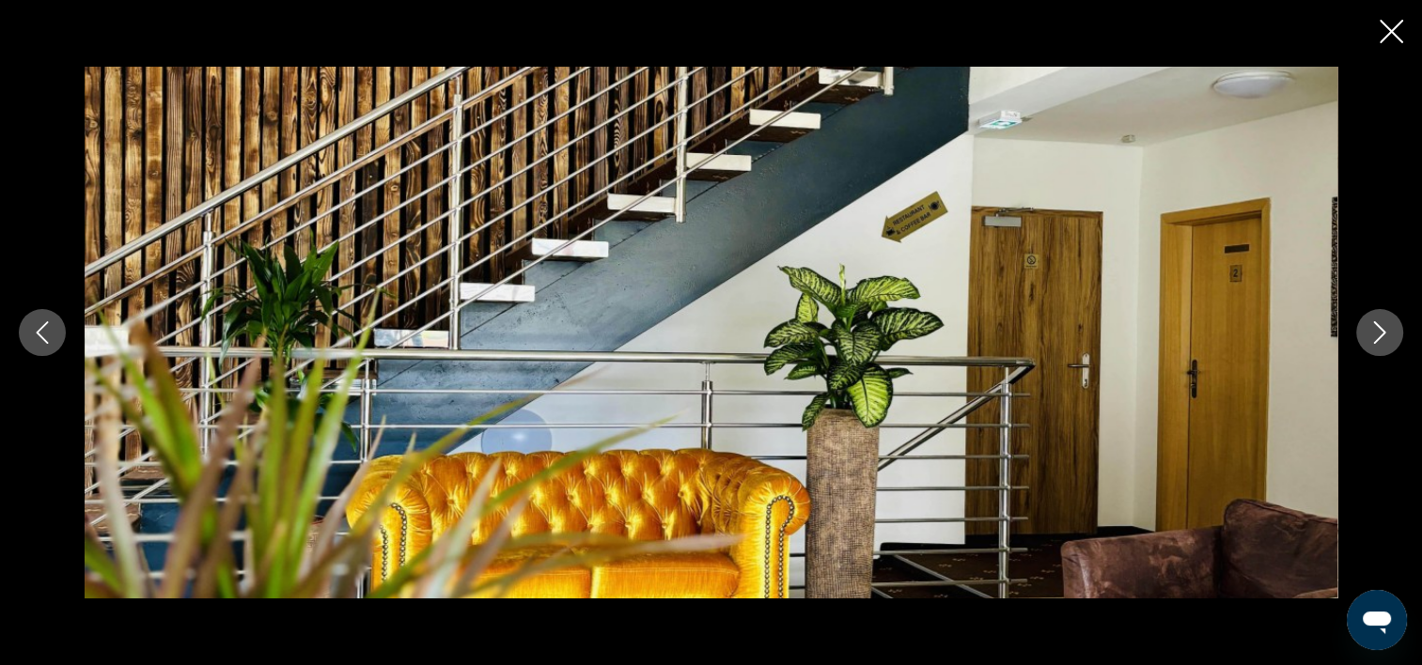
click at [1384, 338] on icon "Image suivante" at bounding box center [1379, 332] width 23 height 23
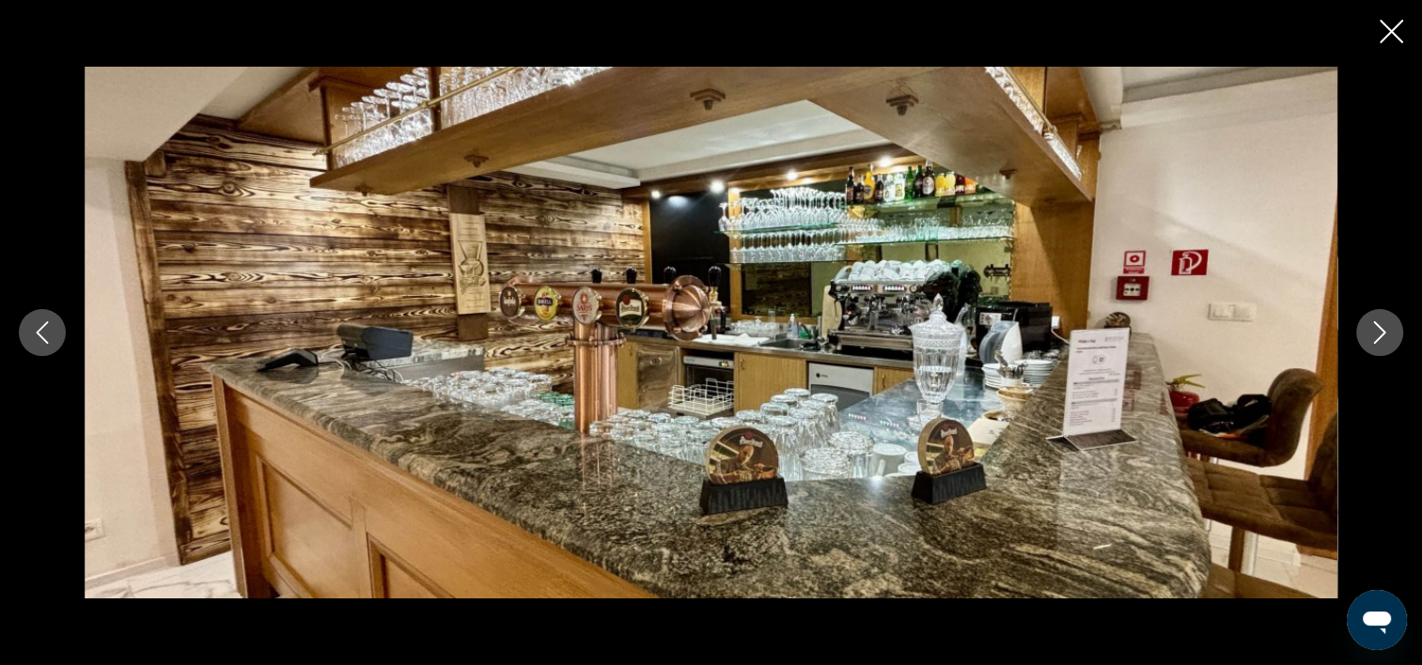
click at [1387, 338] on icon "Image suivante" at bounding box center [1379, 332] width 23 height 23
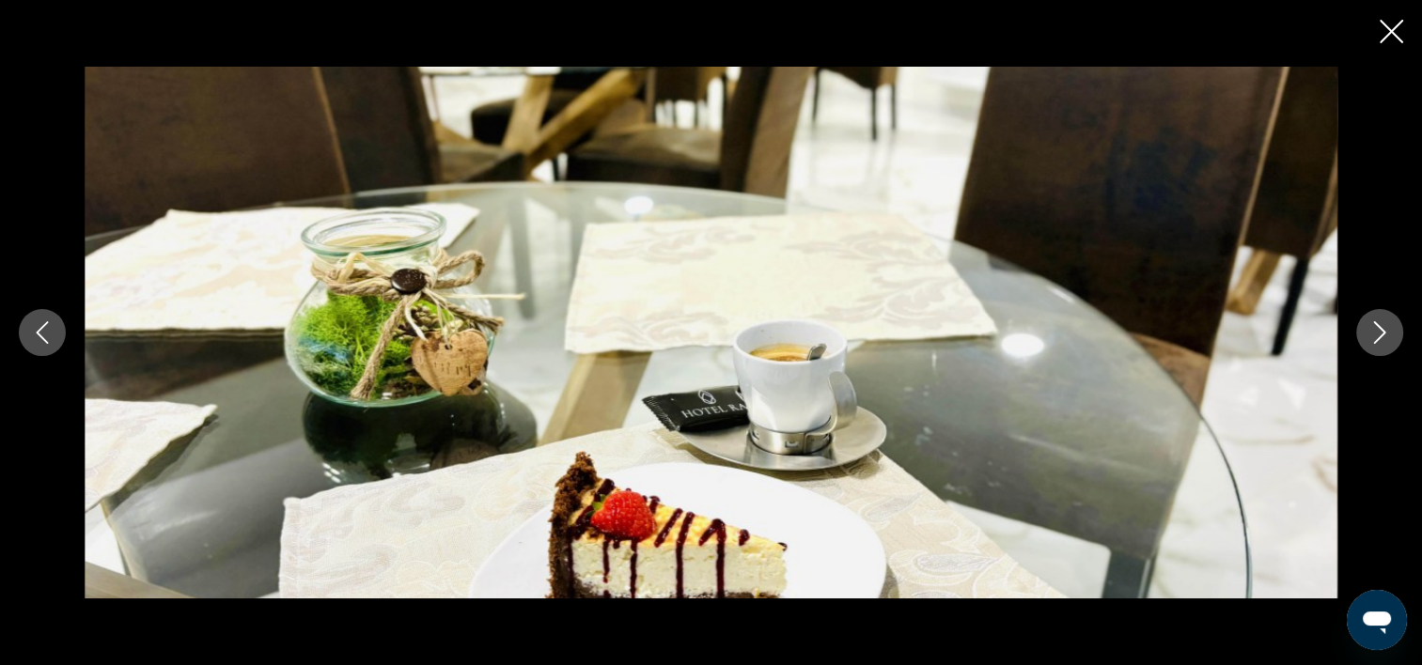
click at [1391, 337] on button "Image suivante" at bounding box center [1379, 332] width 47 height 47
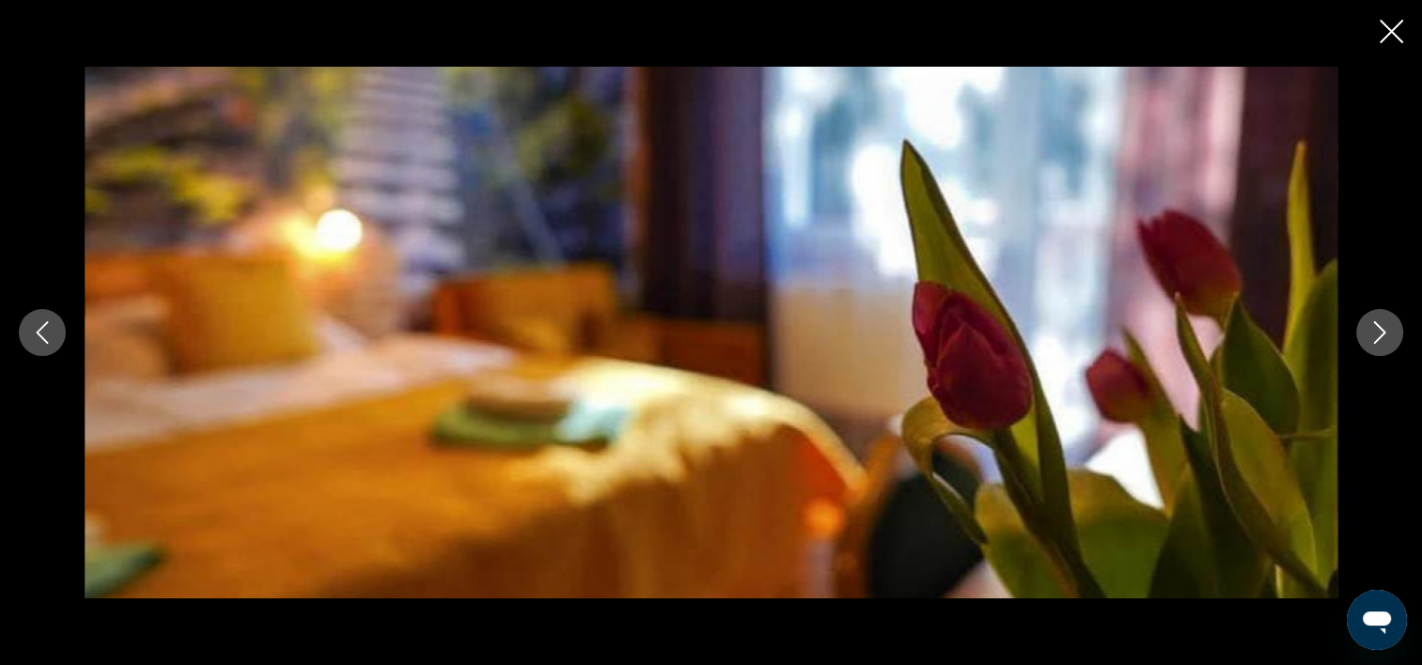
click at [1377, 333] on icon "Image suivante" at bounding box center [1379, 332] width 23 height 23
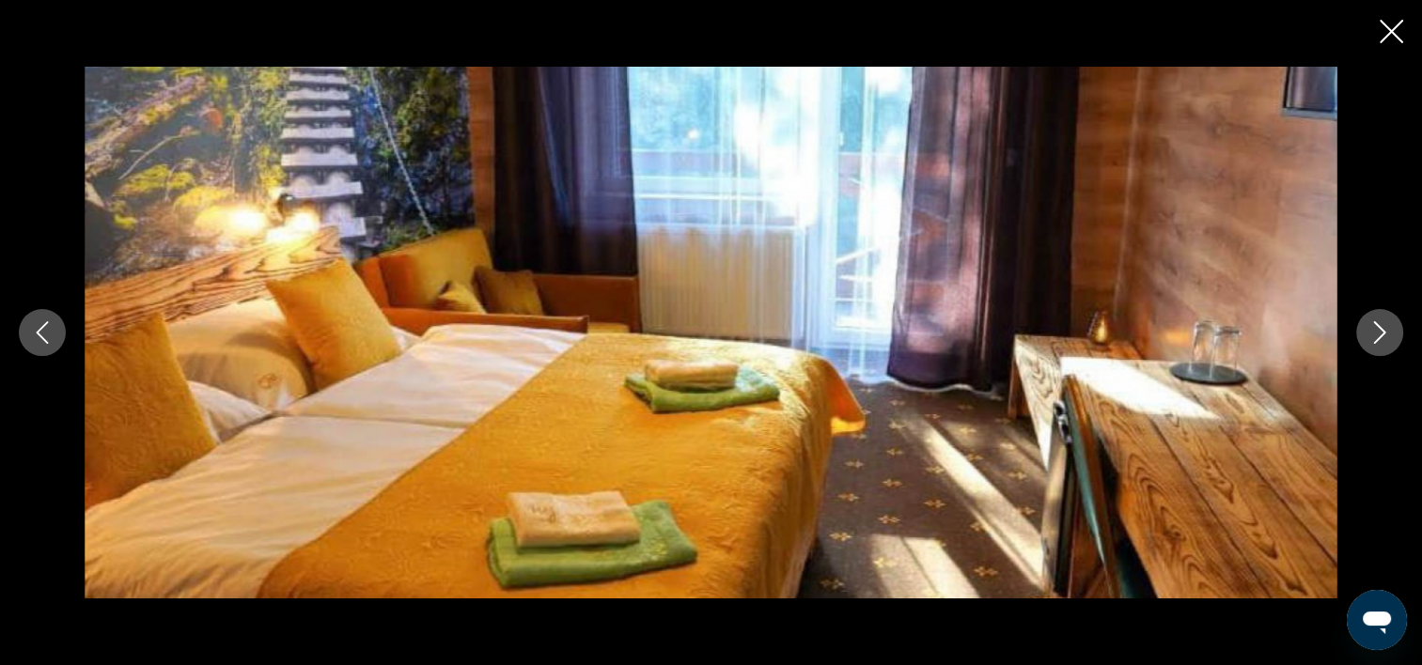
click at [1377, 333] on icon "Image suivante" at bounding box center [1379, 332] width 23 height 23
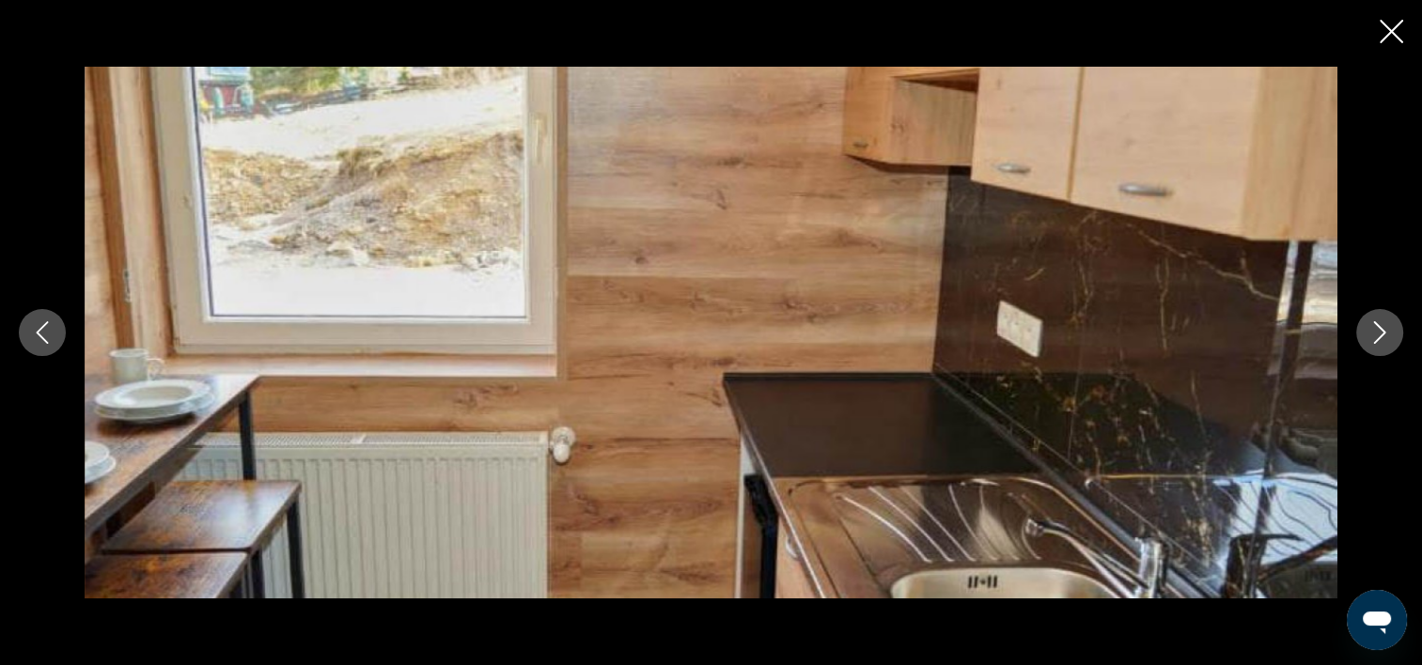
click at [1377, 333] on icon "Image suivante" at bounding box center [1379, 332] width 23 height 23
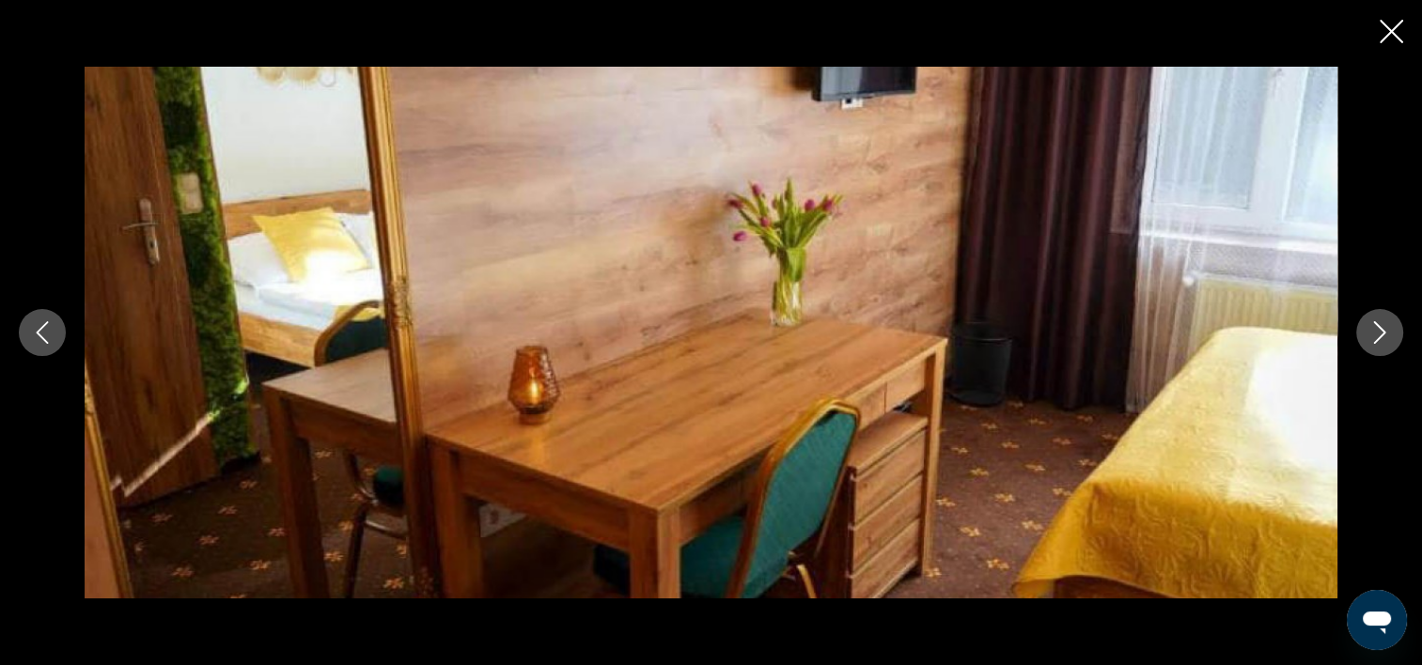
click at [1377, 333] on icon "Image suivante" at bounding box center [1379, 332] width 23 height 23
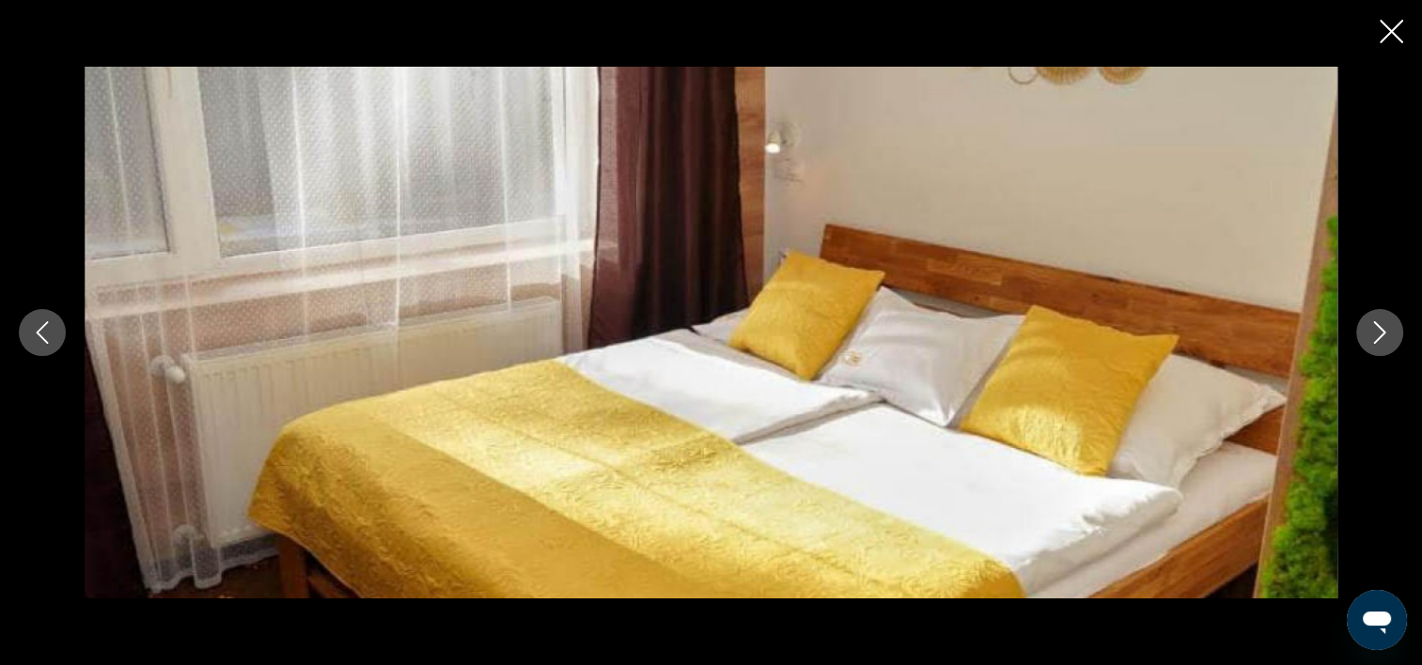
click at [1389, 34] on icon "Fermer le diaporama" at bounding box center [1391, 31] width 23 height 23
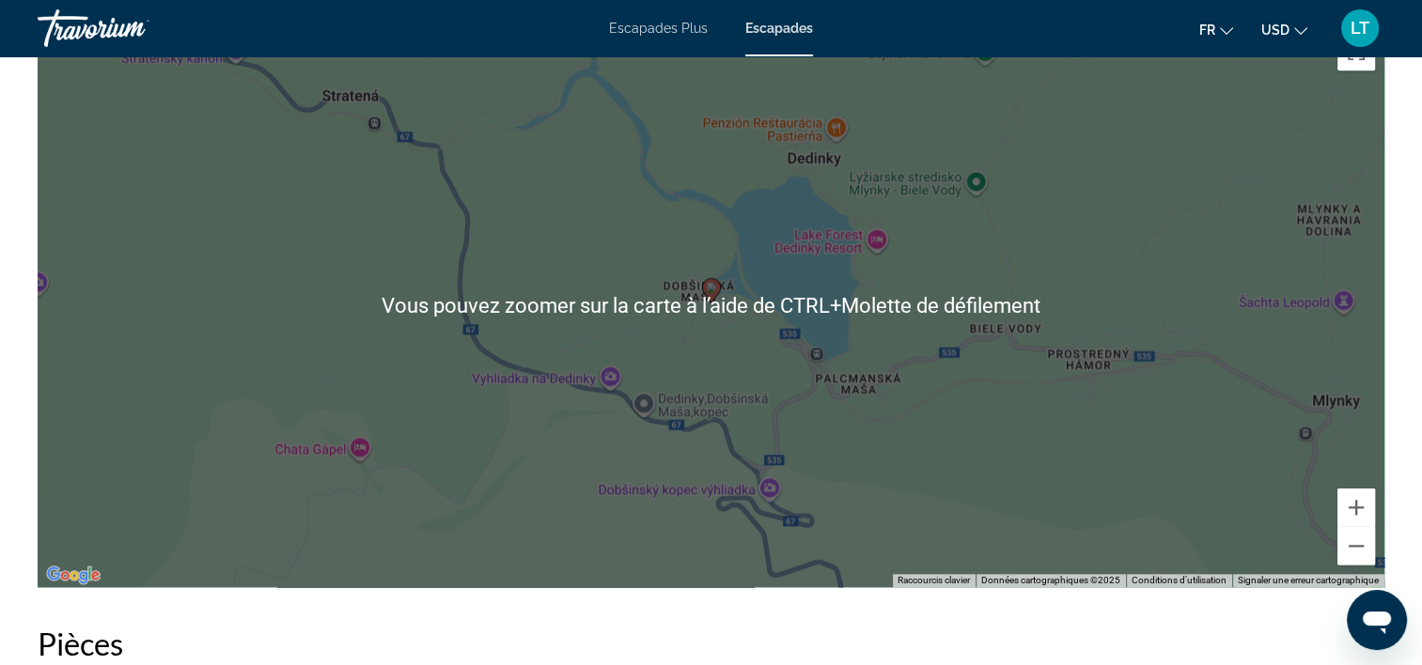
scroll to position [2161, 0]
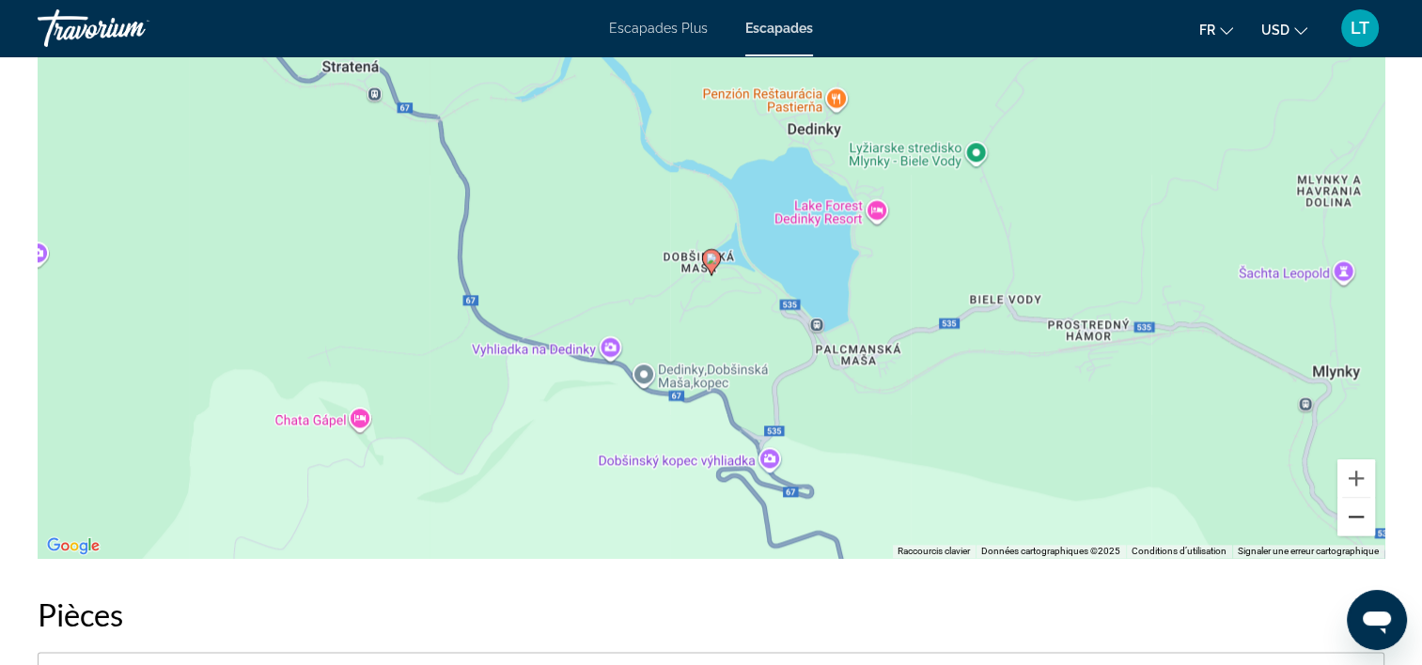
click at [1356, 516] on button "Zoom arrière" at bounding box center [1356, 517] width 38 height 38
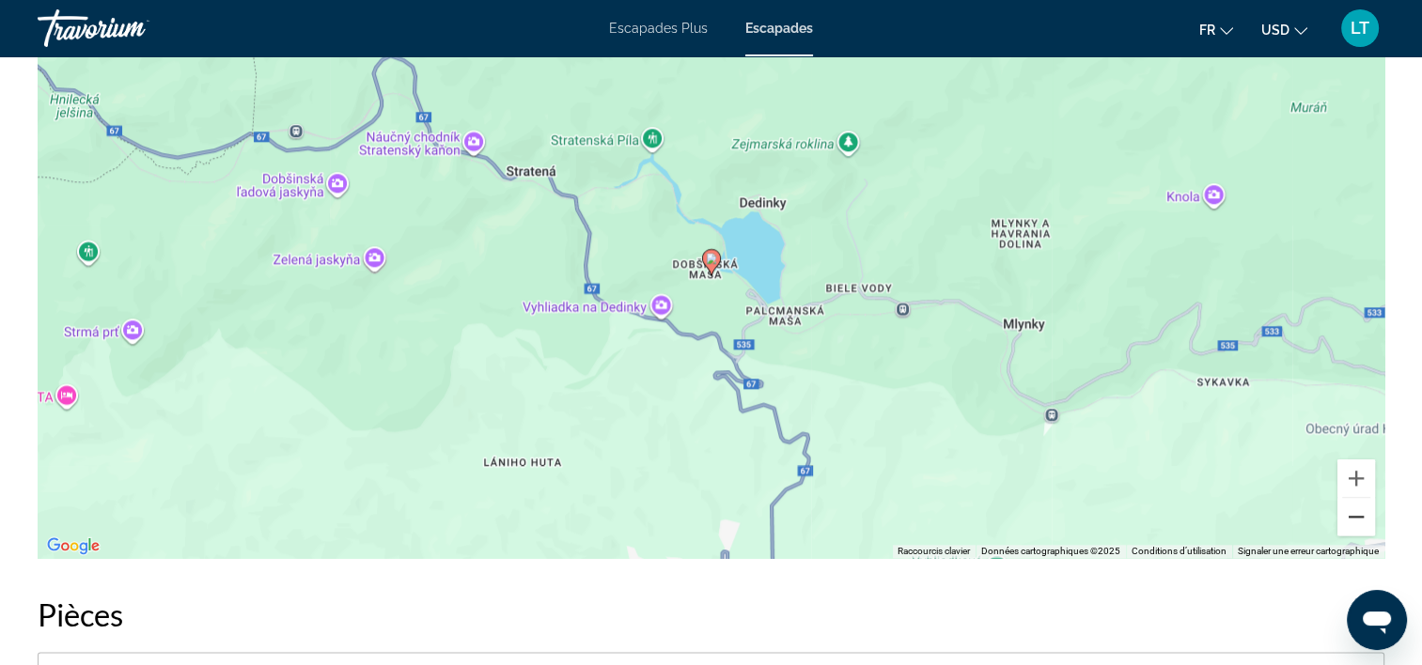
click at [1356, 517] on button "Zoom arrière" at bounding box center [1356, 517] width 38 height 38
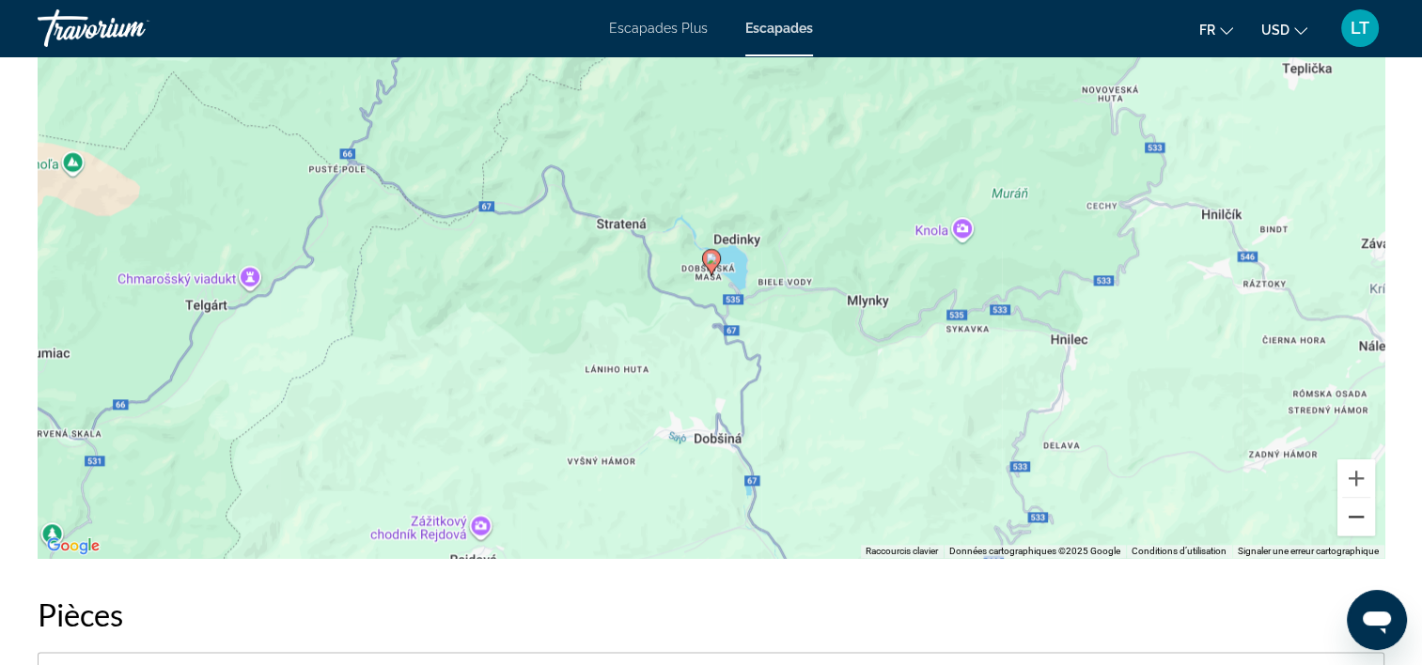
click at [1356, 518] on button "Zoom arrière" at bounding box center [1356, 517] width 38 height 38
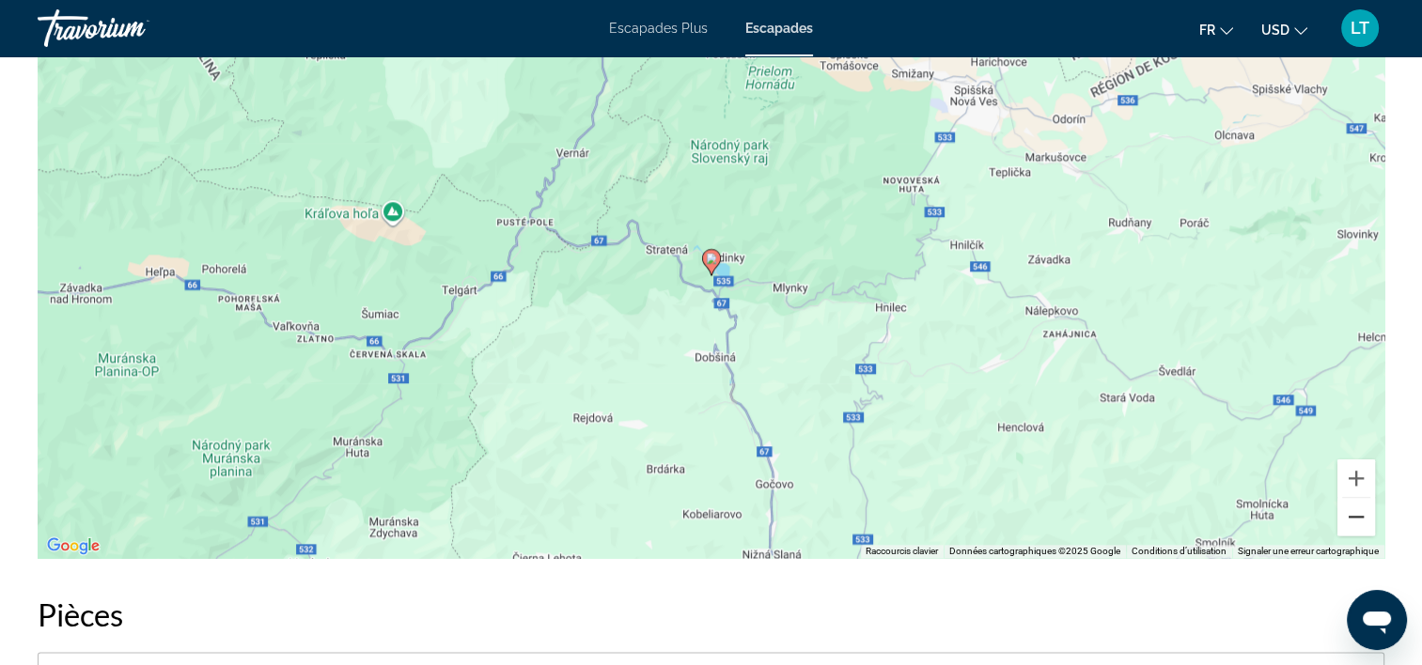
click at [1356, 519] on button "Zoom arrière" at bounding box center [1356, 517] width 38 height 38
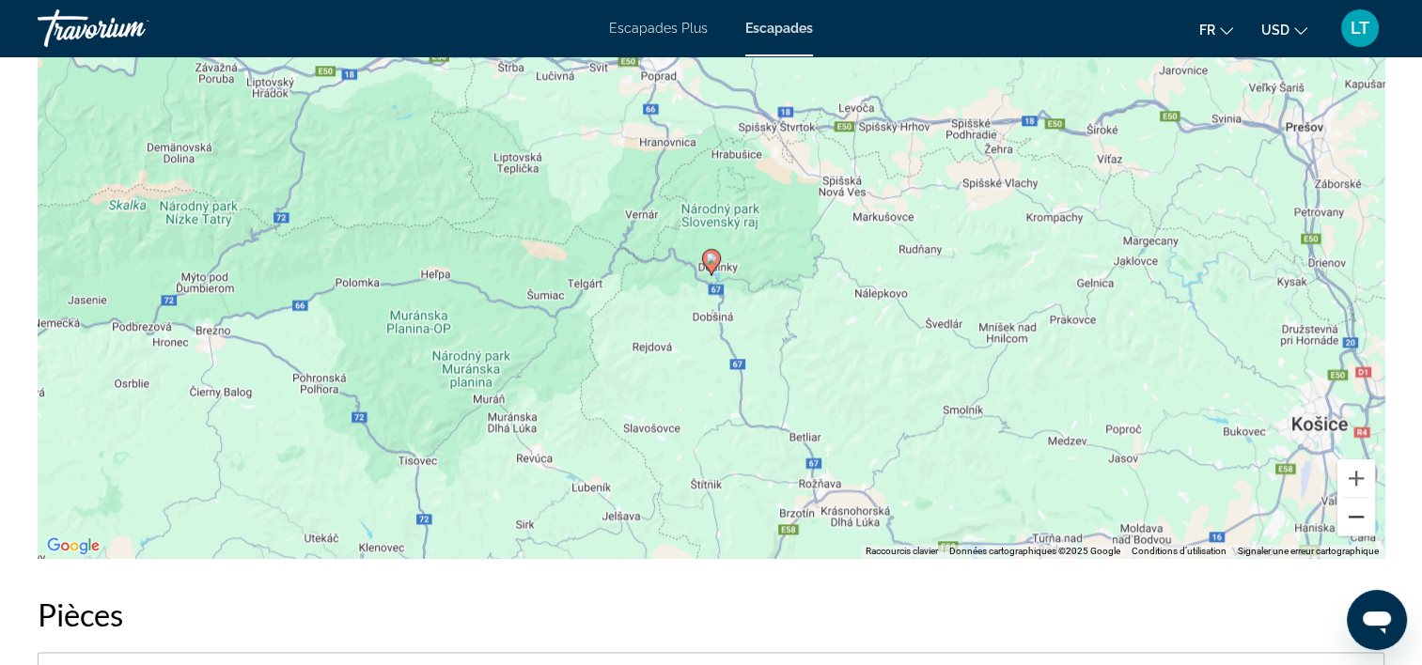
click at [1356, 520] on button "Zoom arrière" at bounding box center [1356, 517] width 38 height 38
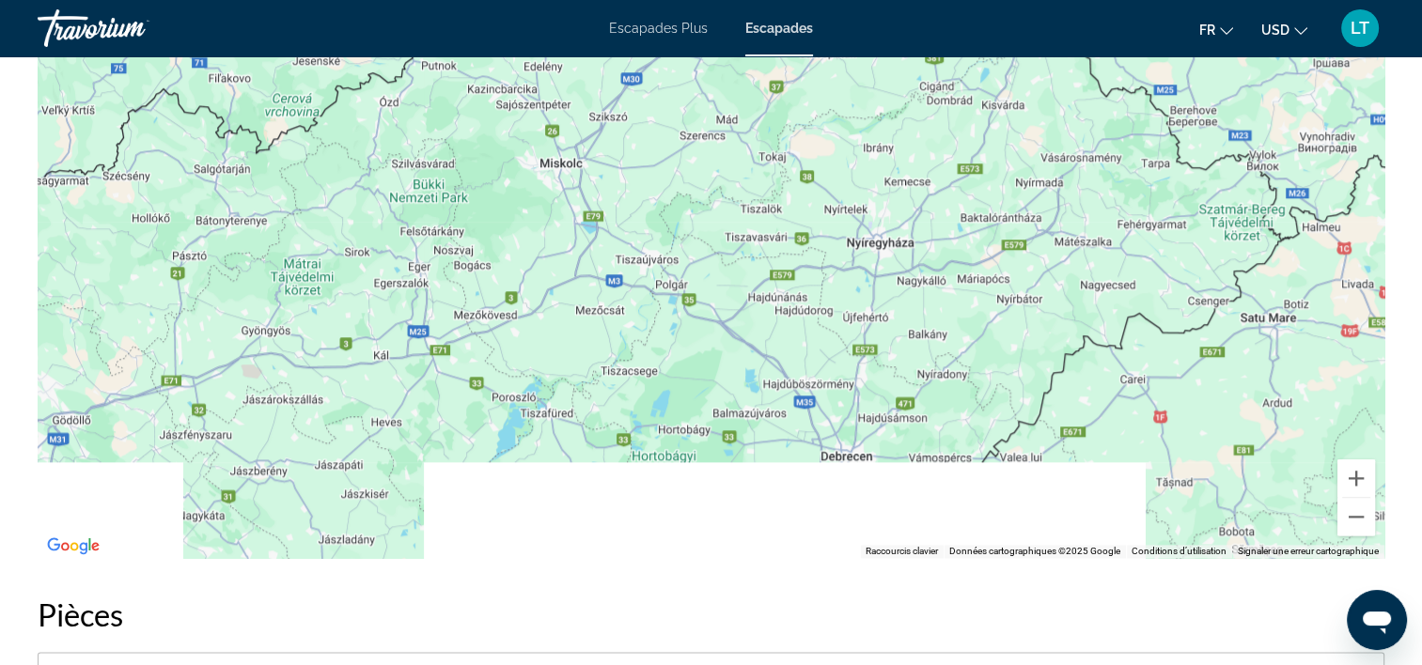
drag, startPoint x: 1217, startPoint y: 404, endPoint x: 939, endPoint y: -98, distance: 573.7
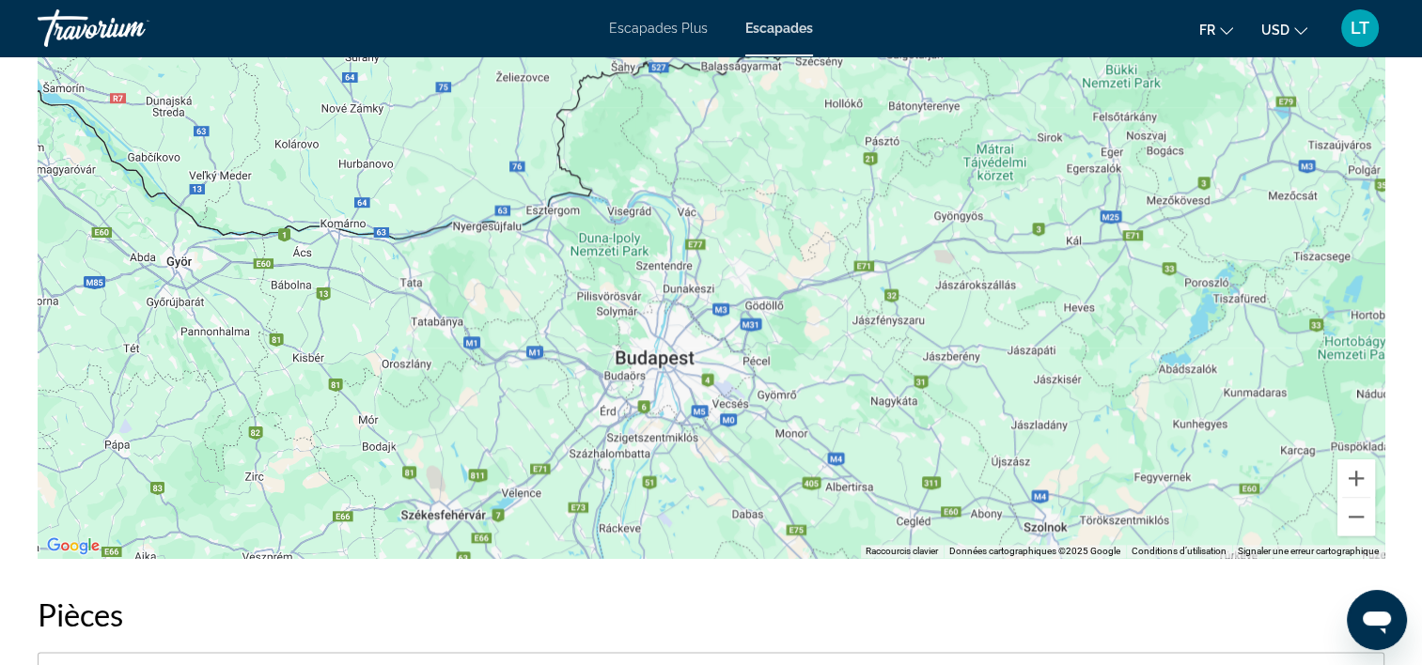
drag, startPoint x: 481, startPoint y: 395, endPoint x: 1149, endPoint y: 282, distance: 677.6
click at [1149, 282] on div "Contenu principal" at bounding box center [711, 276] width 1347 height 564
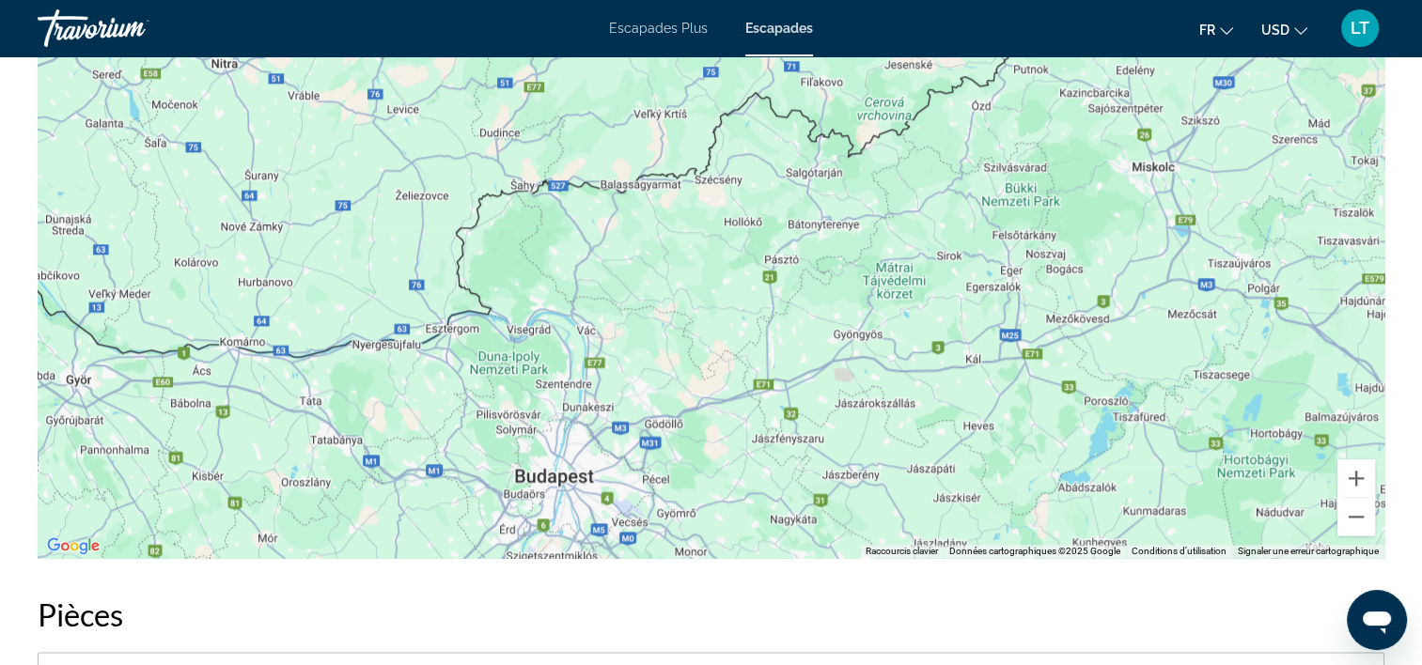
drag, startPoint x: 740, startPoint y: 369, endPoint x: 703, endPoint y: 402, distance: 49.2
click at [635, 510] on div "Contenu principal" at bounding box center [711, 276] width 1347 height 564
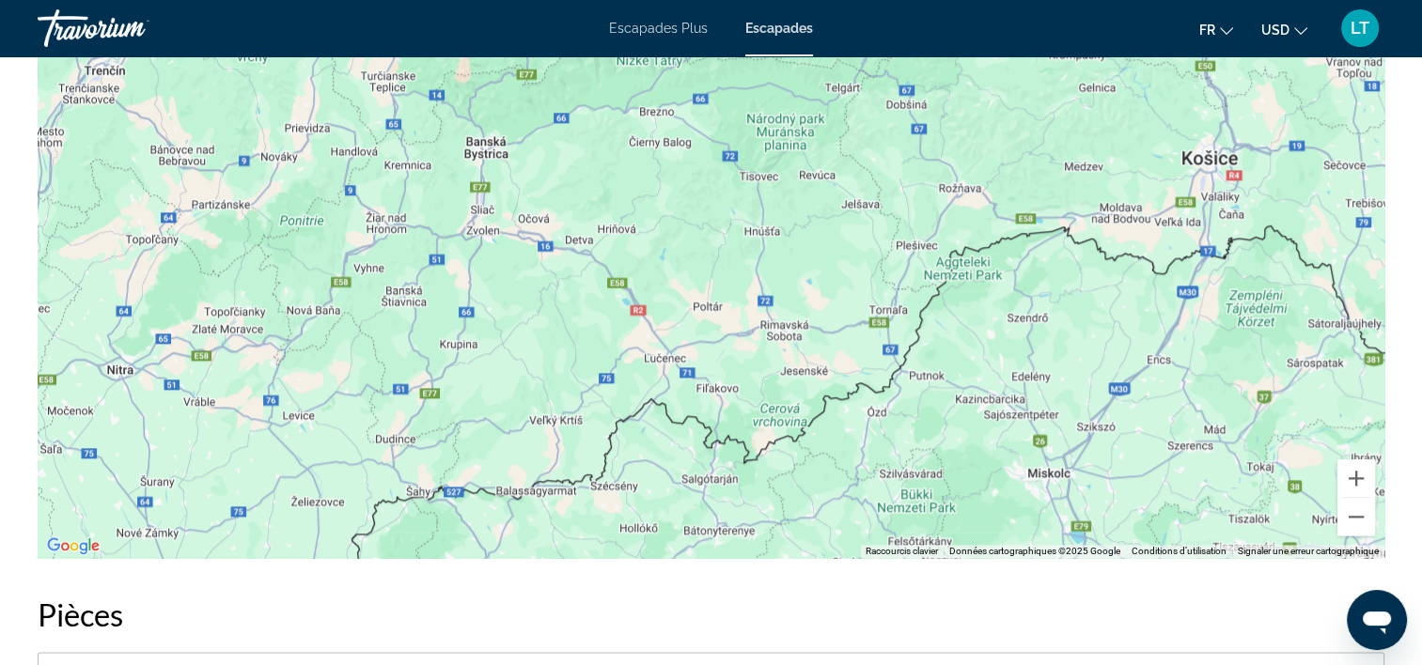
drag, startPoint x: 760, startPoint y: 315, endPoint x: 666, endPoint y: 616, distance: 315.1
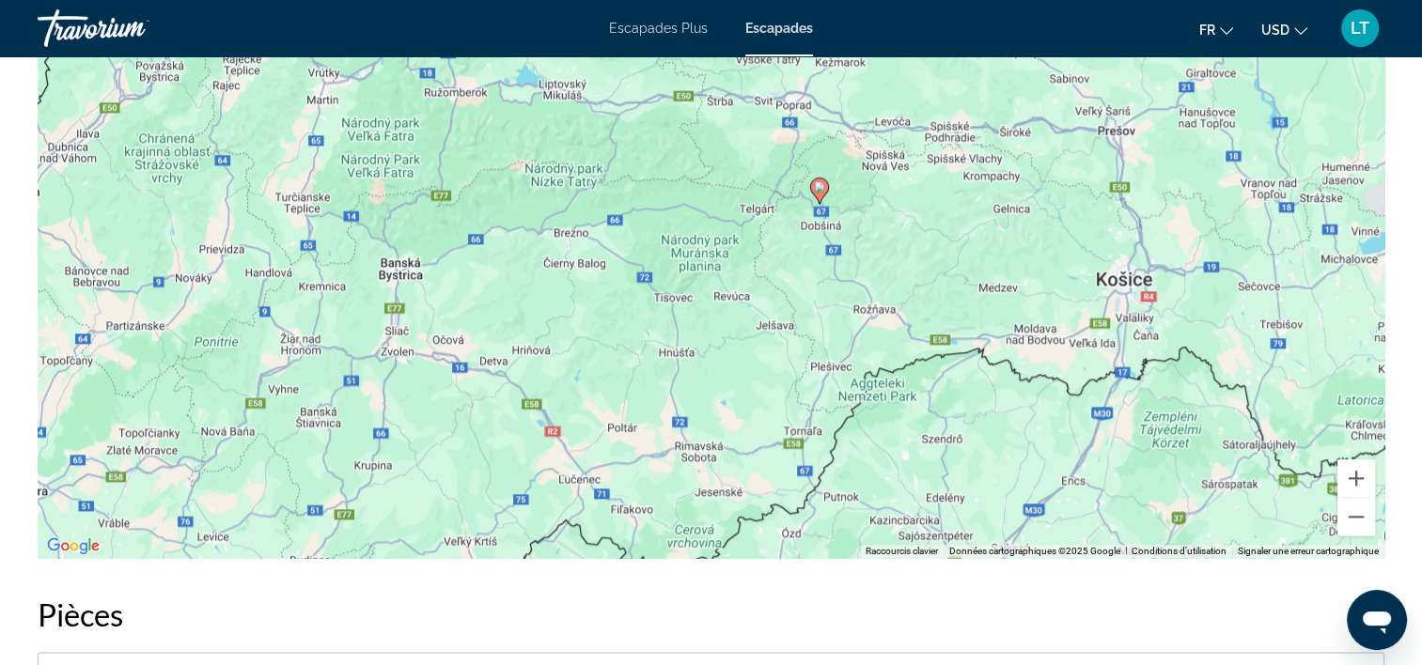
drag, startPoint x: 718, startPoint y: 390, endPoint x: 626, endPoint y: 534, distance: 170.7
click at [613, 551] on div "Pour activer le glissement avec le clavier, appuyez sur Alt+Entrée. Une fois ce…" at bounding box center [711, 276] width 1347 height 564
